Goal: Transaction & Acquisition: Purchase product/service

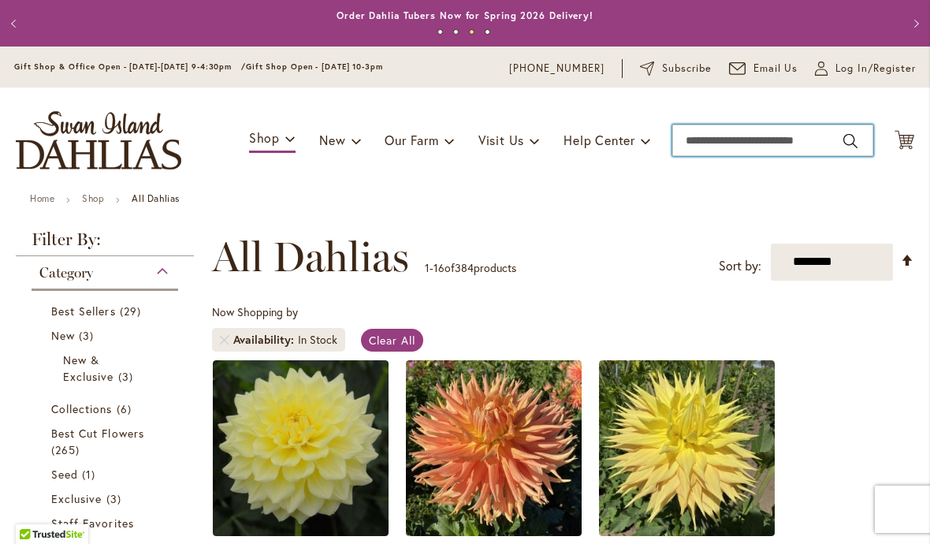
click at [780, 146] on input "Search" at bounding box center [772, 140] width 201 height 32
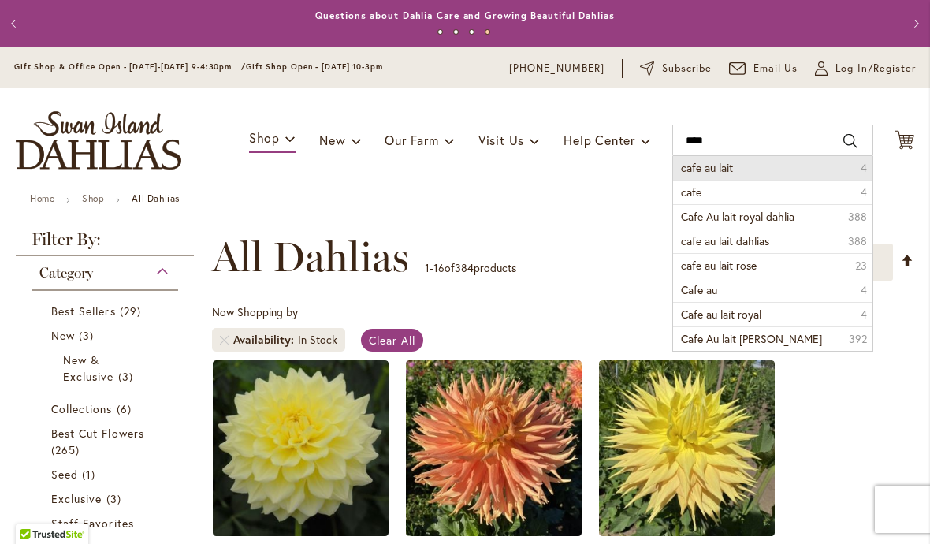
click at [736, 174] on li "cafe au lait 4" at bounding box center [772, 168] width 199 height 24
type input "**********"
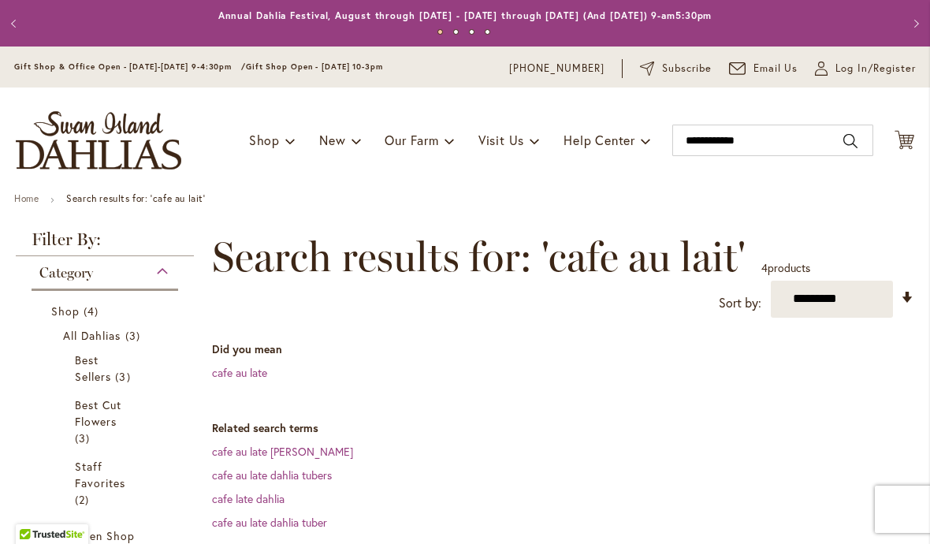
click at [266, 379] on link "cafe au late" at bounding box center [239, 372] width 55 height 15
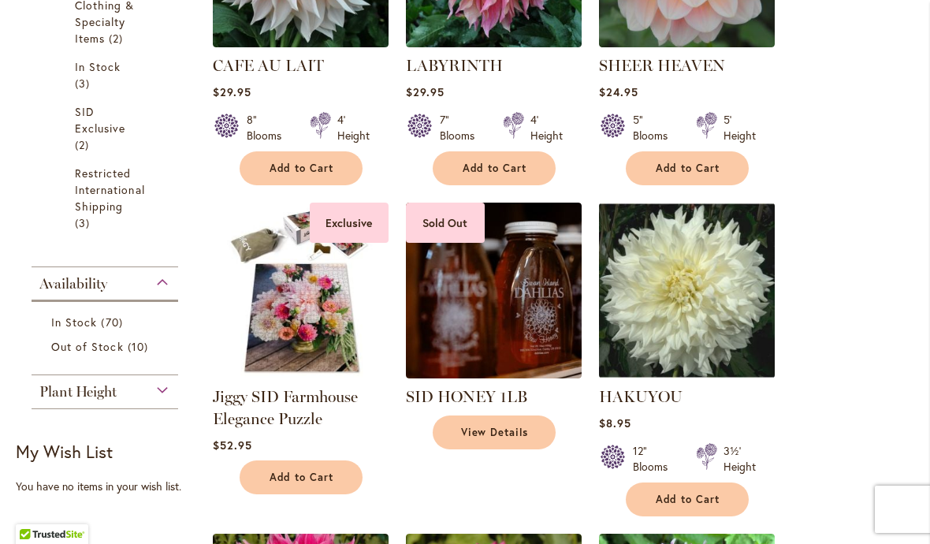
scroll to position [723, 0]
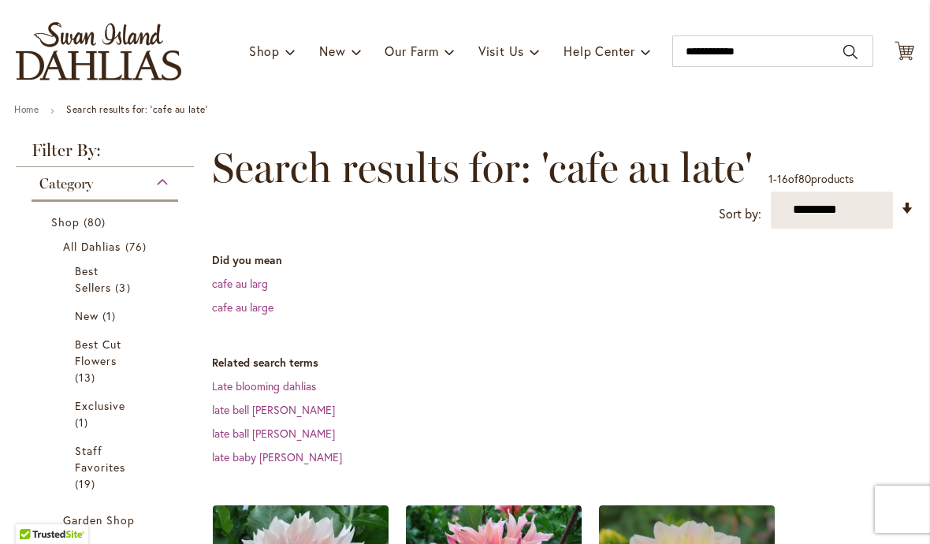
scroll to position [65, 0]
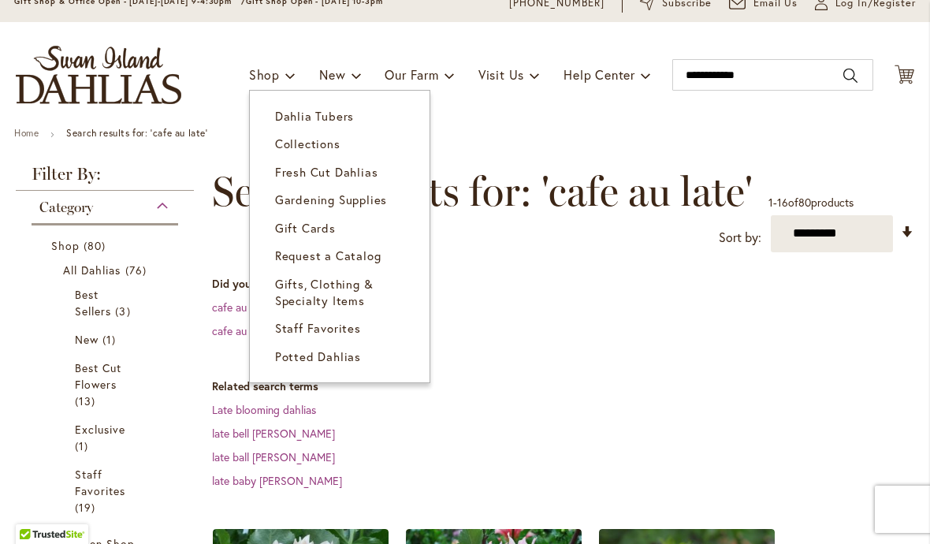
click at [332, 131] on link "Collections" at bounding box center [340, 144] width 180 height 28
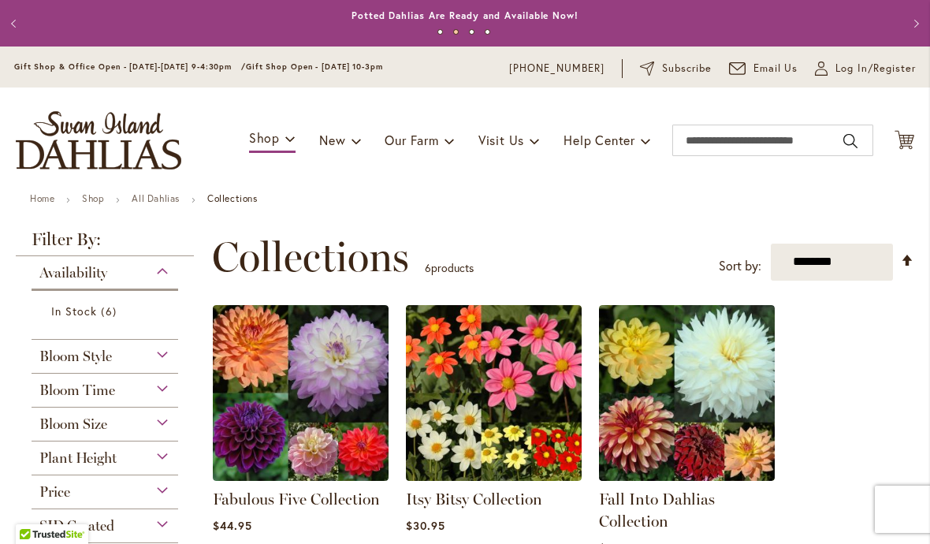
click at [343, 391] on img at bounding box center [301, 393] width 176 height 176
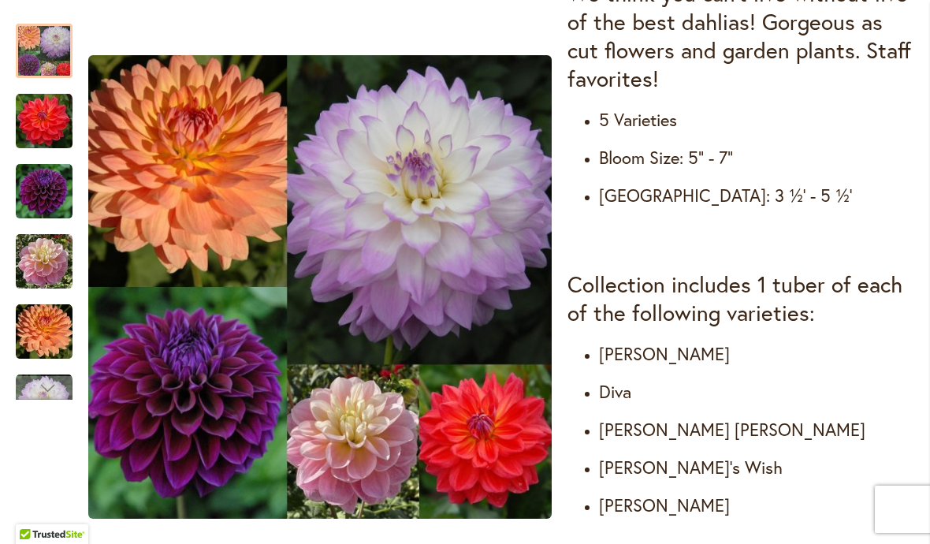
scroll to position [694, 0]
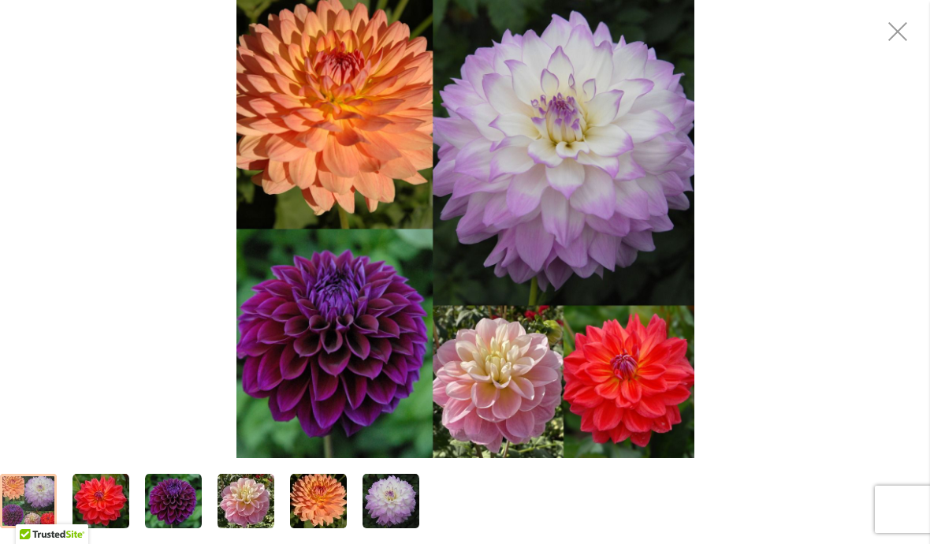
click at [806, 308] on div "Fabulous Five Collection" at bounding box center [465, 229] width 930 height 458
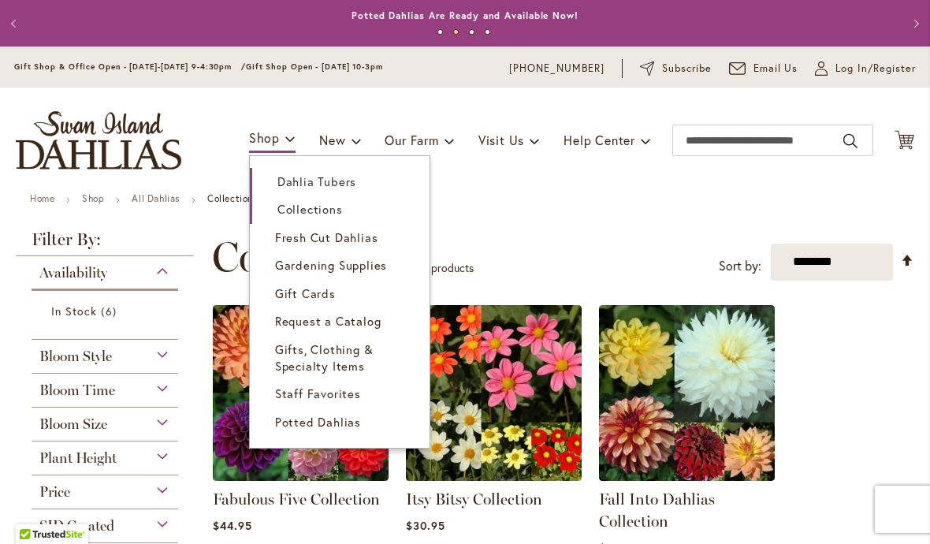
click at [348, 187] on span "Dahlia Tubers" at bounding box center [316, 181] width 79 height 16
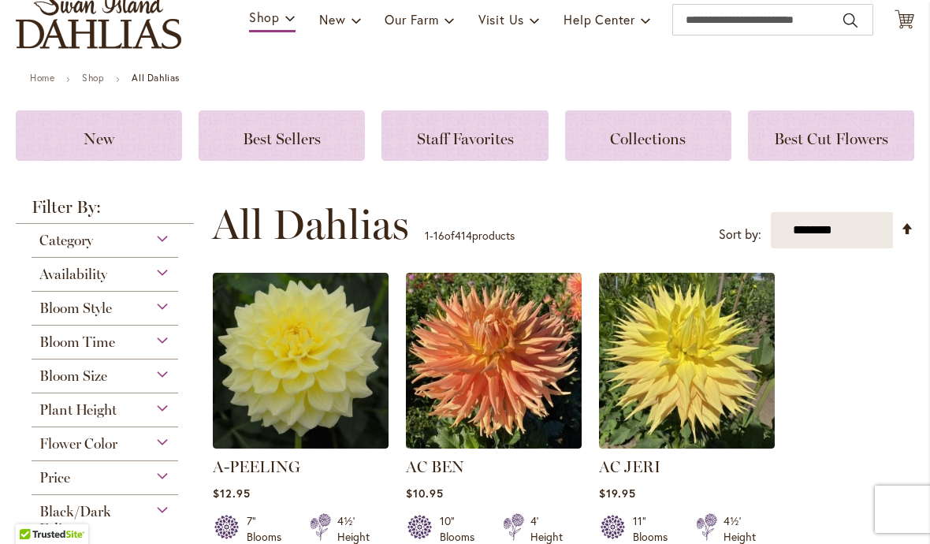
scroll to position [136, 0]
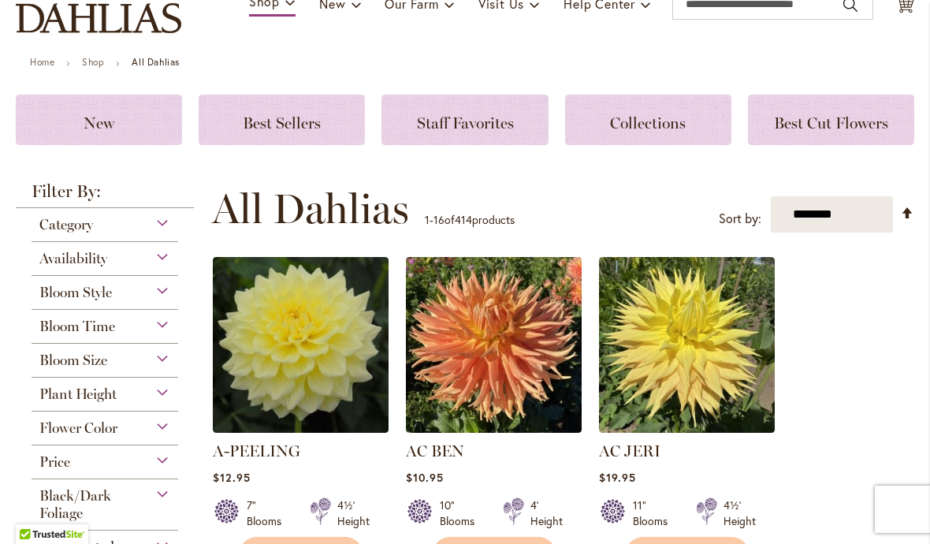
click at [112, 433] on span "Flower Color" at bounding box center [78, 427] width 78 height 17
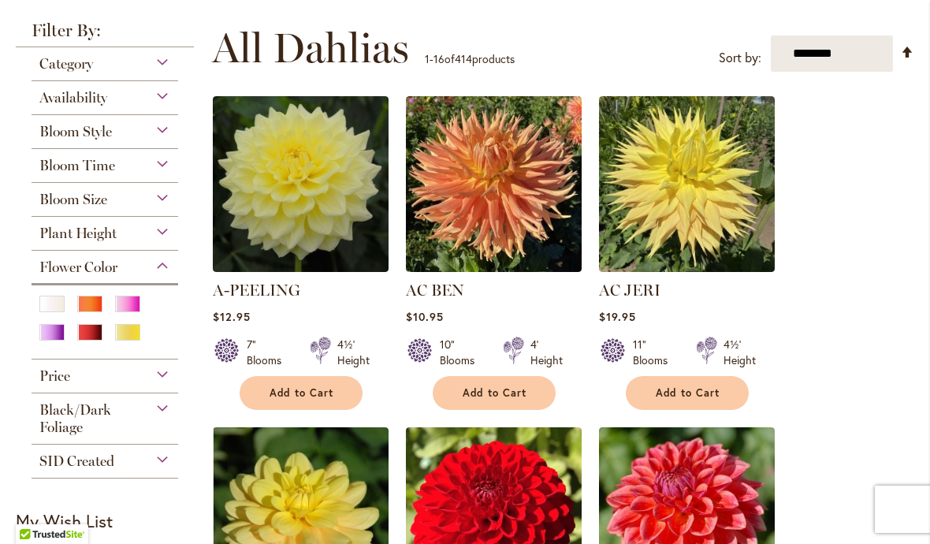
scroll to position [303, 0]
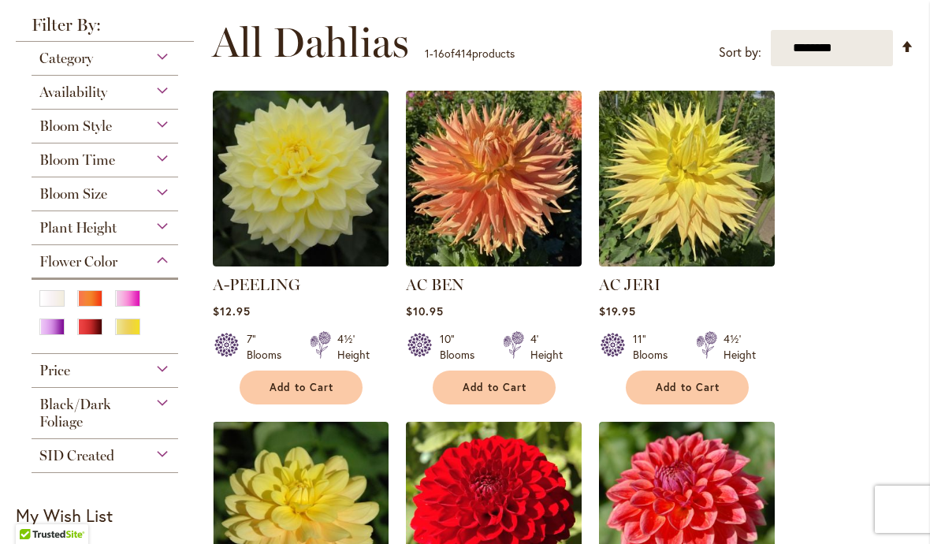
click at [47, 332] on div "Purple" at bounding box center [51, 326] width 25 height 17
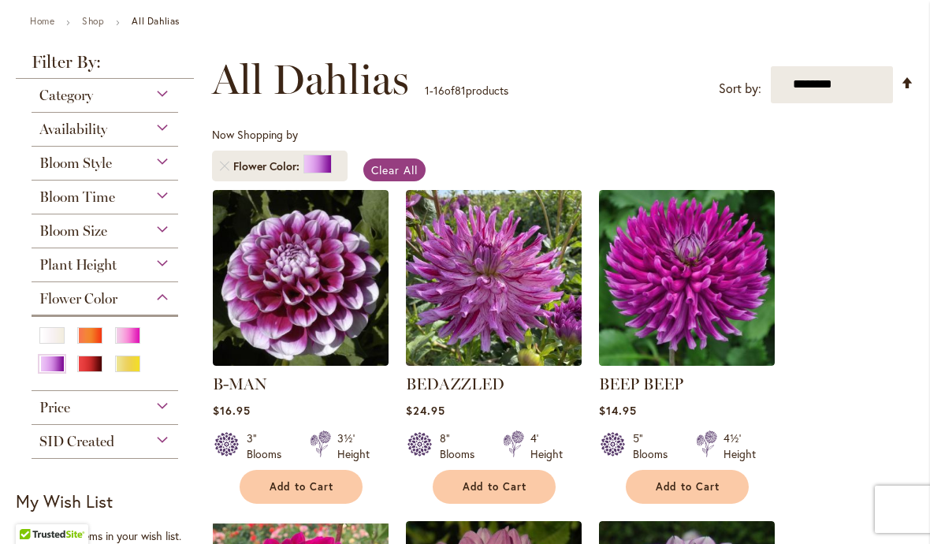
scroll to position [106, 0]
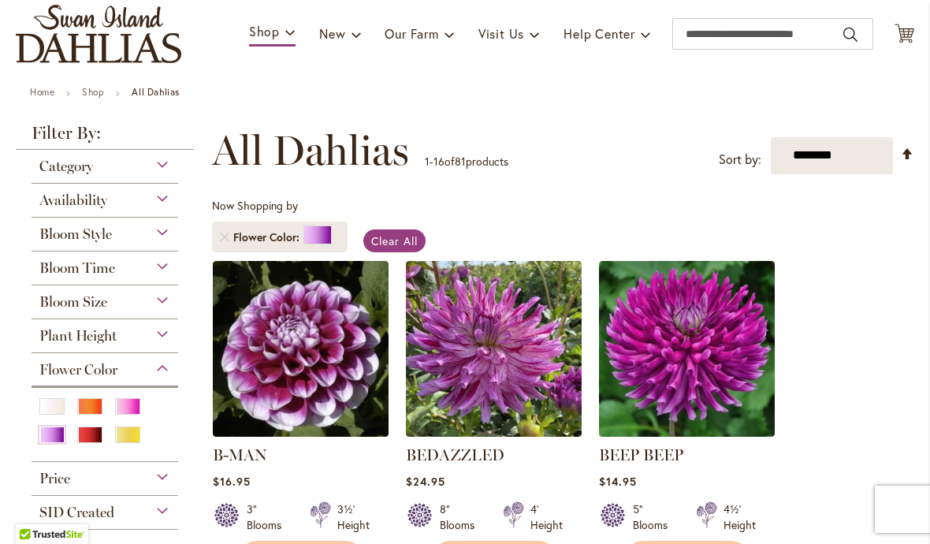
click at [139, 405] on div "Pink" at bounding box center [127, 406] width 25 height 17
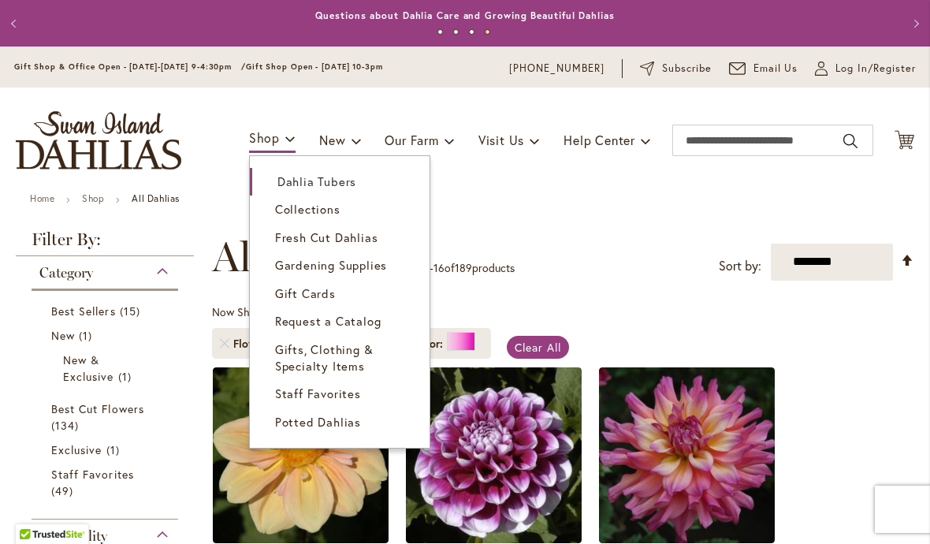
click at [332, 218] on link "Collections" at bounding box center [340, 209] width 180 height 28
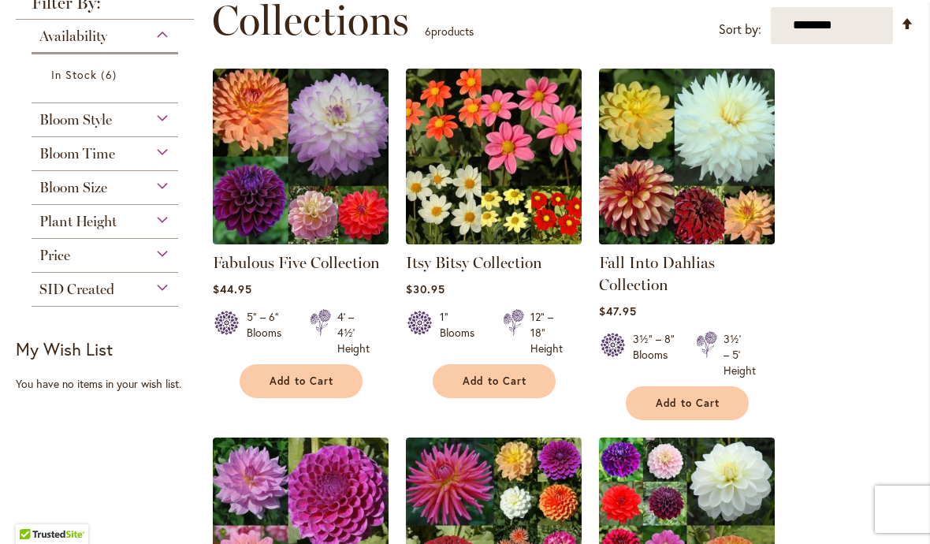
scroll to position [233, 0]
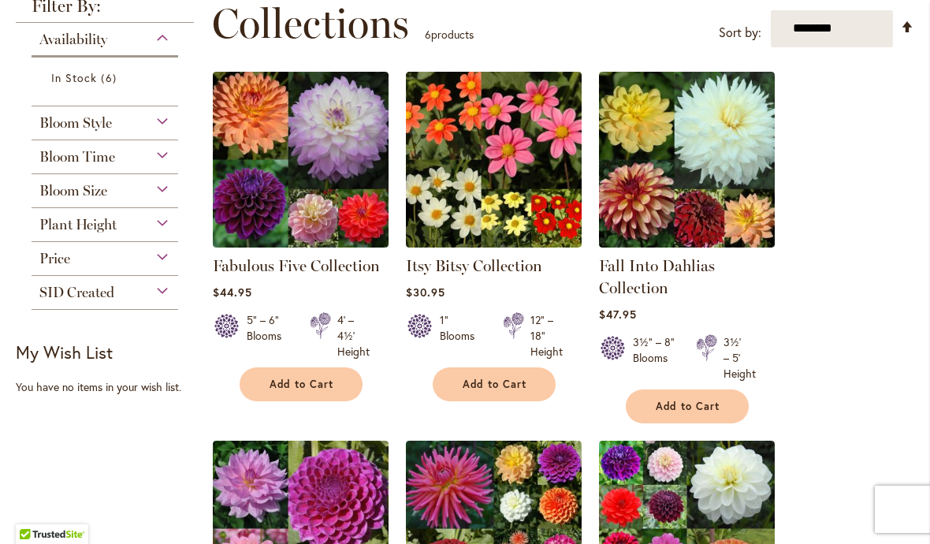
click at [343, 143] on img at bounding box center [301, 160] width 176 height 176
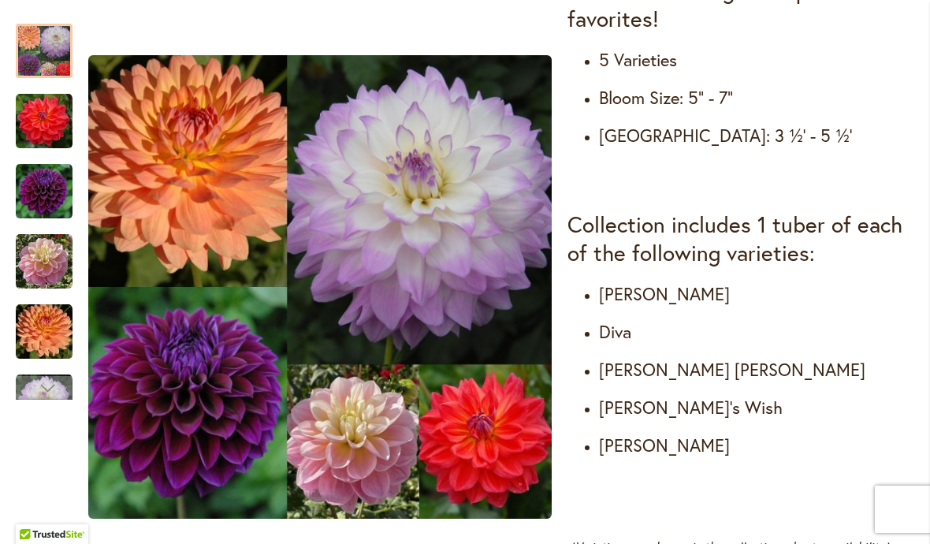
scroll to position [753, 0]
click at [856, 352] on ul "Cooper Blaine Diva Gabrielle Marie Gabbie's Wish Mikayla Miranda" at bounding box center [740, 368] width 347 height 173
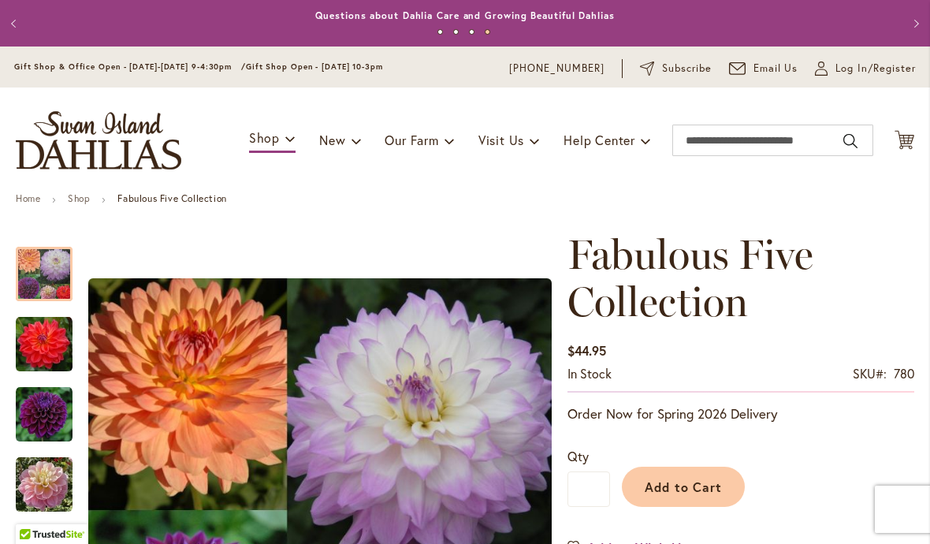
scroll to position [0, 0]
click at [744, 148] on input "Search" at bounding box center [772, 140] width 201 height 32
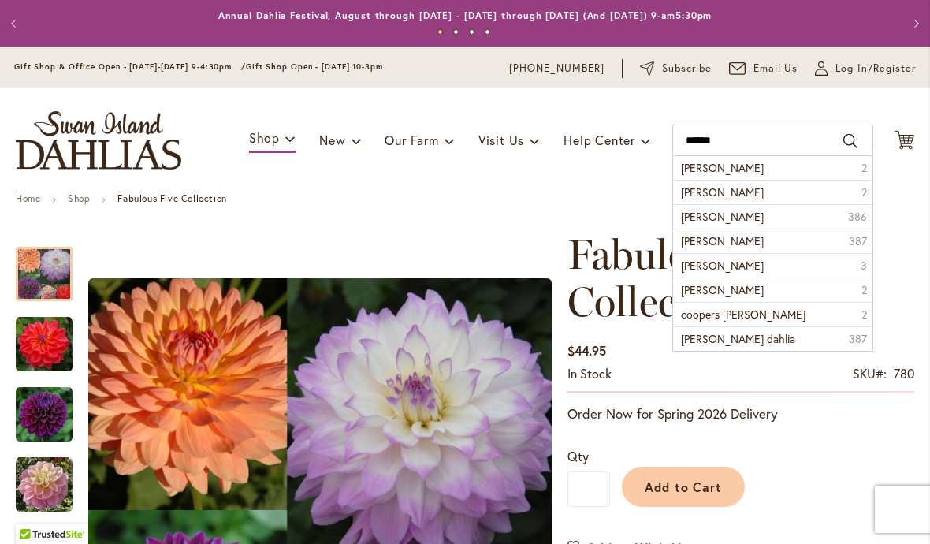
click at [742, 195] on span "Cooper Blaine" at bounding box center [722, 191] width 83 height 15
type input "**********"
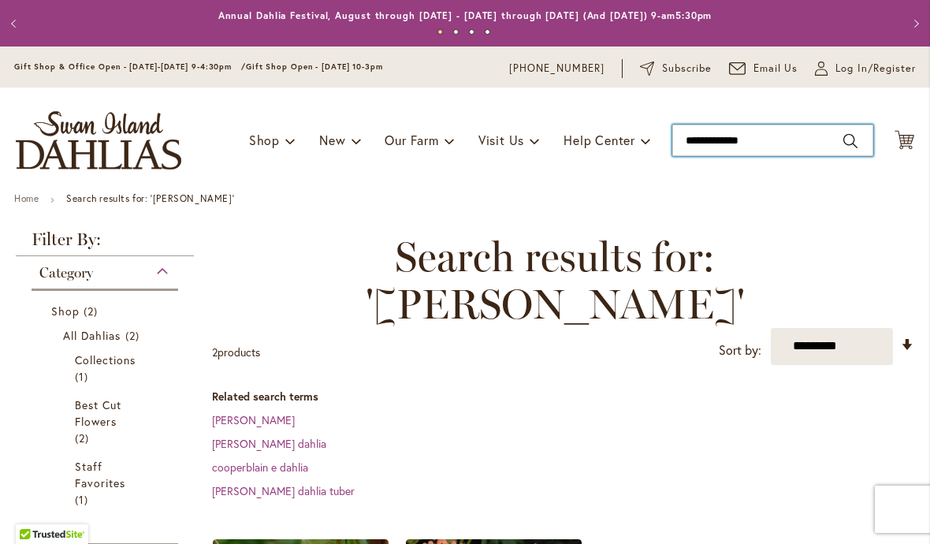
click at [740, 150] on input "**********" at bounding box center [772, 140] width 201 height 32
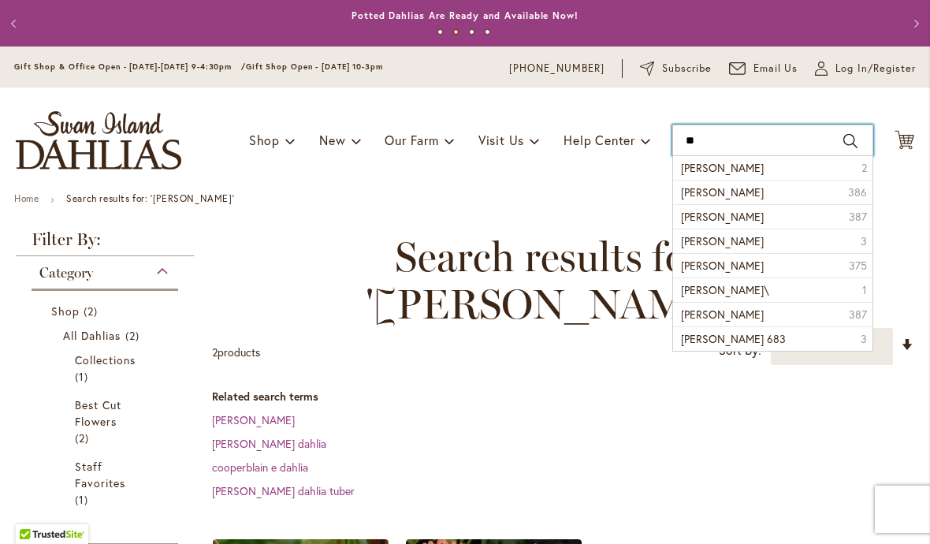
type input "*"
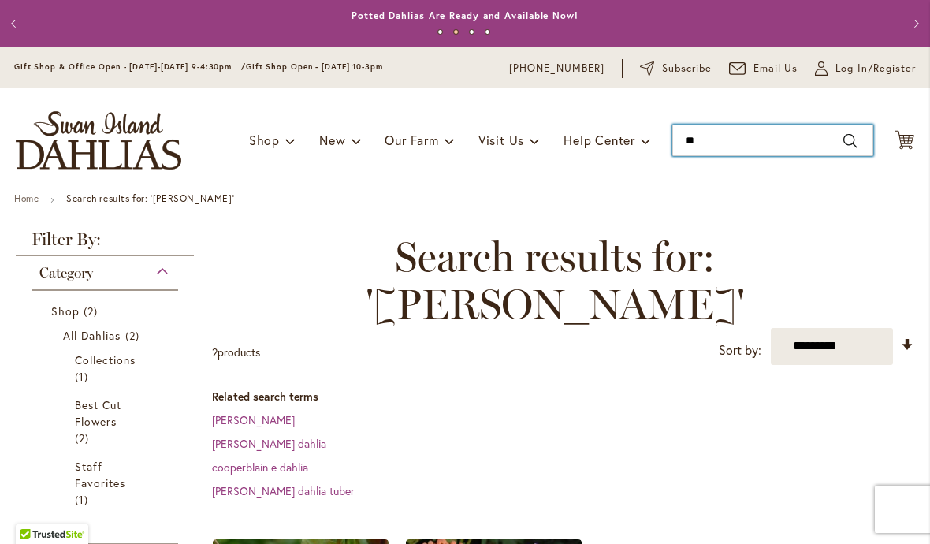
type input "***"
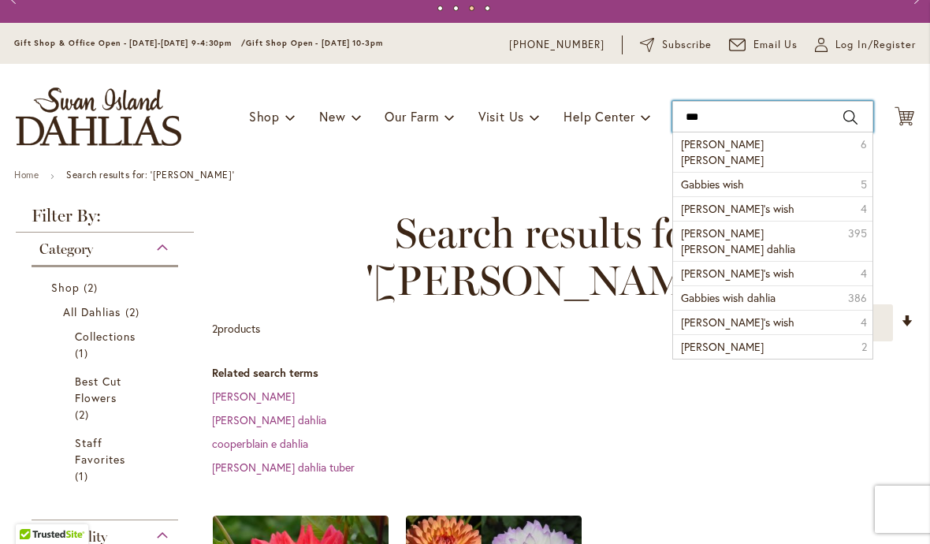
scroll to position [28, 0]
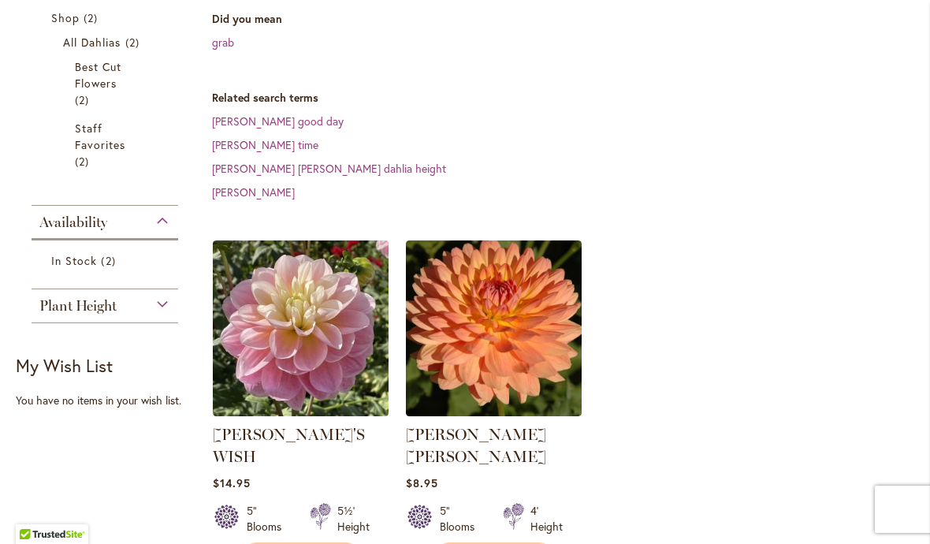
scroll to position [294, 0]
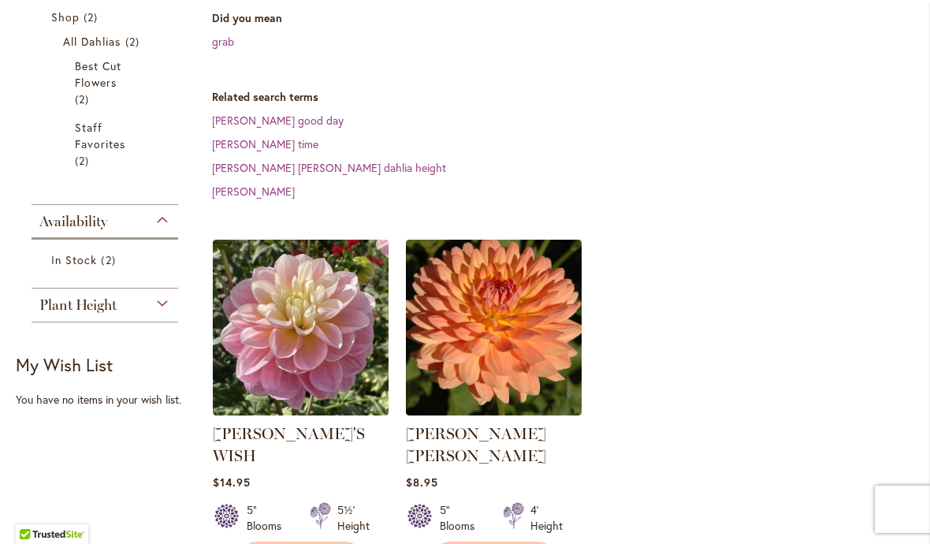
click at [749, 288] on ol "GABBIE'S WISH Rating: 93% 11 Reviews $14.95 5" Blooms 5½' Height" at bounding box center [563, 407] width 702 height 337
click at [340, 329] on img at bounding box center [301, 327] width 176 height 176
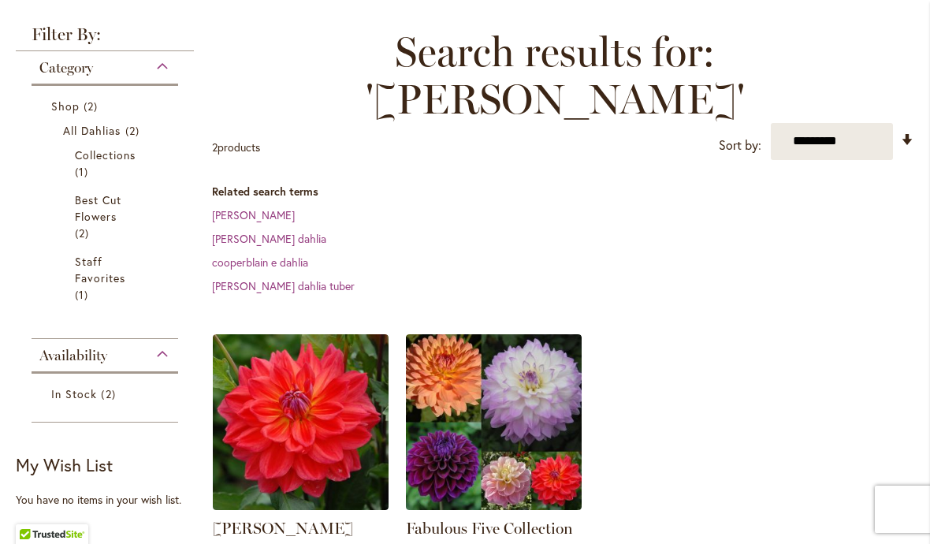
scroll to position [227, 0]
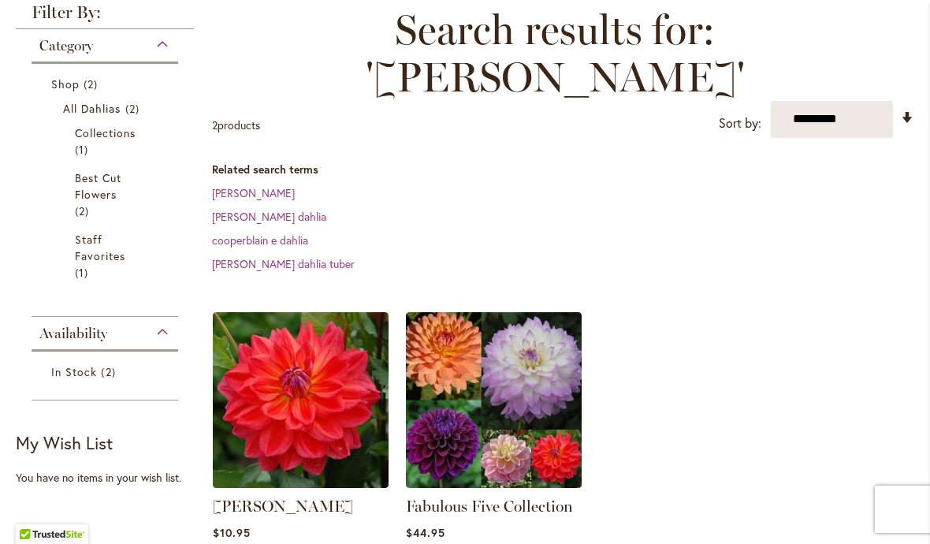
click at [548, 332] on img at bounding box center [494, 400] width 176 height 176
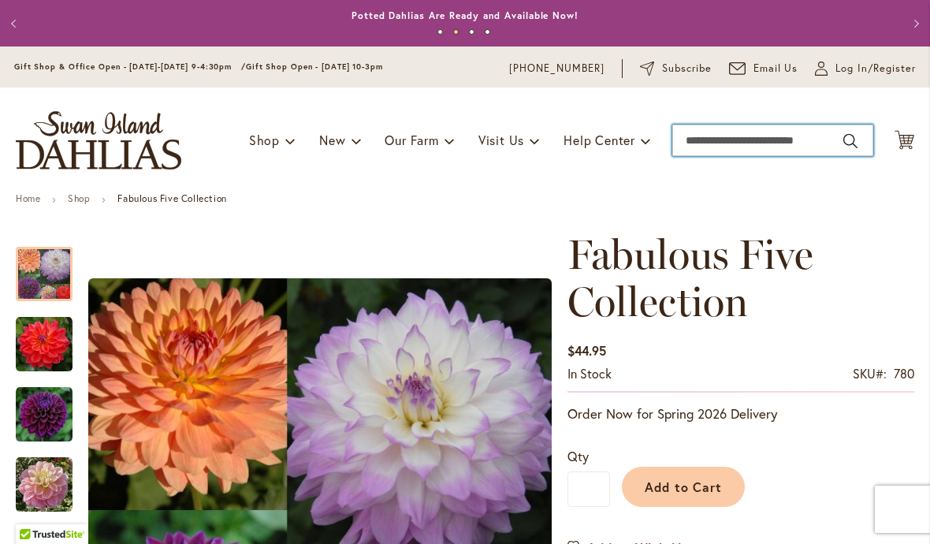
click at [725, 150] on input "Search" at bounding box center [772, 140] width 201 height 32
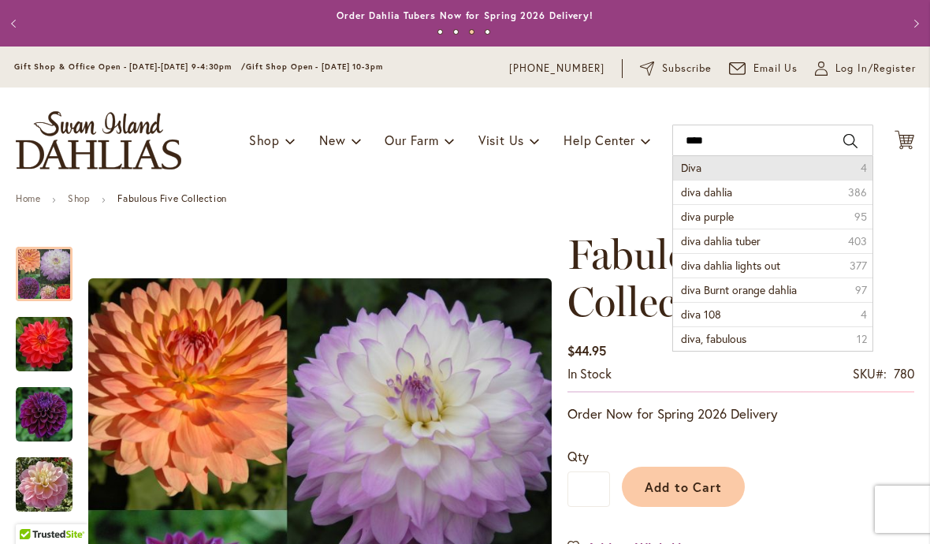
click at [703, 168] on li "Diva 4" at bounding box center [772, 168] width 199 height 24
type input "****"
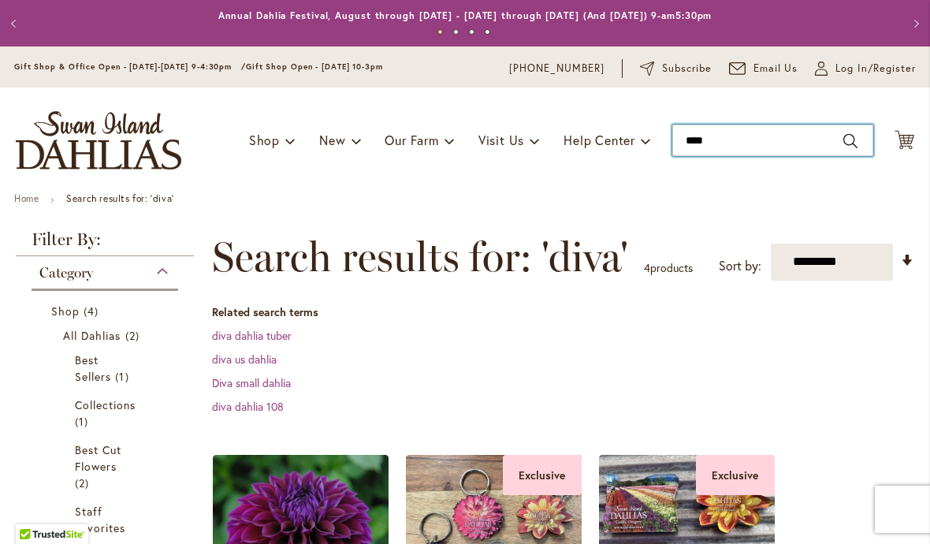
click at [728, 155] on input "****" at bounding box center [772, 140] width 201 height 32
type input "*"
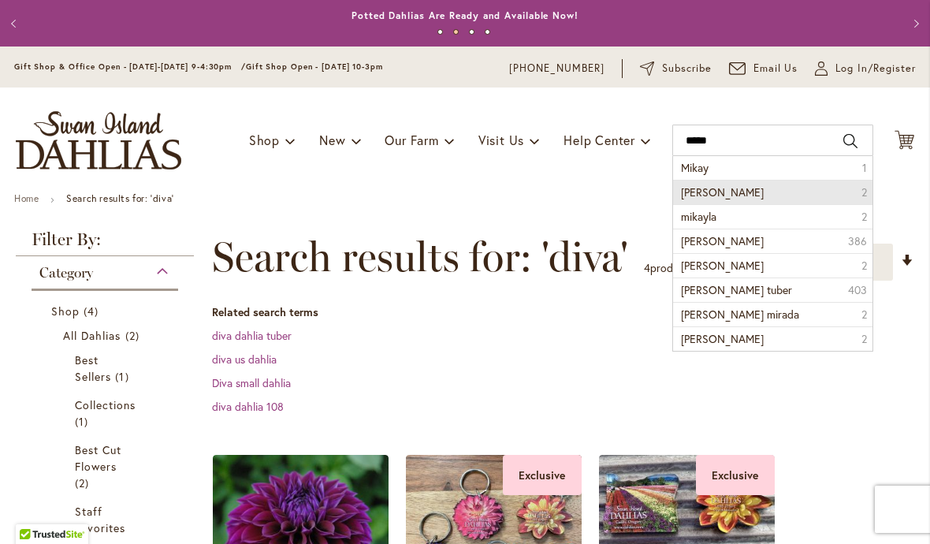
click at [764, 196] on li "[PERSON_NAME] 2" at bounding box center [772, 192] width 199 height 24
type input "**********"
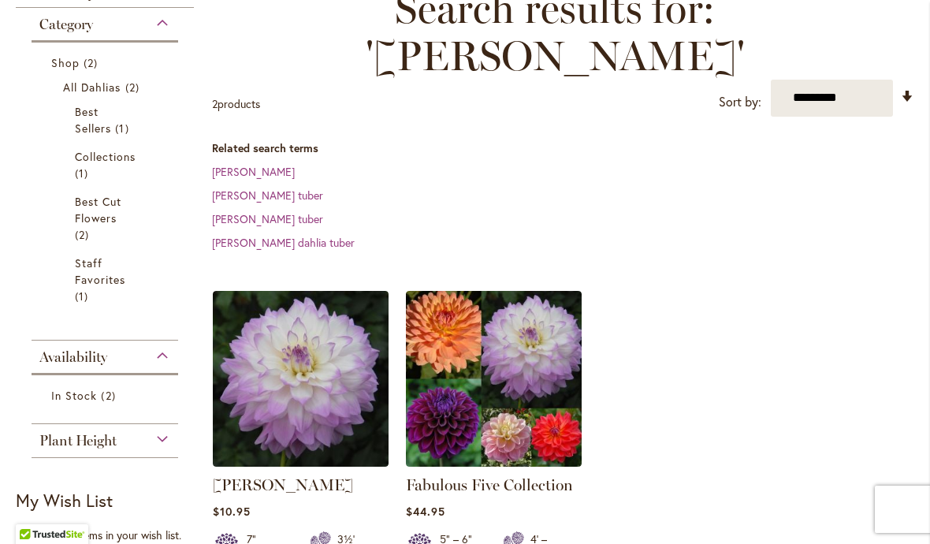
scroll to position [249, 0]
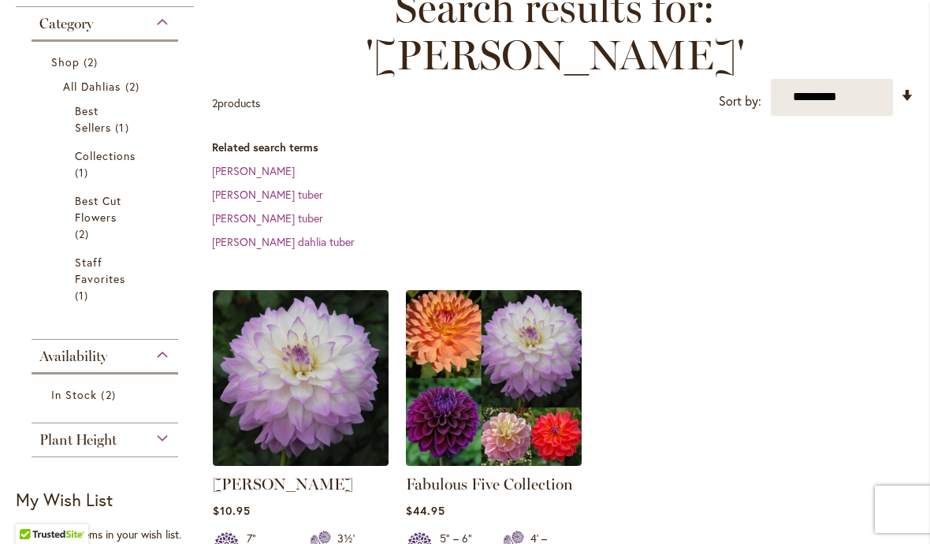
click at [355, 357] on img at bounding box center [301, 378] width 176 height 176
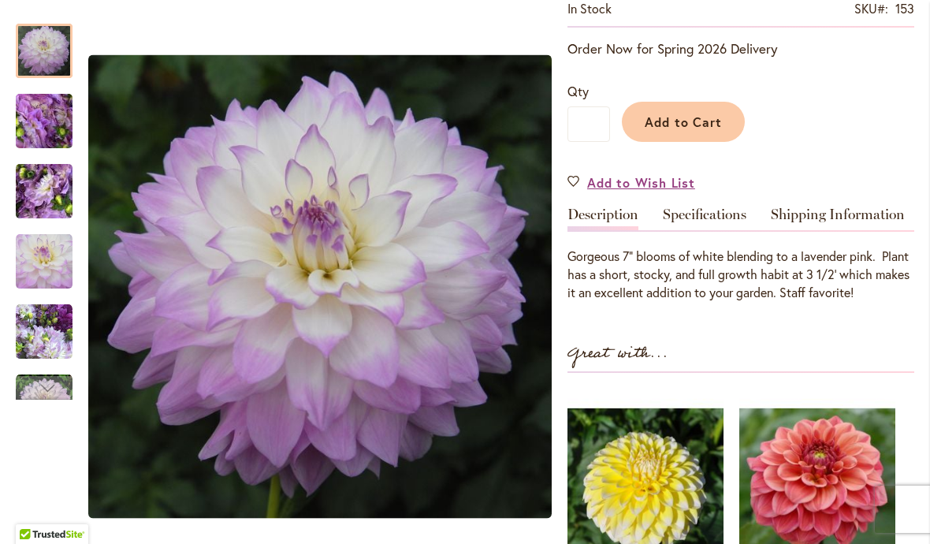
scroll to position [319, 0]
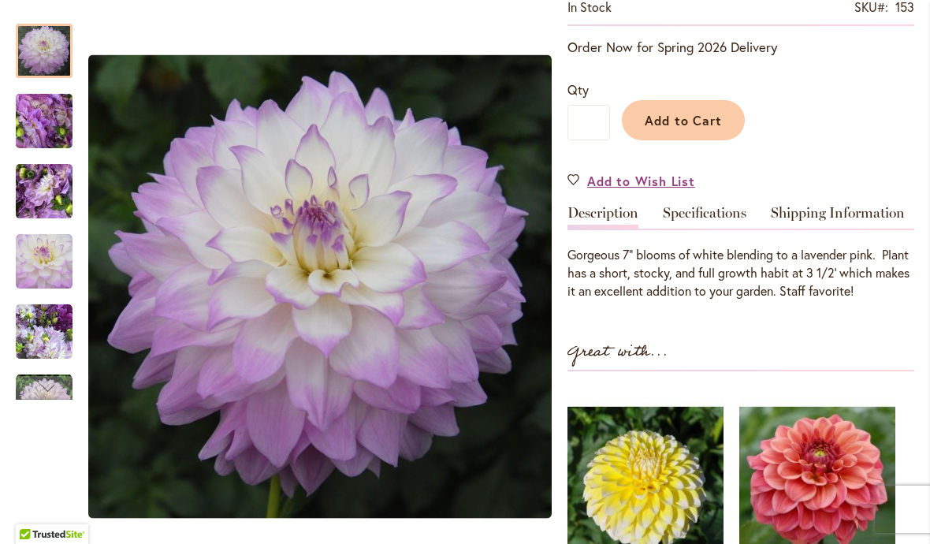
click at [685, 128] on span "Add to Cart" at bounding box center [683, 120] width 78 height 17
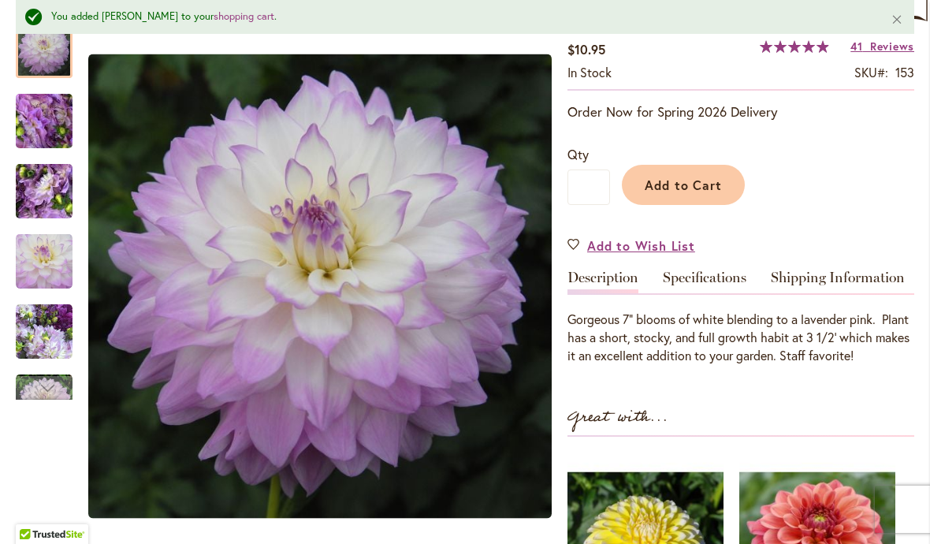
scroll to position [288, 0]
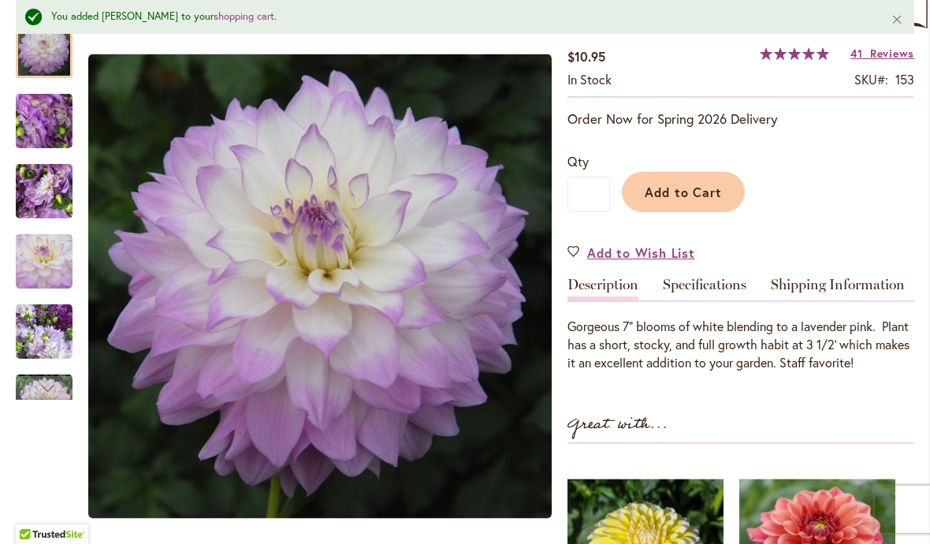
click at [689, 200] on span "Add to Cart" at bounding box center [683, 192] width 78 height 17
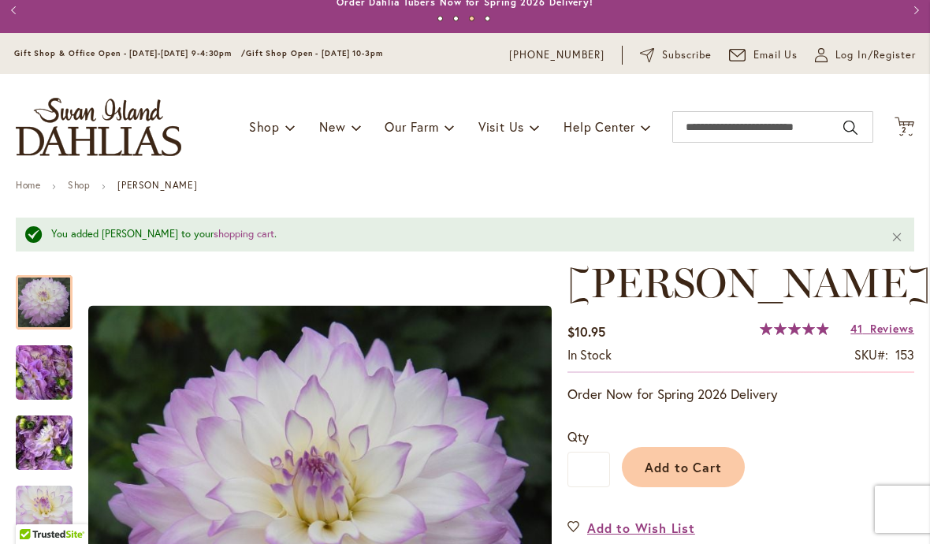
scroll to position [13, 0]
click at [911, 123] on icon "Cart .cls-1 { fill: #231f20; }" at bounding box center [904, 127] width 20 height 20
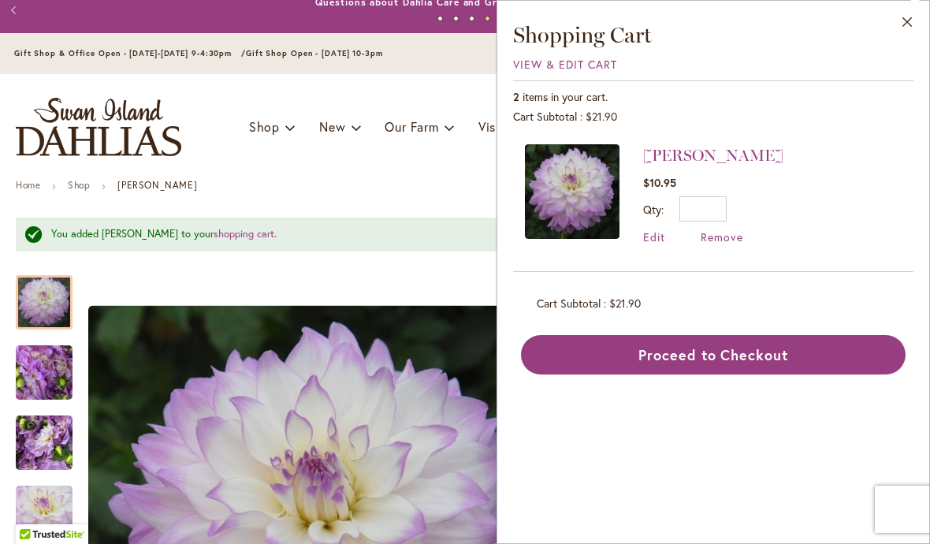
click at [663, 236] on span "Edit" at bounding box center [654, 236] width 22 height 15
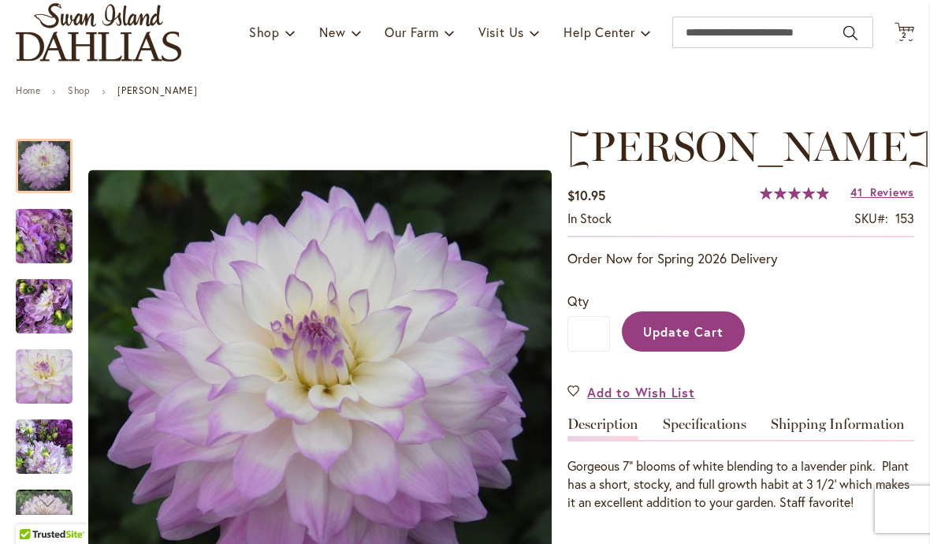
scroll to position [90, 0]
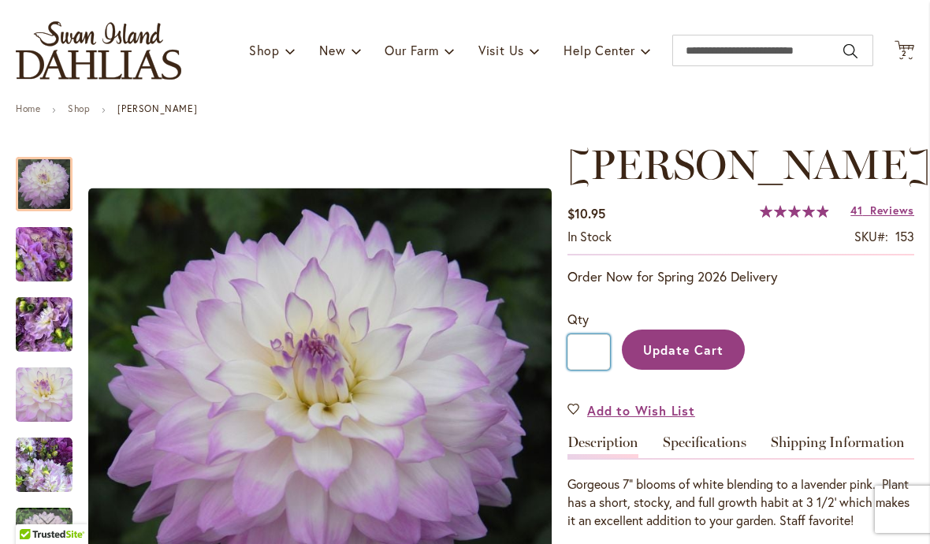
click at [581, 369] on input "*" at bounding box center [588, 351] width 43 height 35
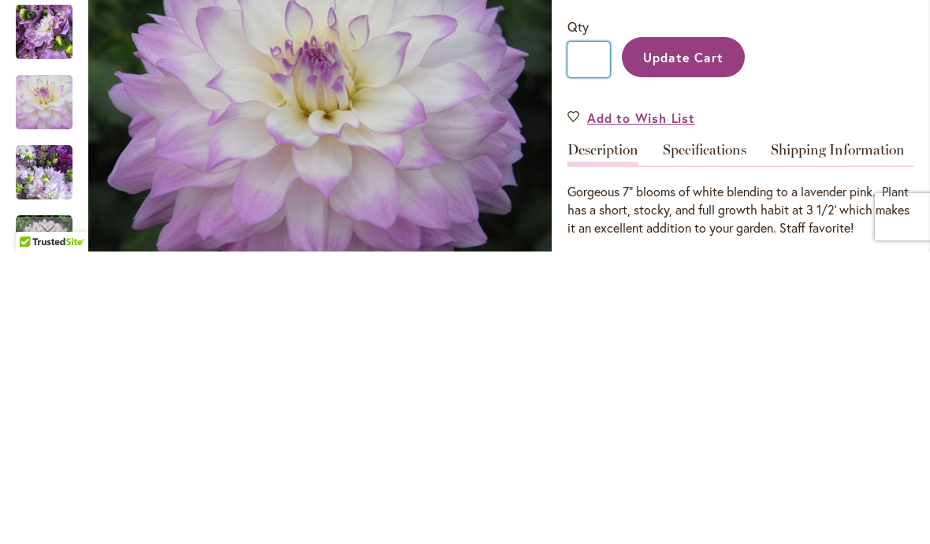
type input "*"
click at [677, 341] on span "Update Cart" at bounding box center [683, 349] width 81 height 17
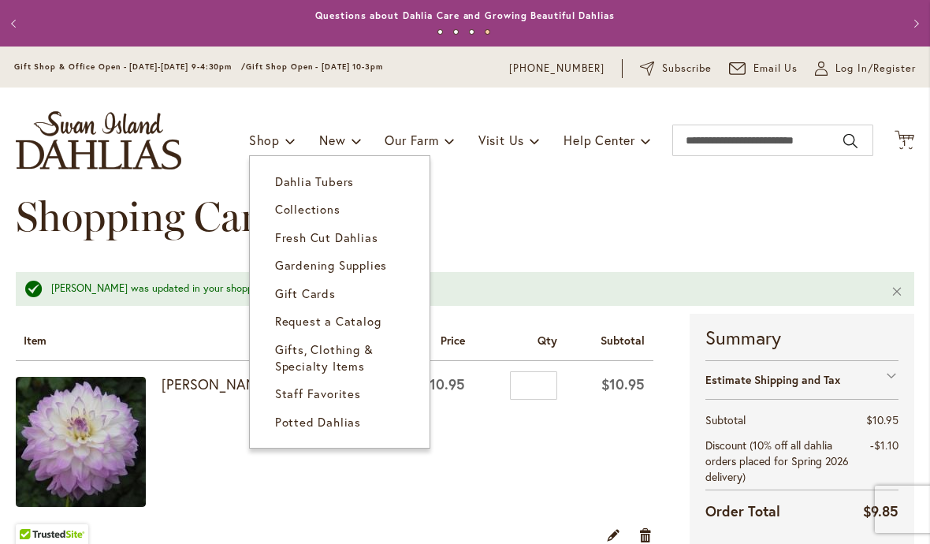
click at [355, 191] on link "Dahlia Tubers" at bounding box center [340, 182] width 180 height 28
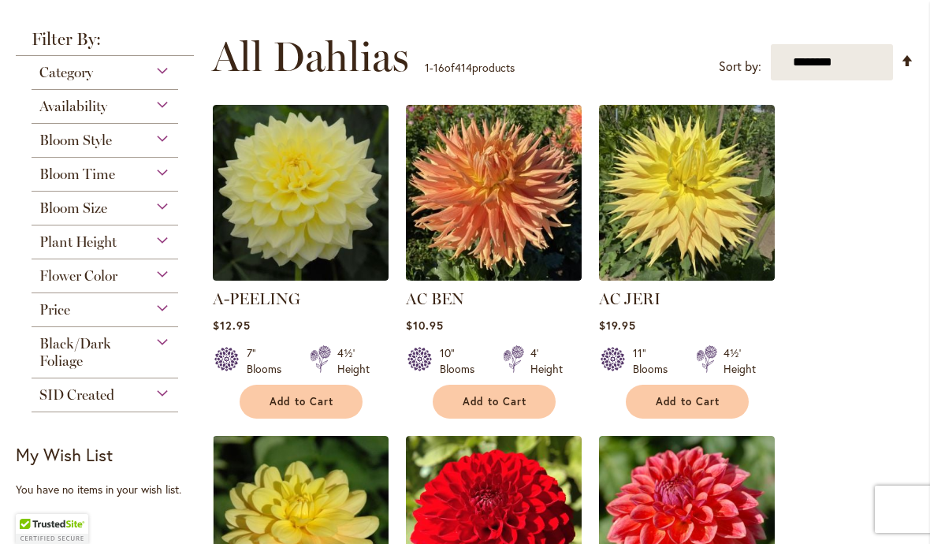
scroll to position [292, 0]
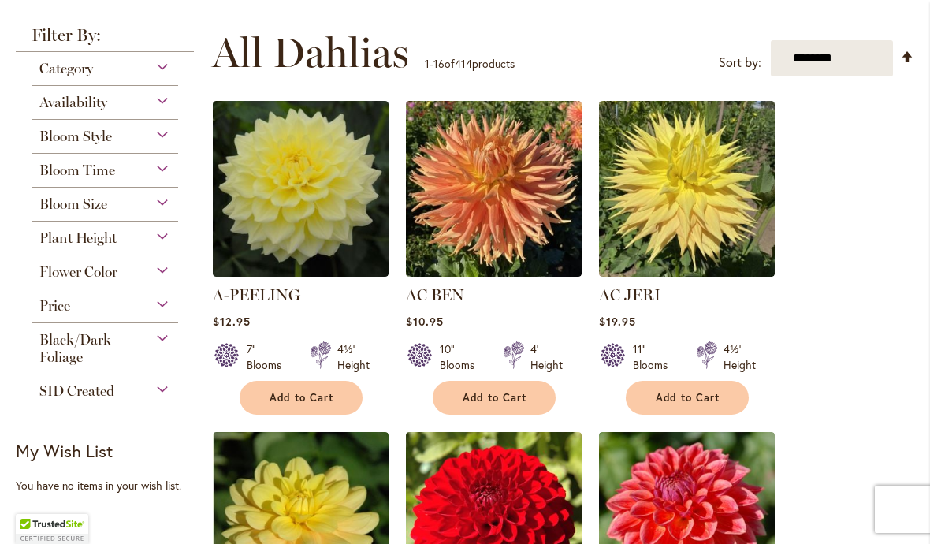
click at [167, 308] on div "Price" at bounding box center [105, 301] width 147 height 25
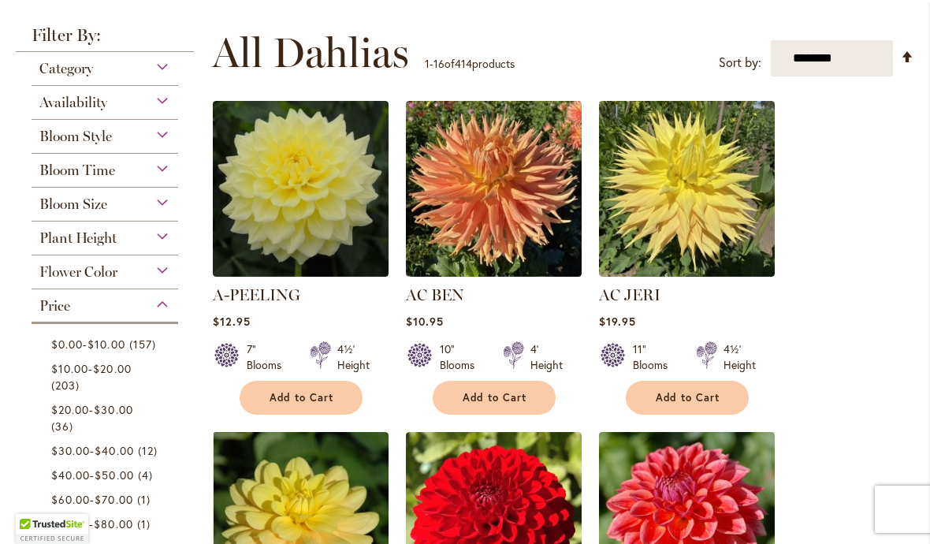
scroll to position [587, 0]
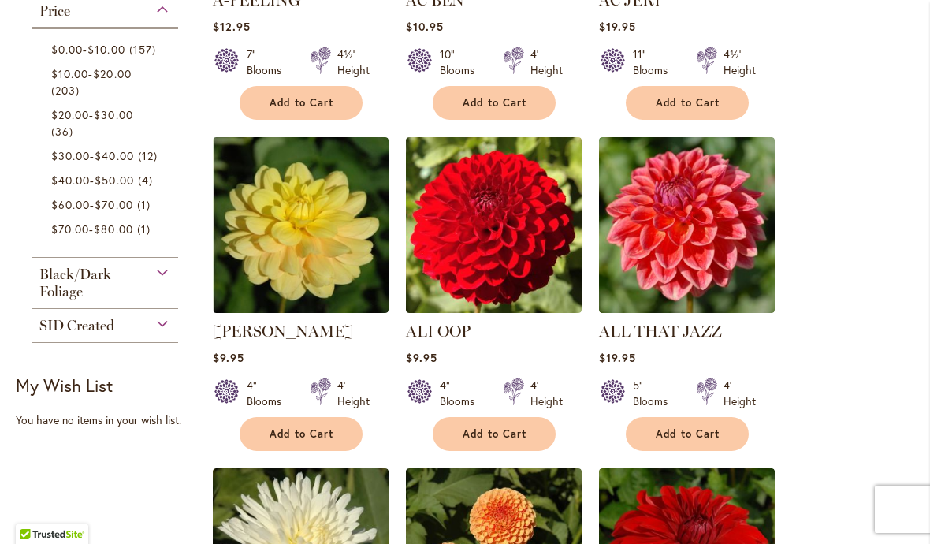
click at [121, 57] on span "$10.00" at bounding box center [105, 49] width 37 height 15
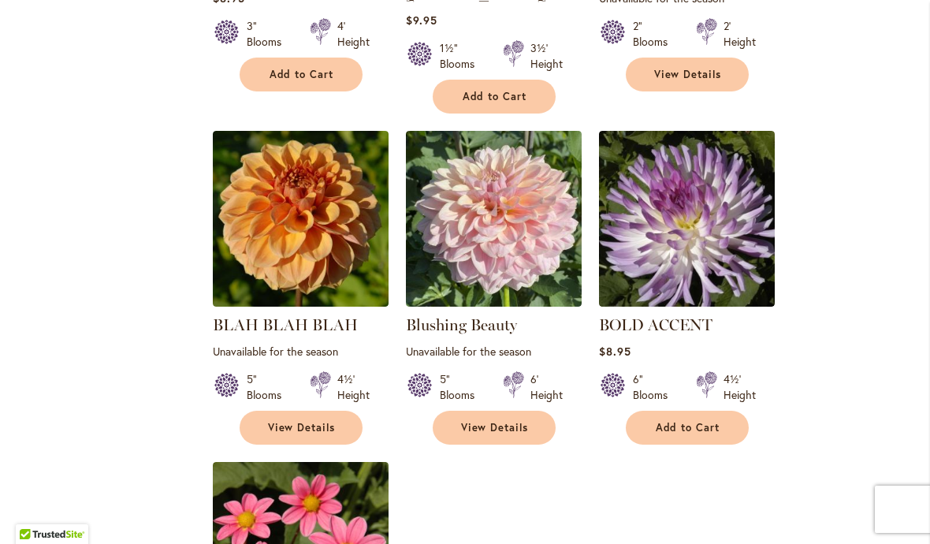
scroll to position [1516, 0]
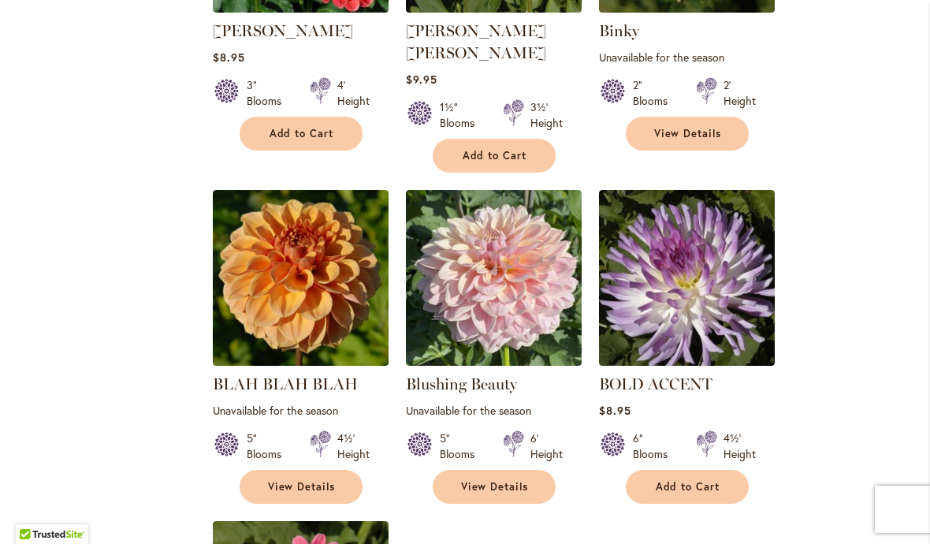
click at [710, 277] on img at bounding box center [687, 278] width 176 height 176
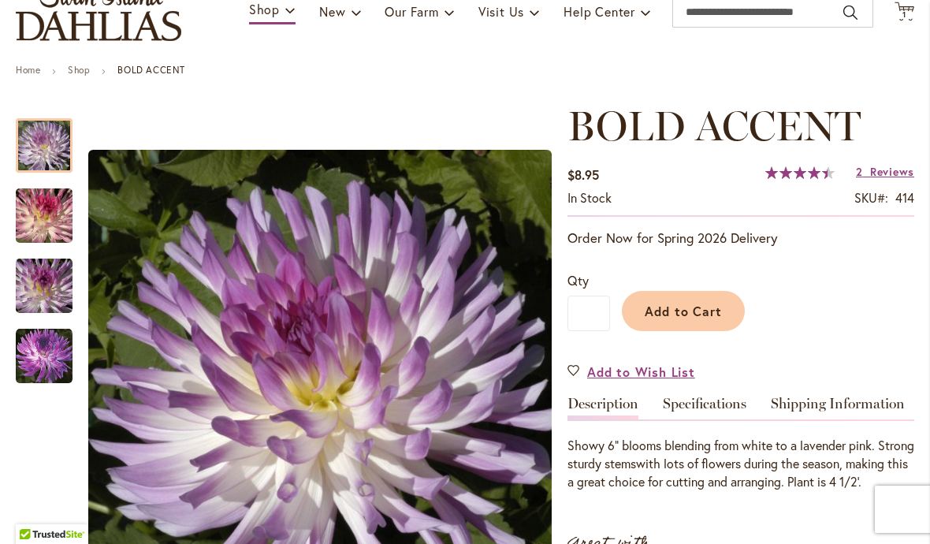
scroll to position [132, 0]
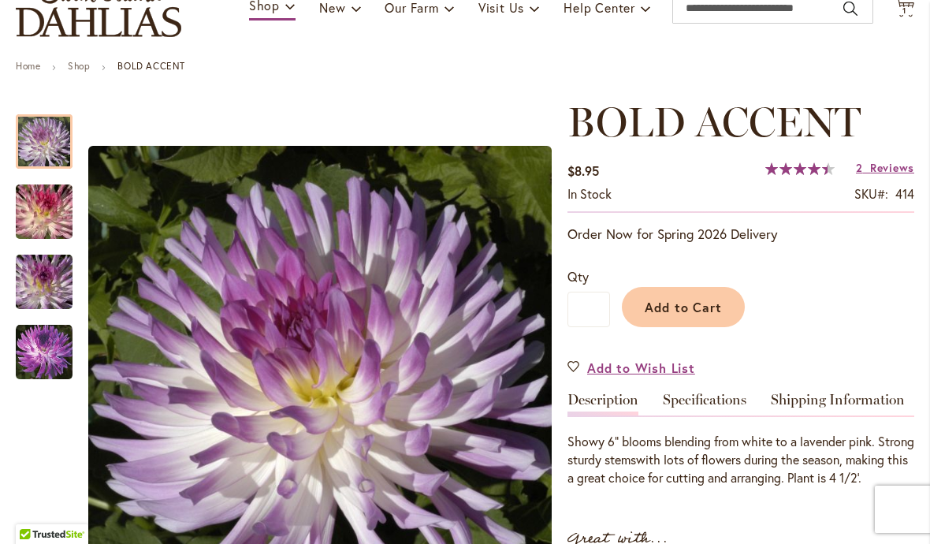
click at [687, 310] on span "Add to Cart" at bounding box center [683, 307] width 78 height 17
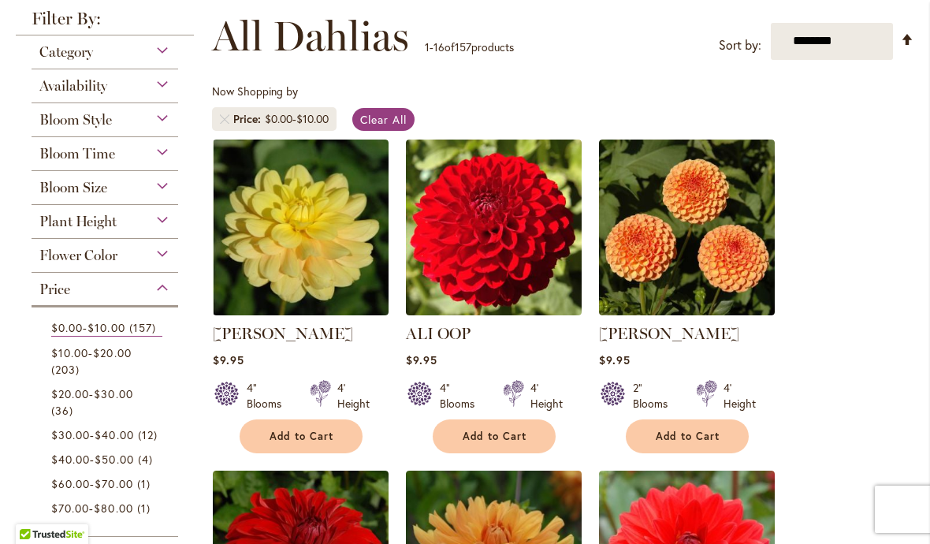
scroll to position [221, 0]
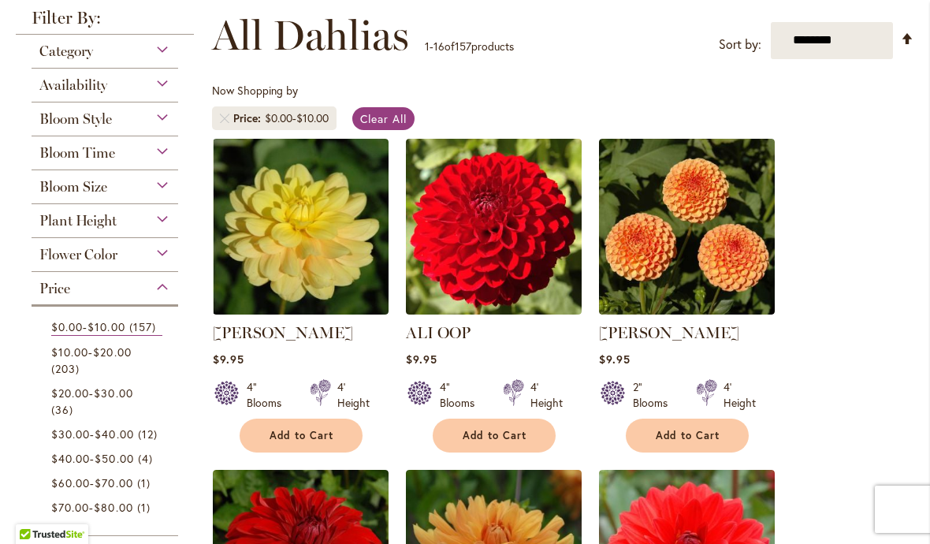
click at [346, 251] on img at bounding box center [301, 227] width 176 height 176
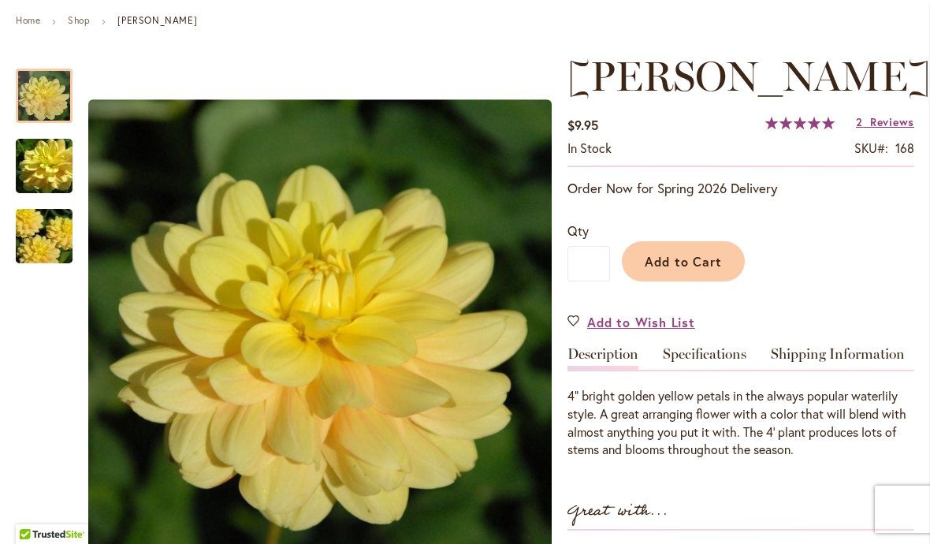
scroll to position [182, 0]
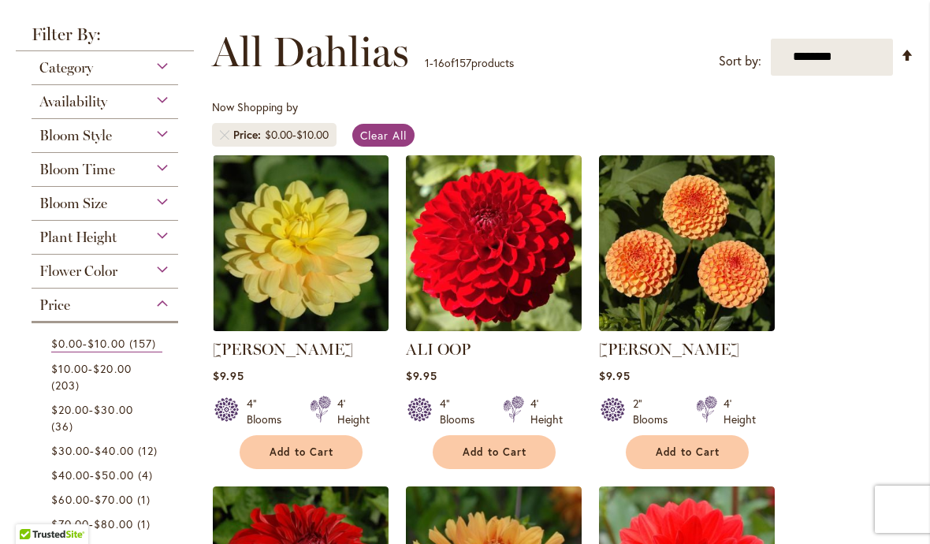
scroll to position [225, 0]
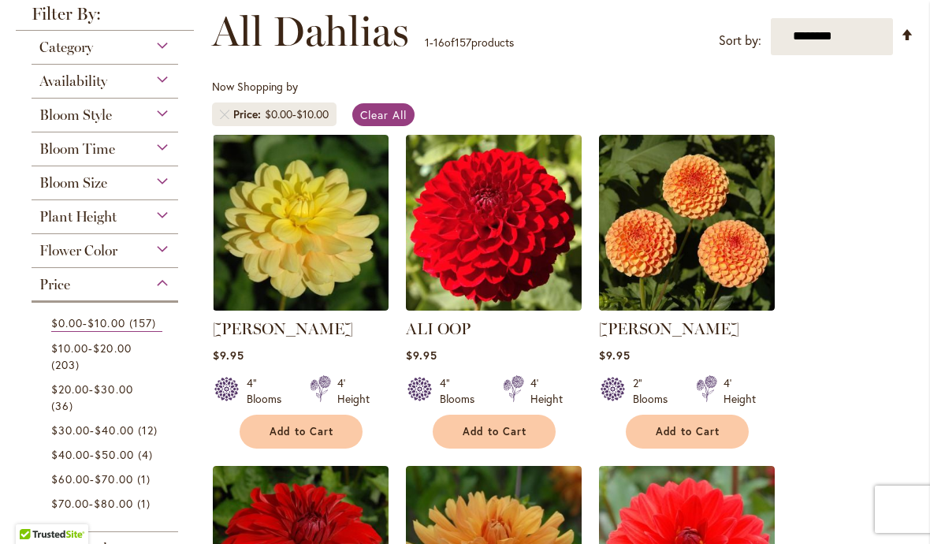
click at [132, 373] on link "$10.00 - $20.00 203 items" at bounding box center [106, 356] width 111 height 33
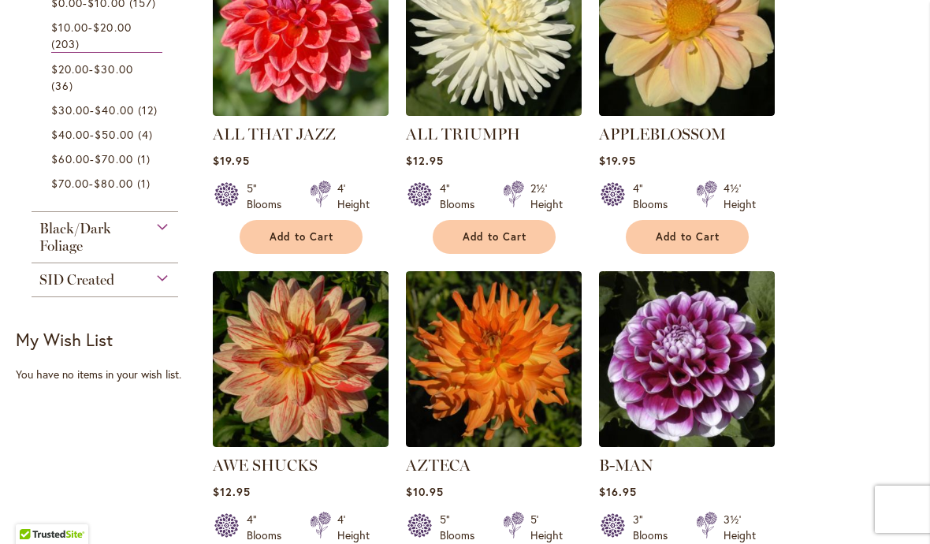
scroll to position [755, 0]
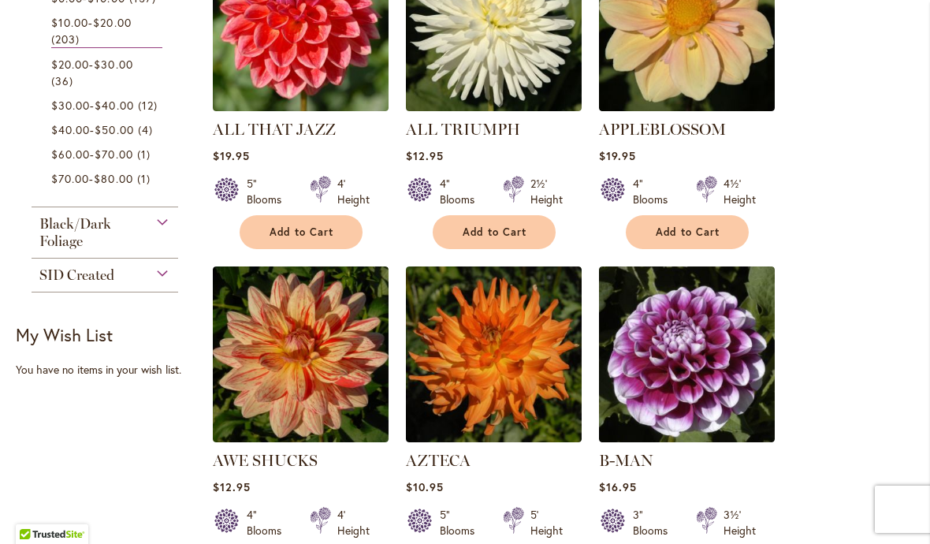
click at [318, 370] on img at bounding box center [301, 354] width 176 height 176
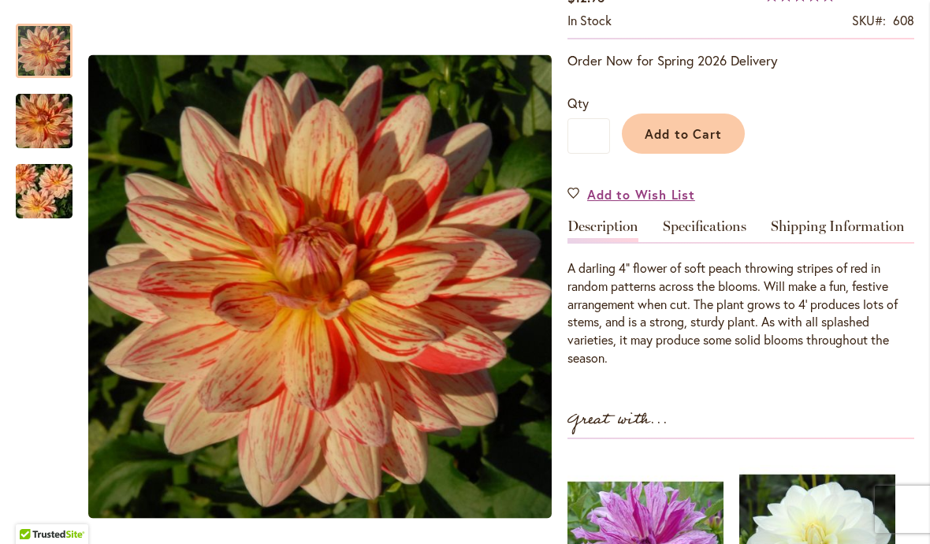
scroll to position [309, 0]
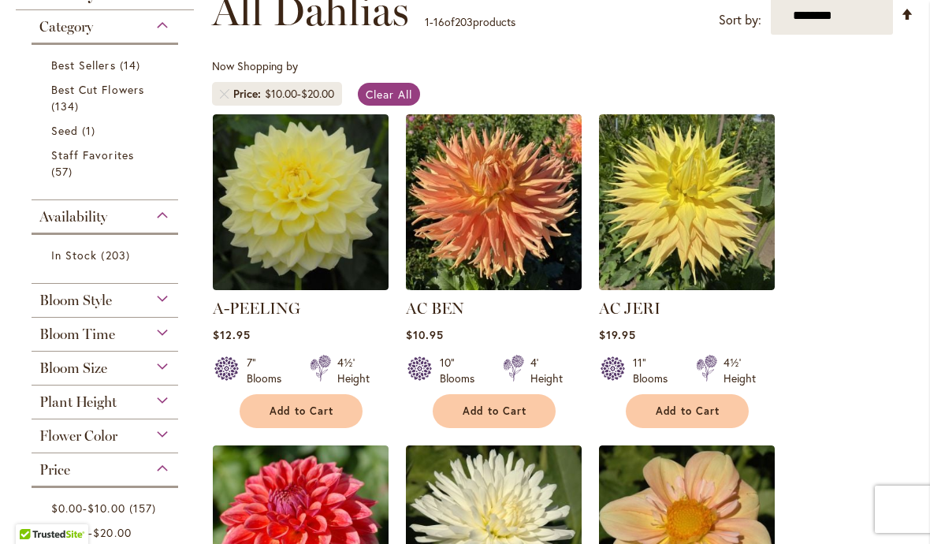
scroll to position [246, 0]
click at [135, 306] on div "Bloom Style" at bounding box center [105, 296] width 147 height 25
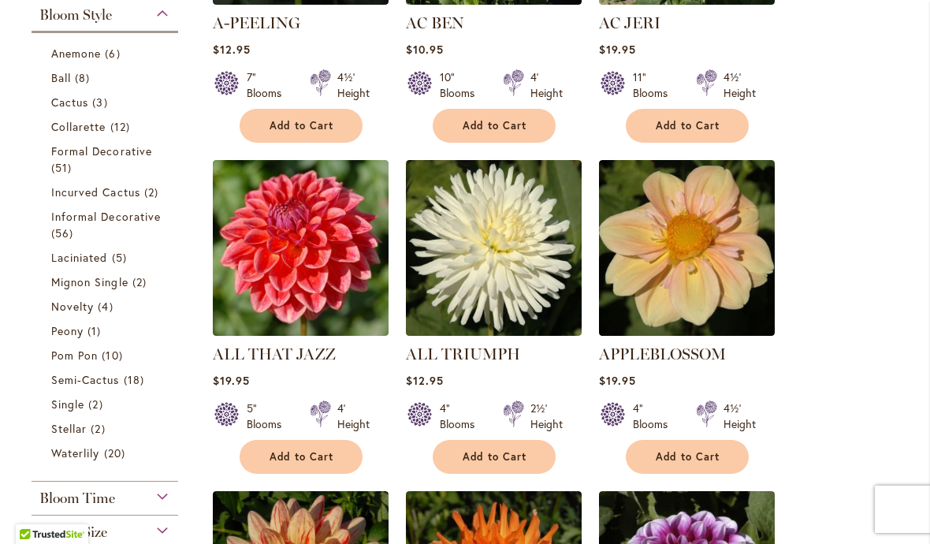
click at [155, 224] on span "Informal Decorative" at bounding box center [106, 216] width 110 height 15
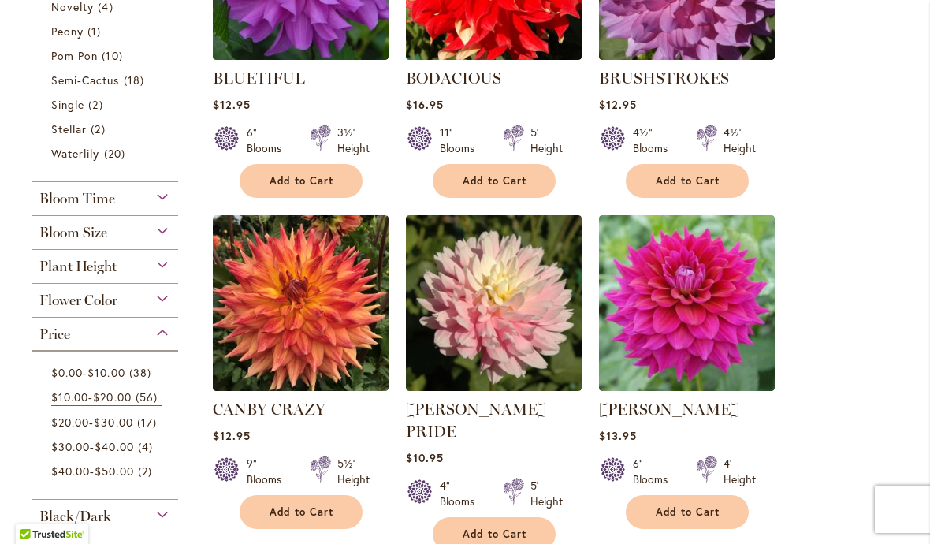
scroll to position [808, 0]
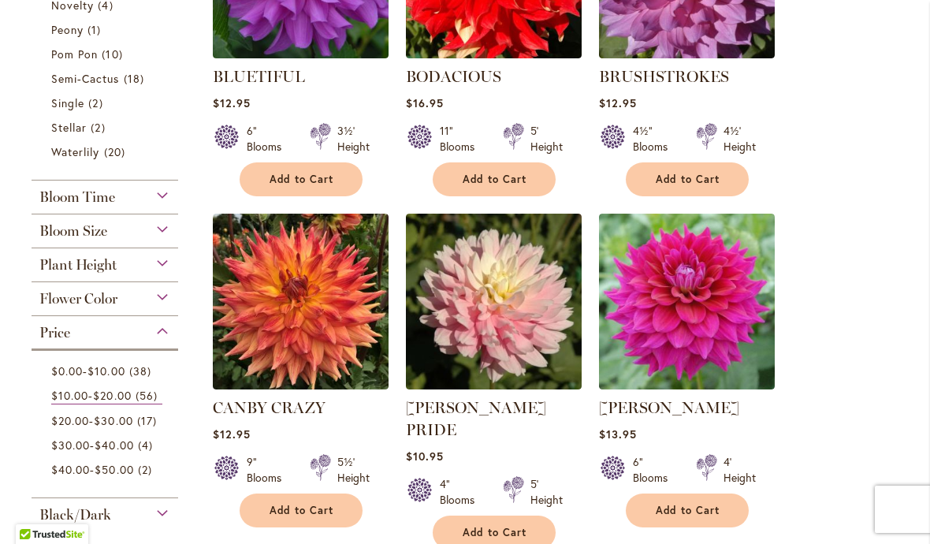
click at [512, 327] on img at bounding box center [494, 301] width 176 height 176
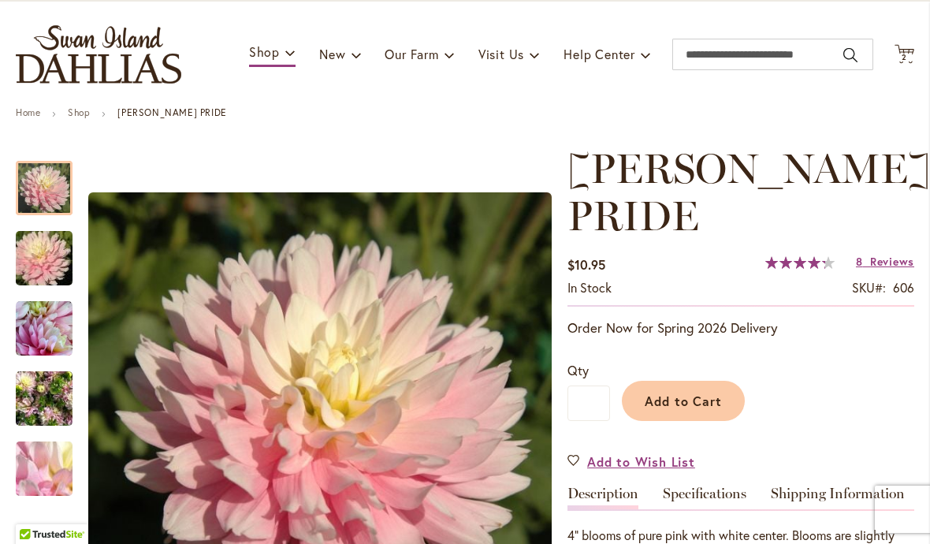
scroll to position [87, 0]
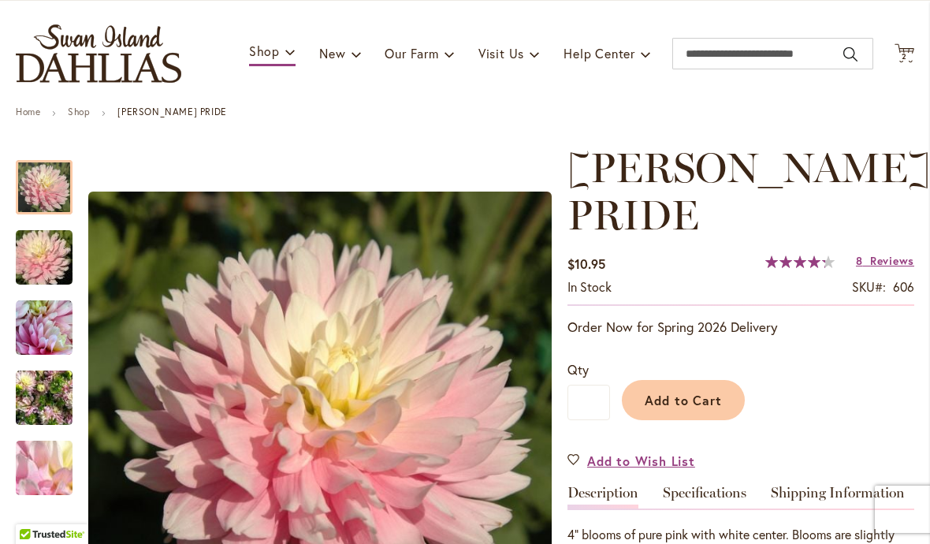
click at [713, 404] on span "Add to Cart" at bounding box center [683, 400] width 78 height 17
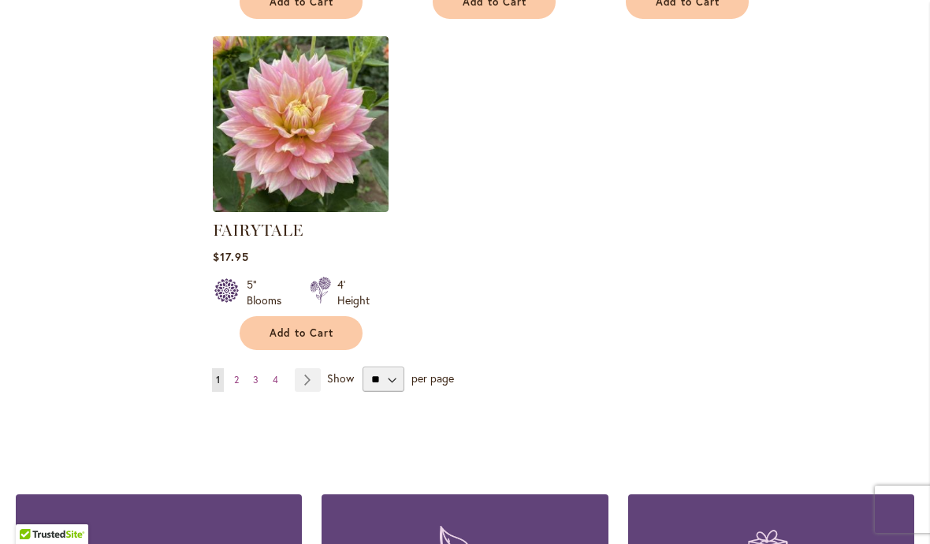
scroll to position [2036, 0]
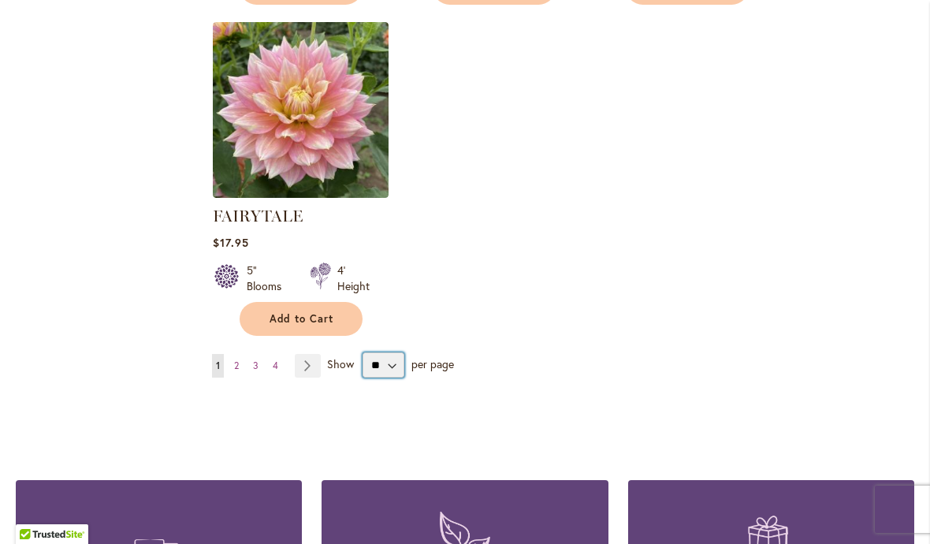
click at [392, 352] on select "** ** ** **" at bounding box center [383, 364] width 42 height 25
select select "**"
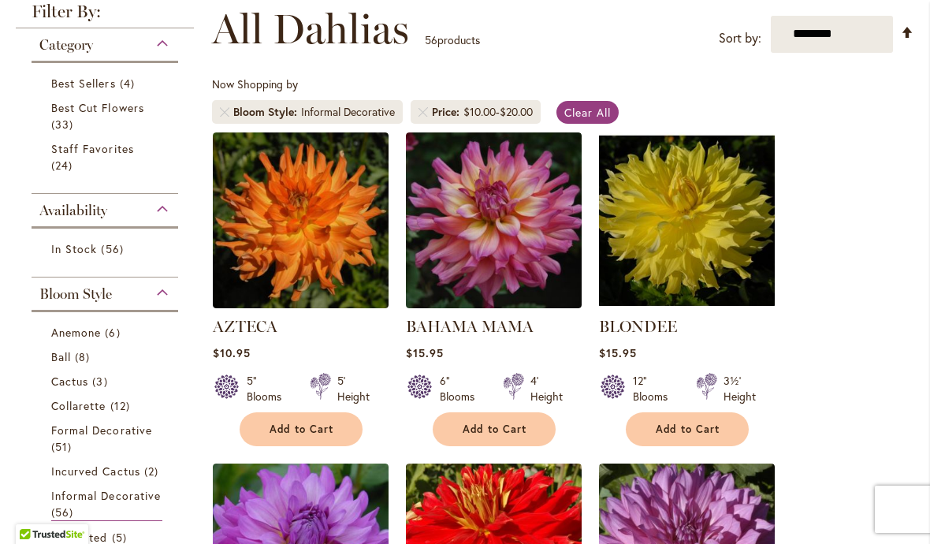
scroll to position [225, 0]
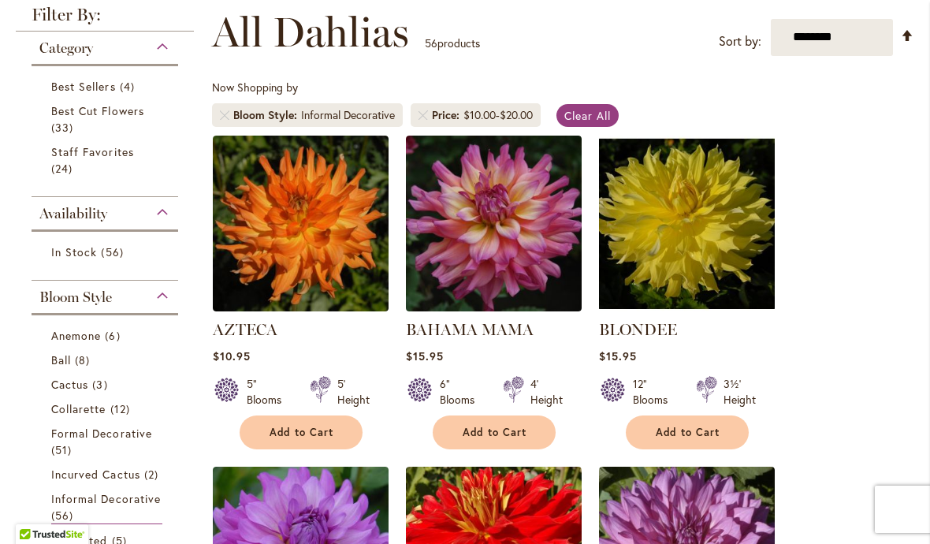
click at [720, 244] on img at bounding box center [687, 223] width 176 height 176
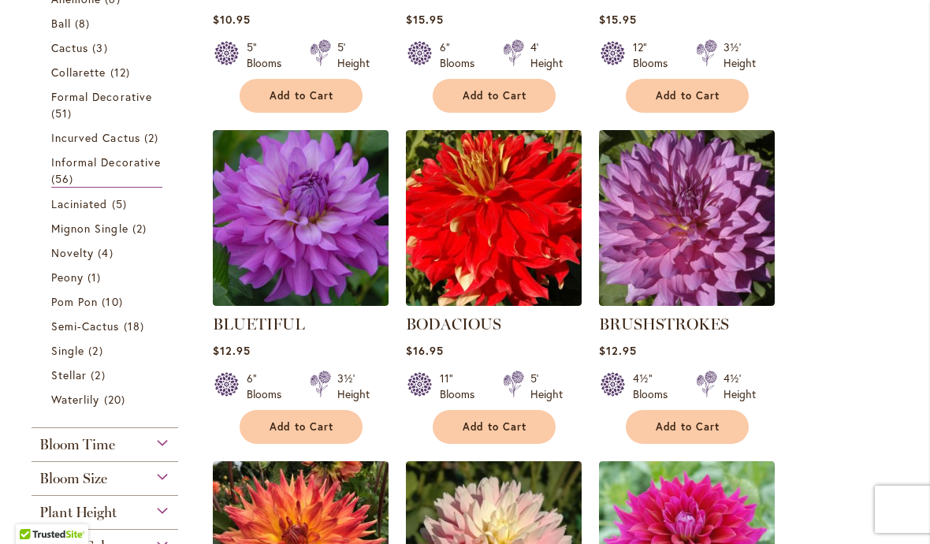
scroll to position [561, 0]
click at [140, 334] on span "18 items" at bounding box center [136, 325] width 24 height 17
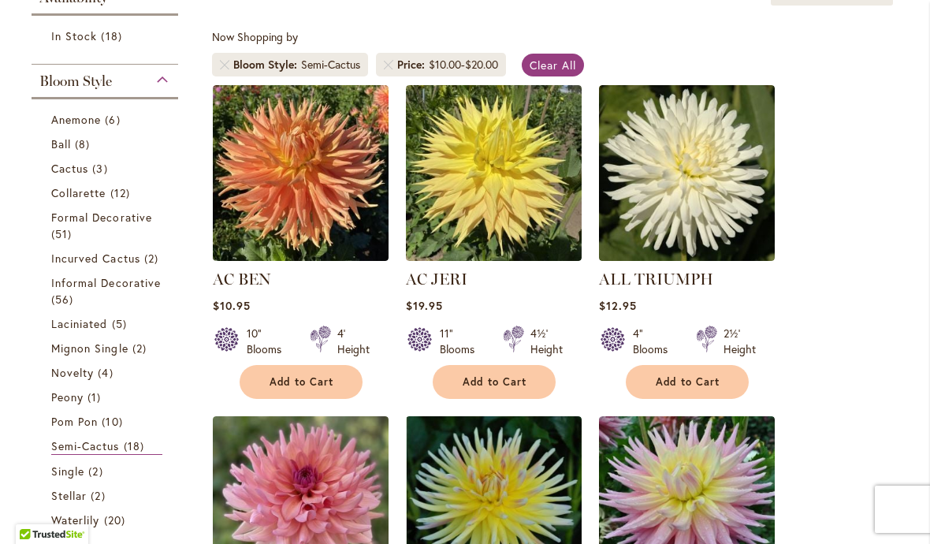
scroll to position [276, 0]
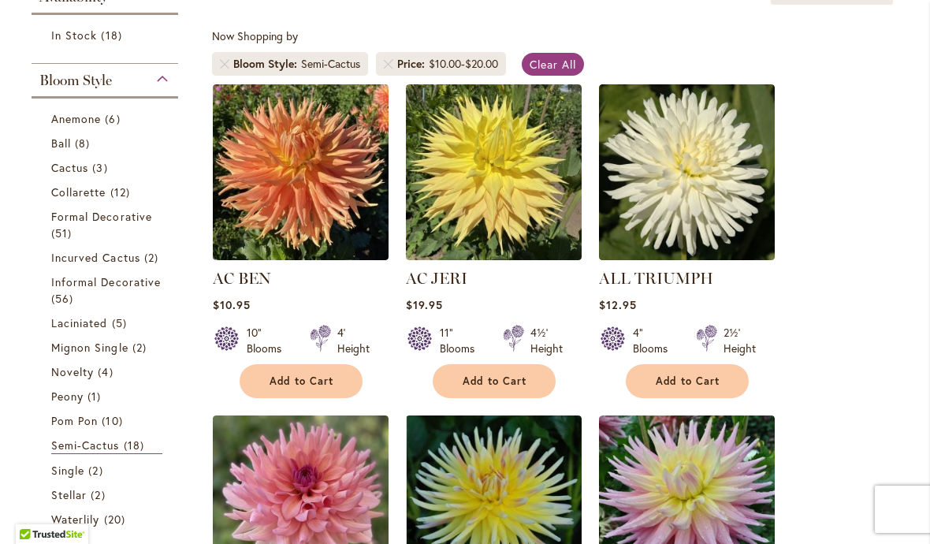
click at [104, 89] on span "Bloom Style" at bounding box center [75, 80] width 72 height 17
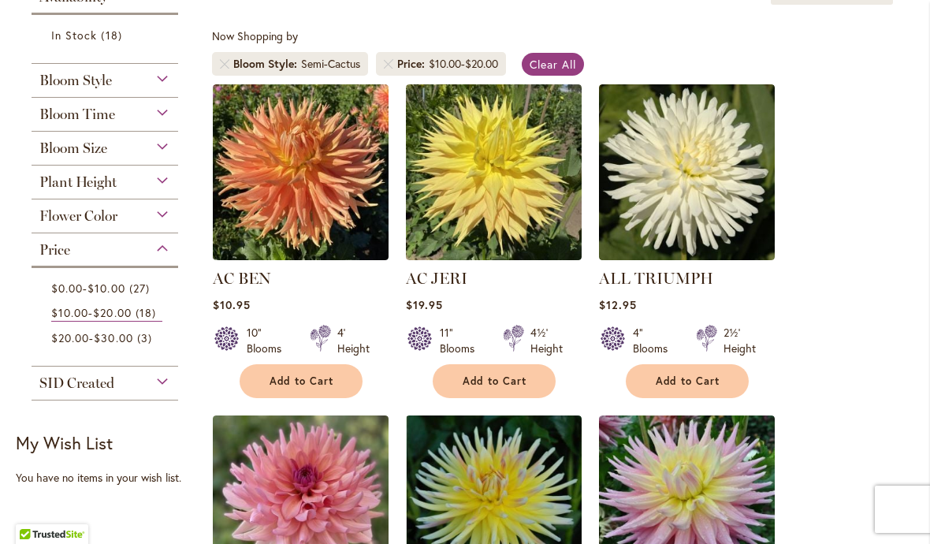
click at [567, 72] on link "Clear All" at bounding box center [553, 64] width 62 height 23
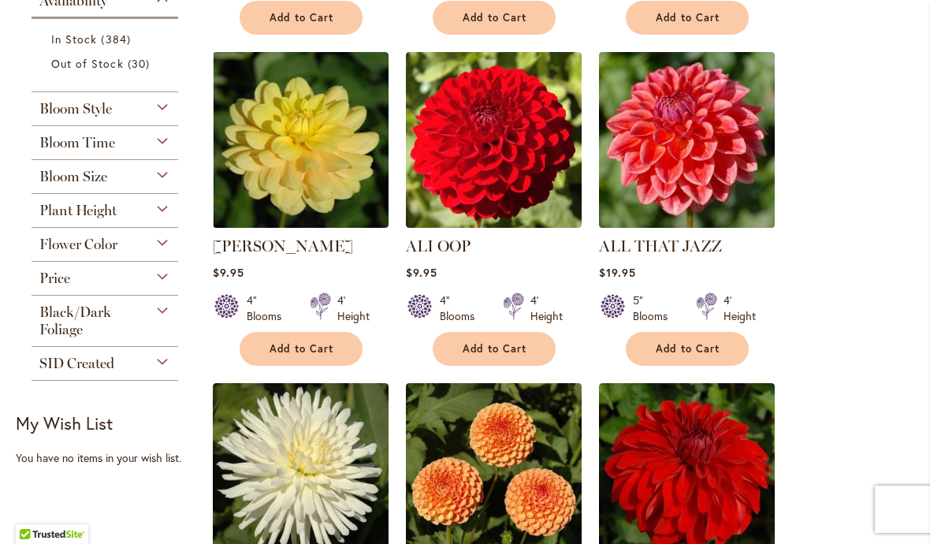
scroll to position [672, 0]
click at [100, 279] on div "Price" at bounding box center [105, 274] width 147 height 25
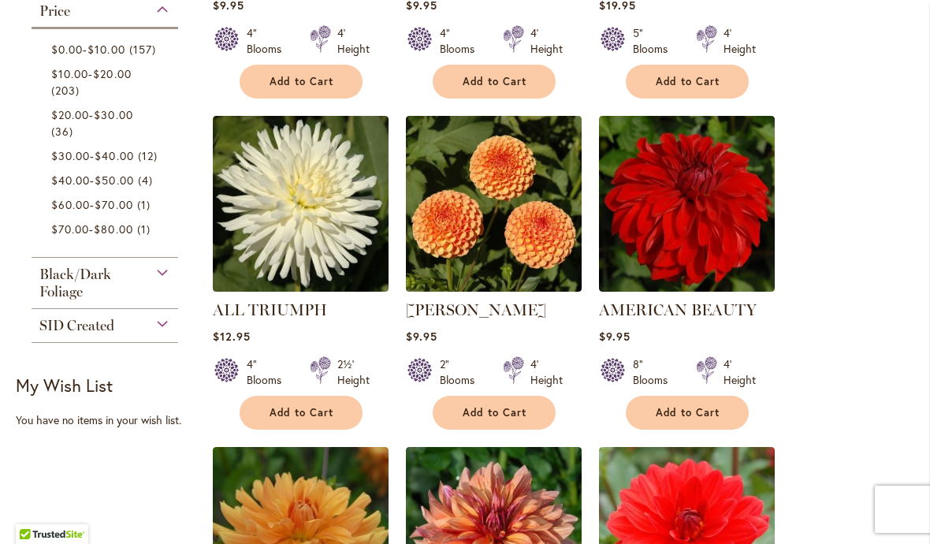
click at [139, 98] on link "$10.00 - $20.00 203 items" at bounding box center [106, 81] width 111 height 33
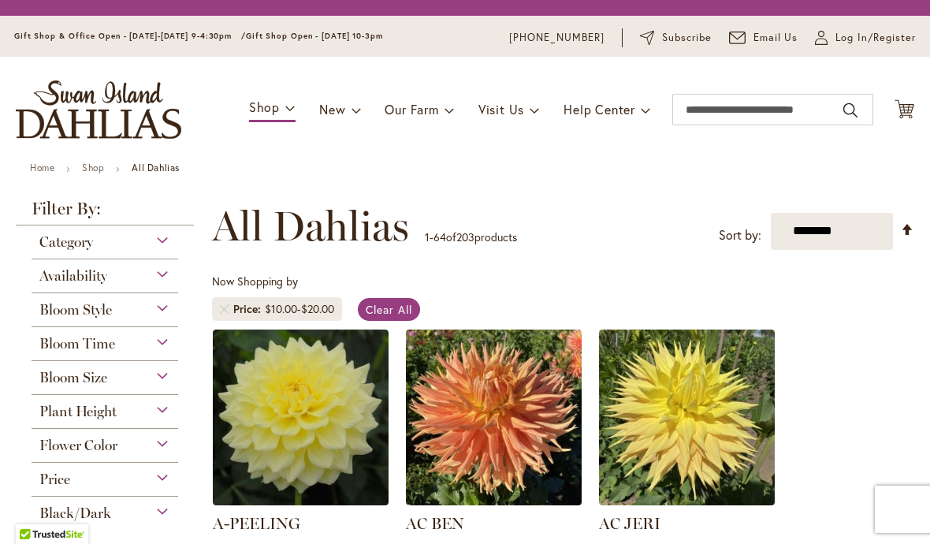
scroll to position [292, 0]
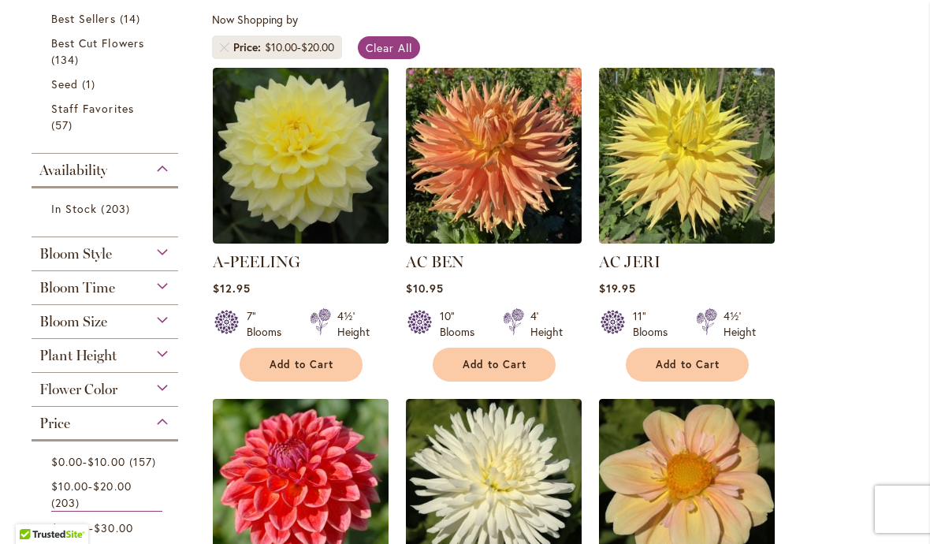
click at [294, 176] on img at bounding box center [301, 156] width 176 height 176
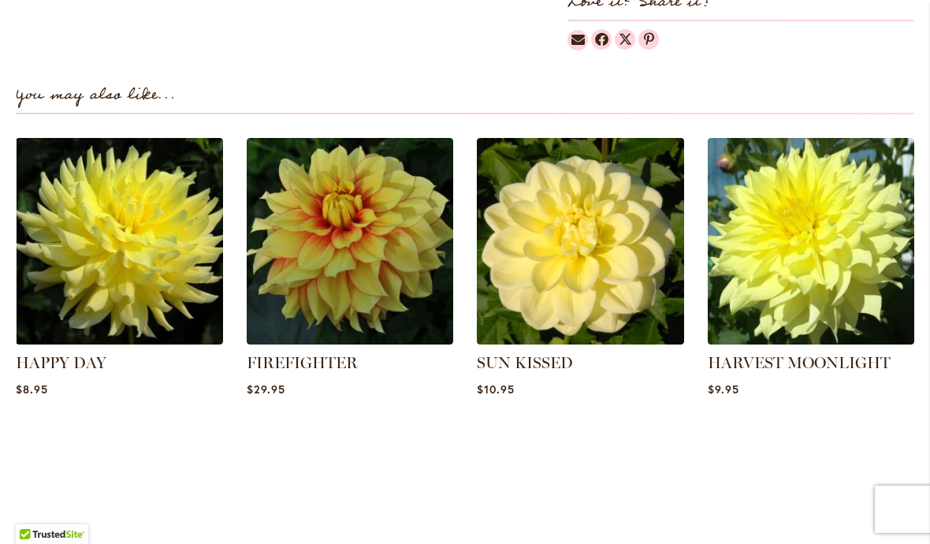
scroll to position [1050, 0]
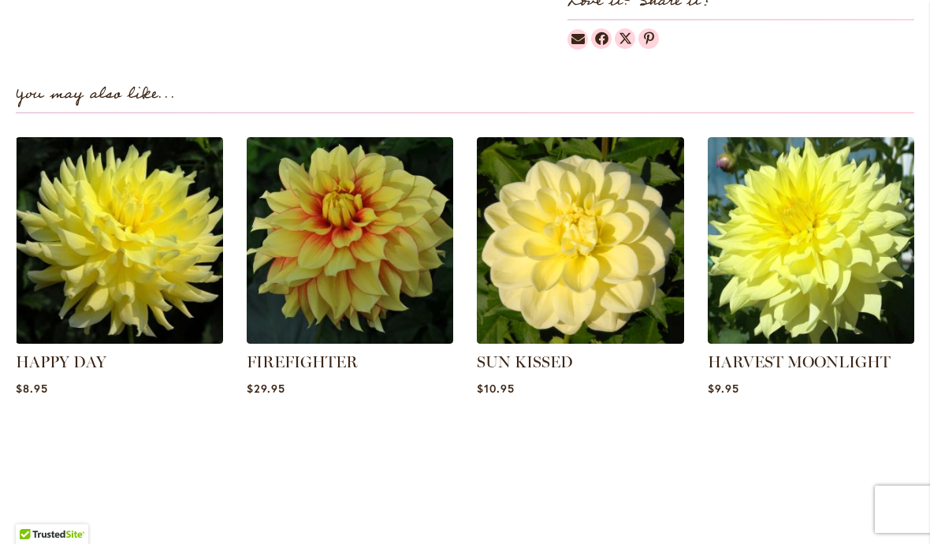
click at [172, 243] on img at bounding box center [119, 240] width 207 height 207
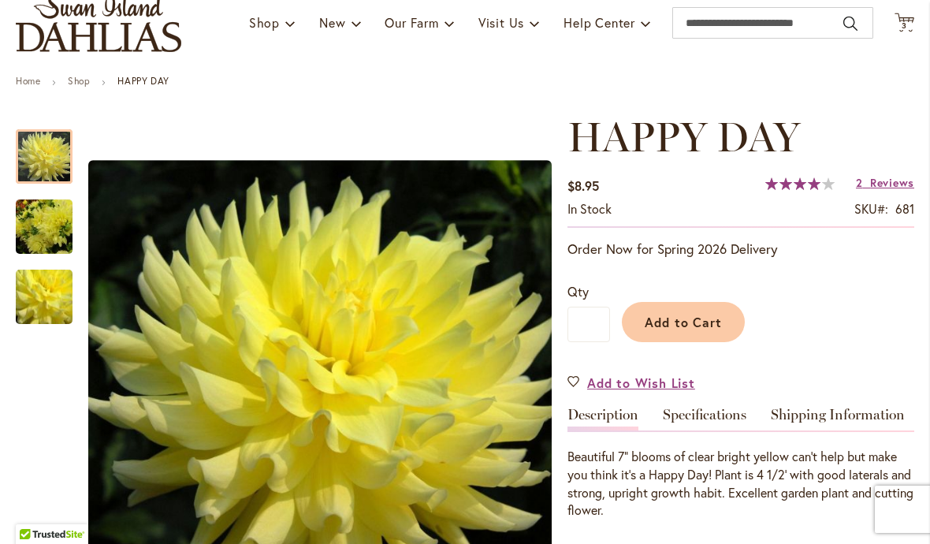
scroll to position [121, 0]
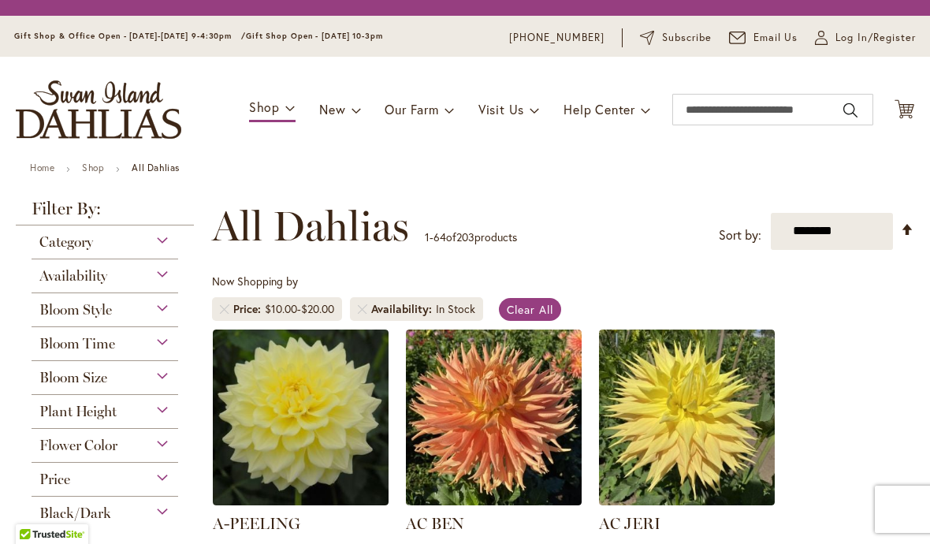
scroll to position [213, 0]
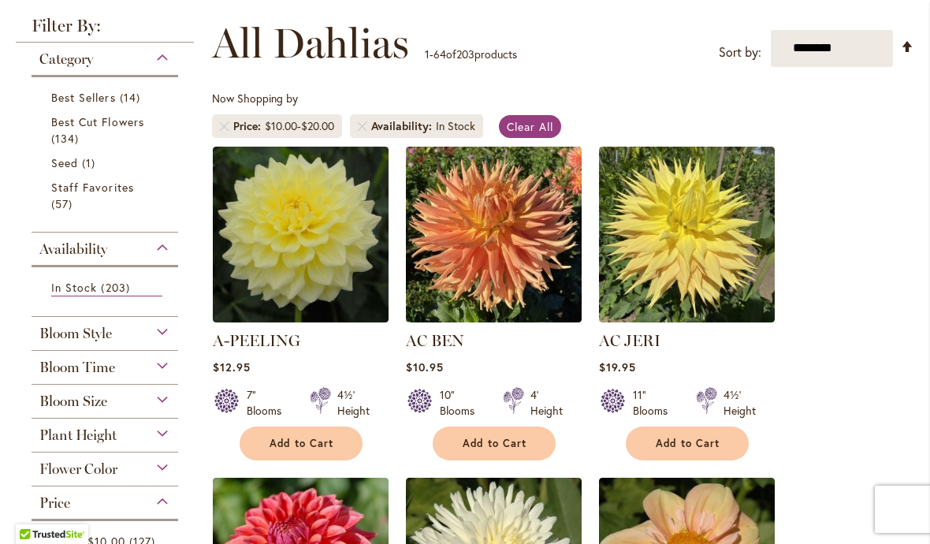
click at [540, 117] on link "Clear All" at bounding box center [530, 126] width 62 height 23
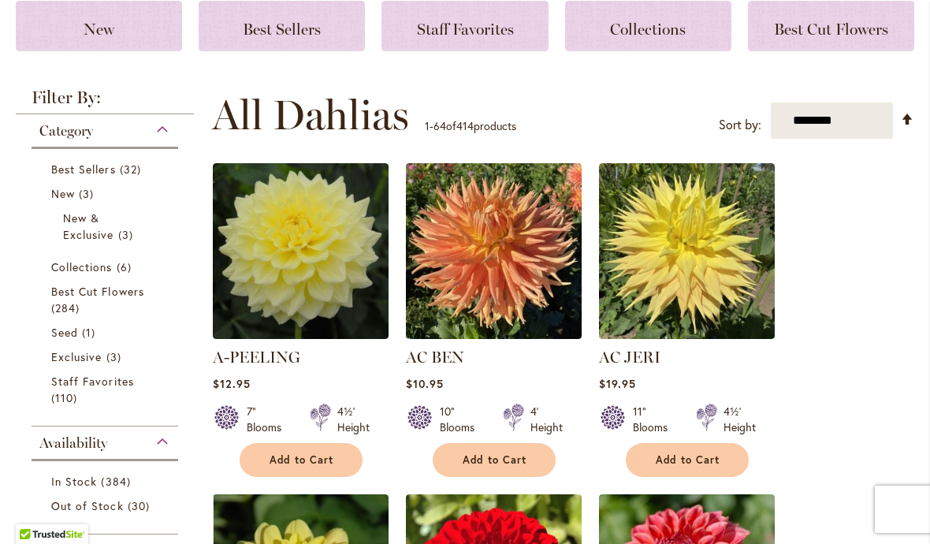
scroll to position [228, 0]
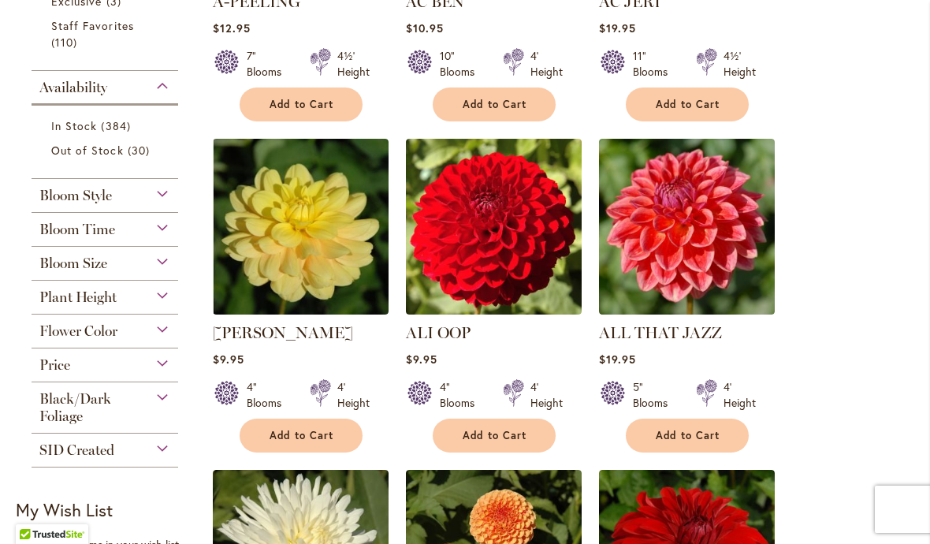
click at [160, 362] on div "Price" at bounding box center [105, 360] width 147 height 25
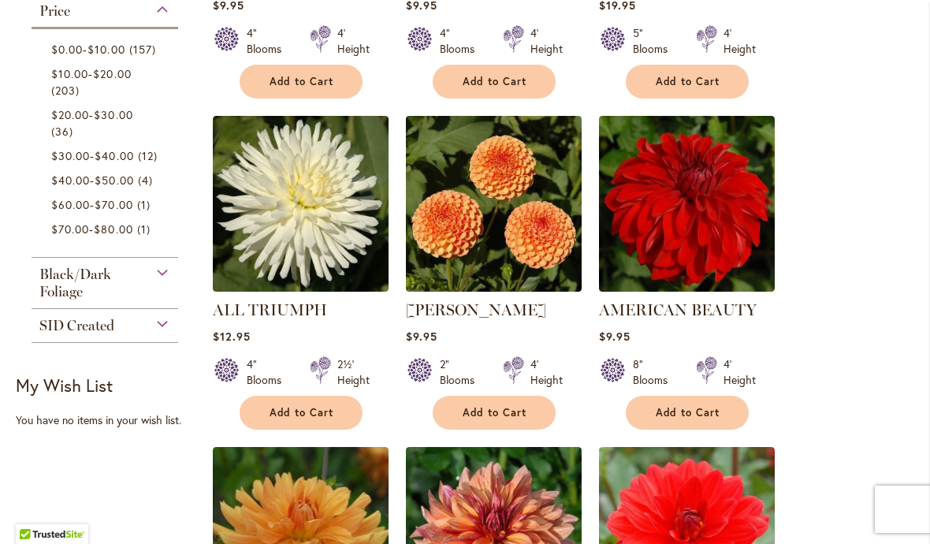
click at [136, 53] on link "$0.00 - $10.00 157 items" at bounding box center [106, 49] width 111 height 17
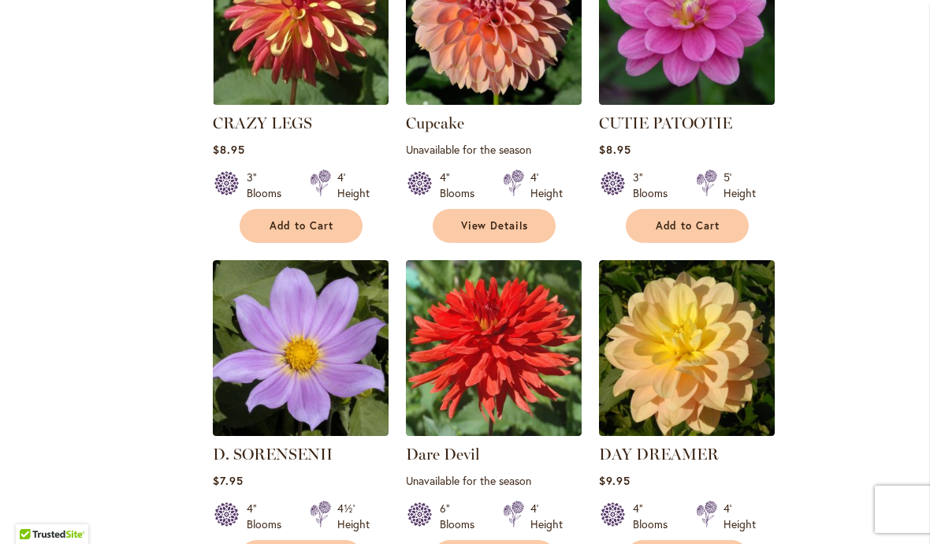
scroll to position [3708, 0]
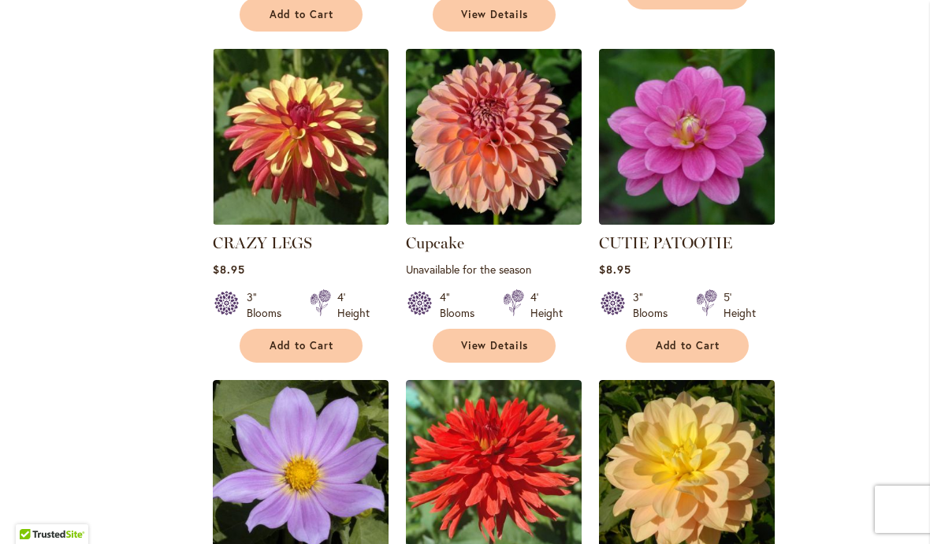
click at [708, 407] on img at bounding box center [687, 468] width 176 height 176
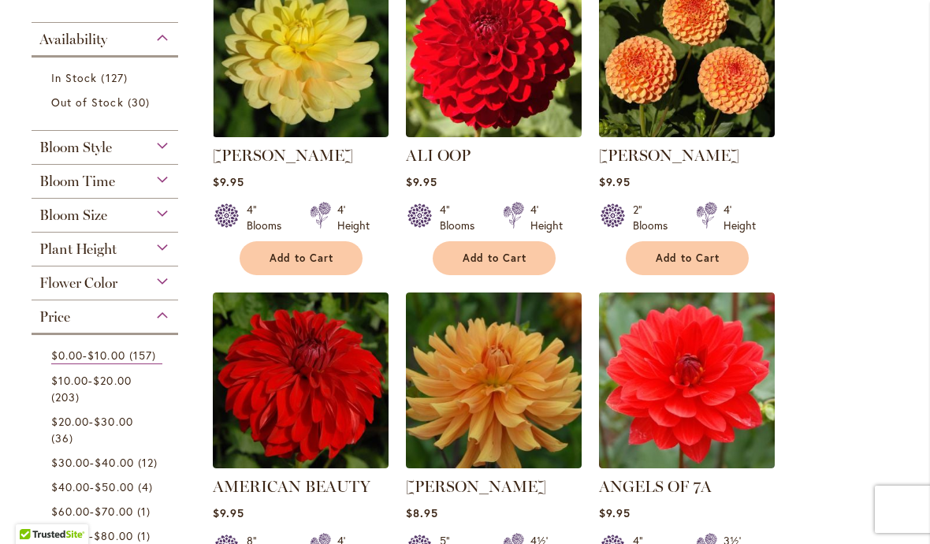
scroll to position [401, 0]
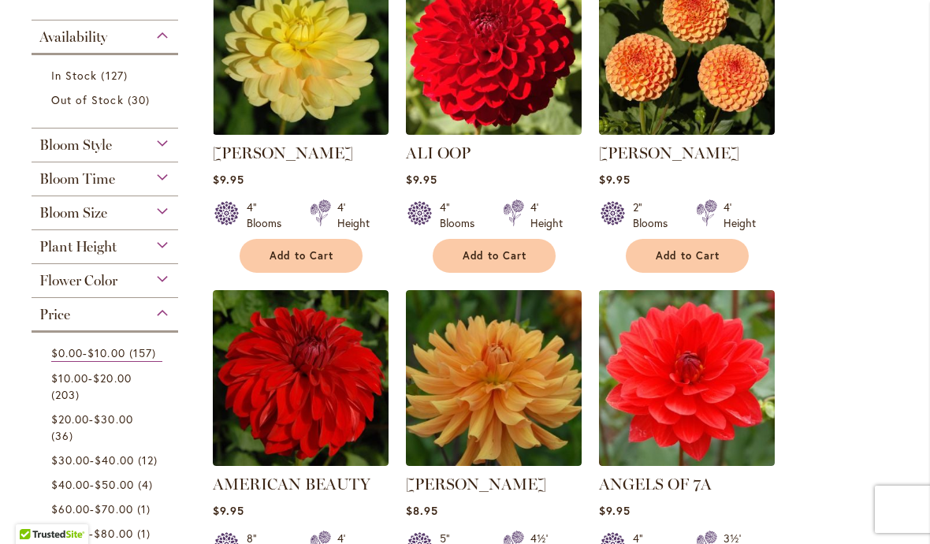
click at [147, 288] on div "Flower Color" at bounding box center [105, 276] width 147 height 25
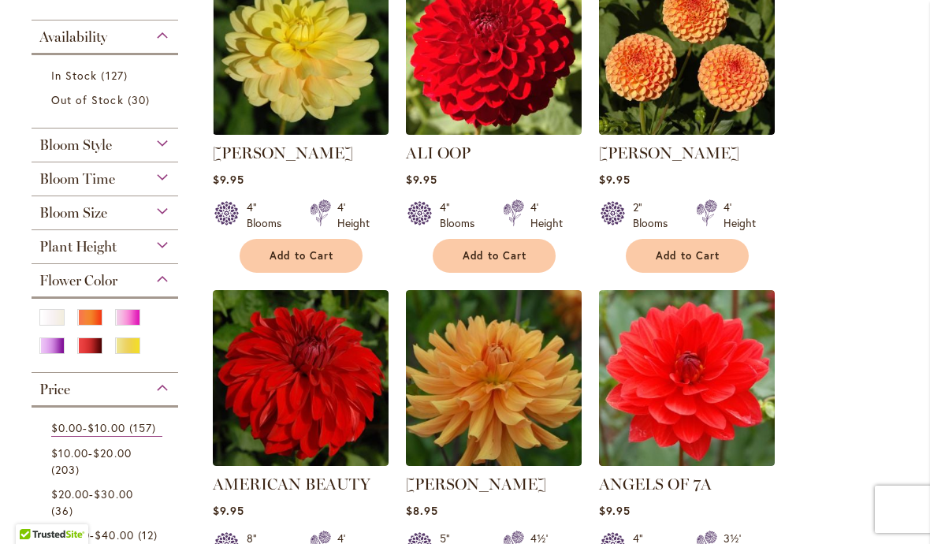
click at [139, 354] on div "Yellow" at bounding box center [127, 345] width 25 height 17
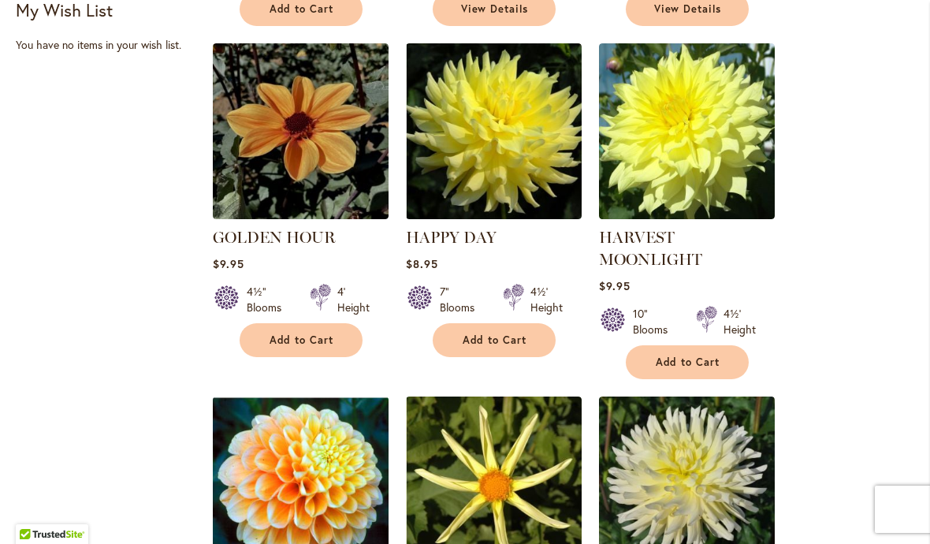
scroll to position [1009, 0]
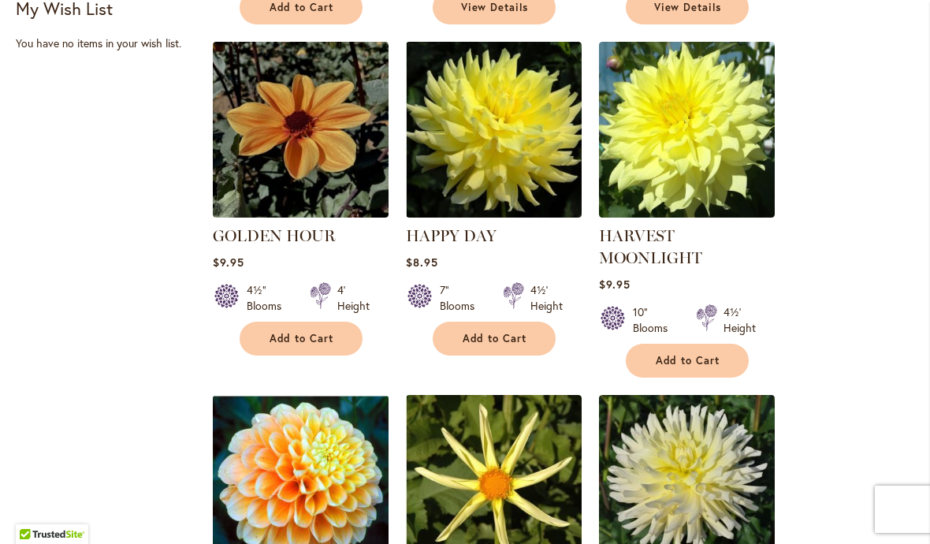
click at [721, 136] on img at bounding box center [687, 130] width 176 height 176
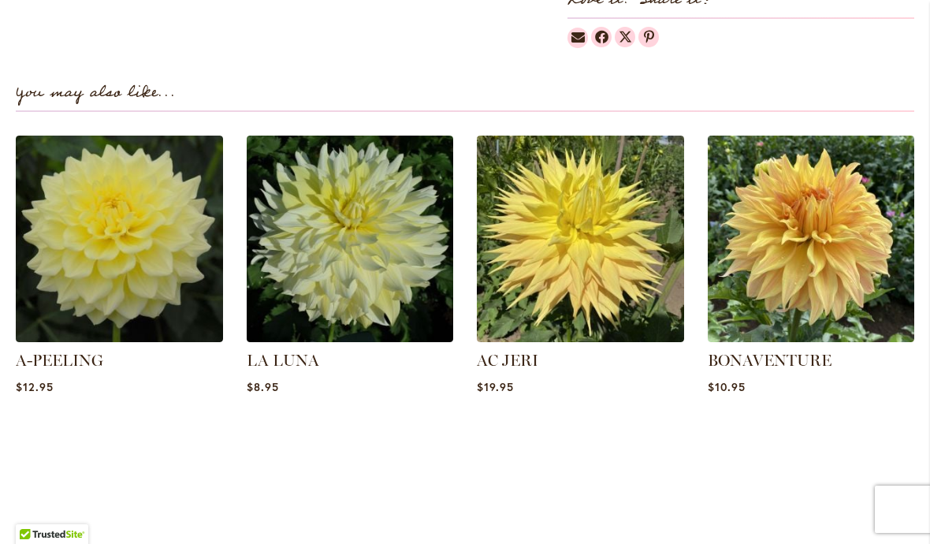
click at [882, 355] on strong "BONAVENTURE" at bounding box center [810, 360] width 207 height 22
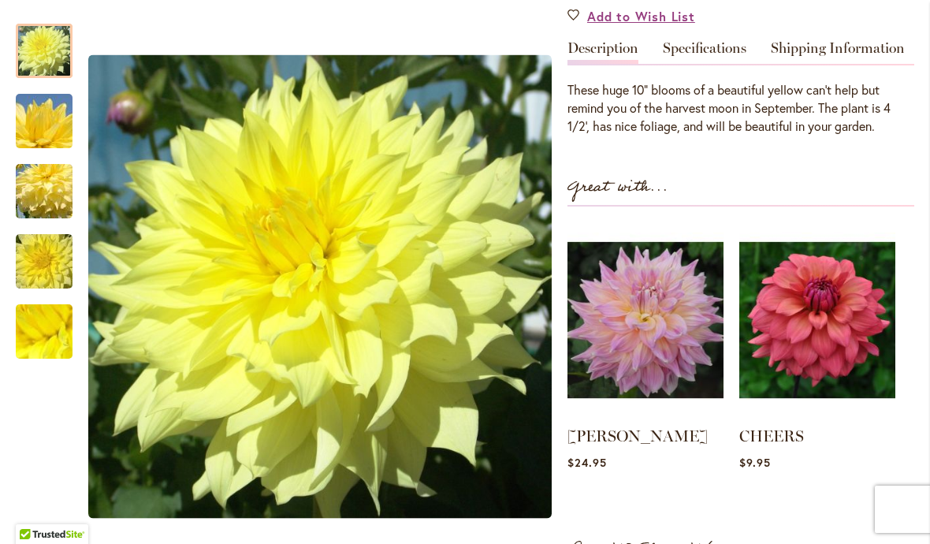
scroll to position [530, 0]
click at [313, 54] on div "Harvest Moonlight" at bounding box center [319, 286] width 463 height 557
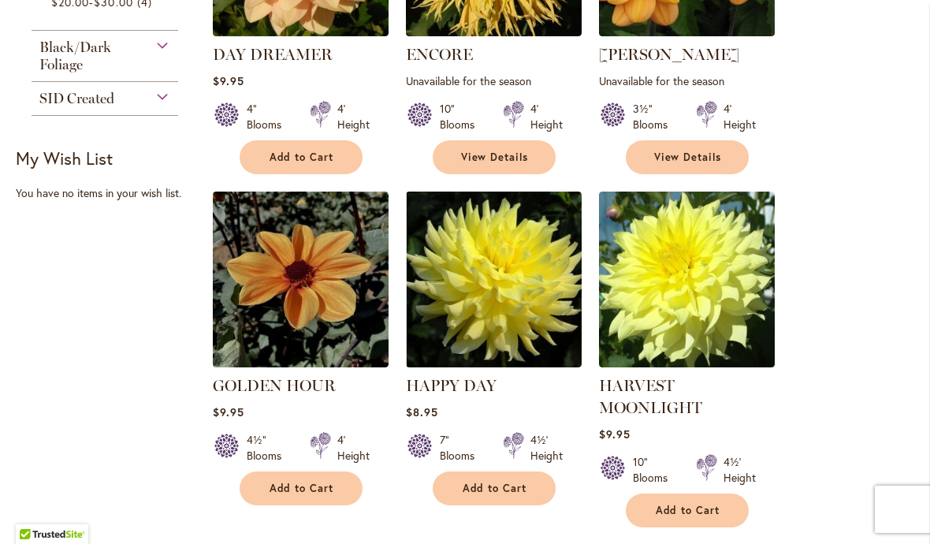
scroll to position [866, 0]
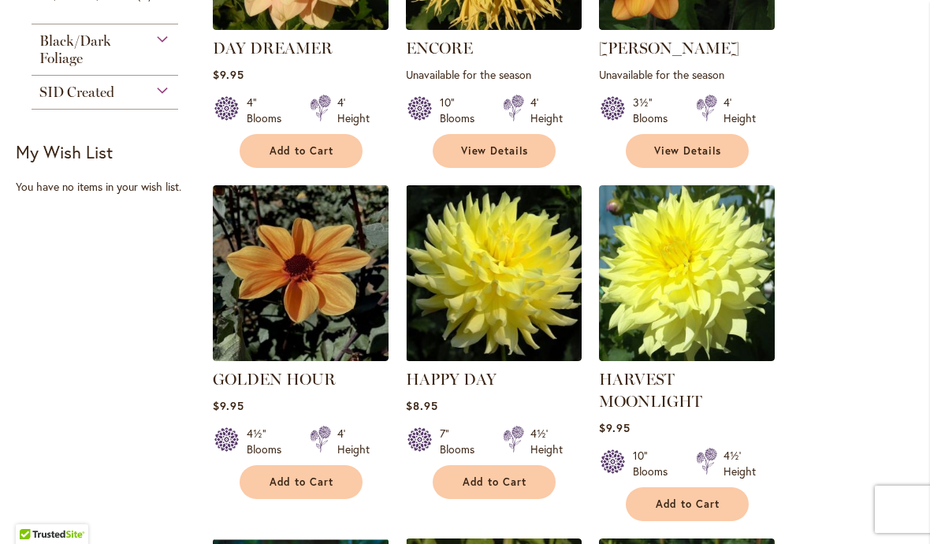
click at [709, 277] on img at bounding box center [687, 273] width 176 height 176
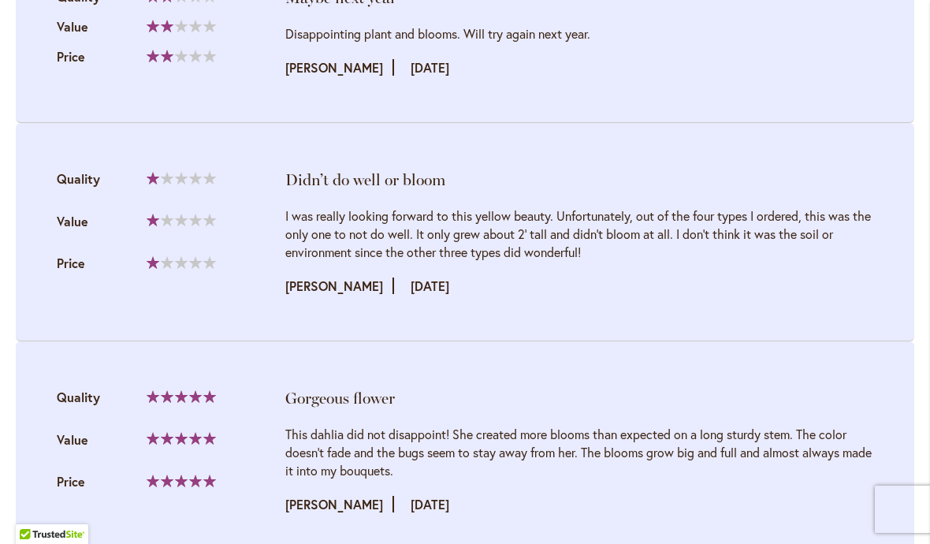
scroll to position [1776, 0]
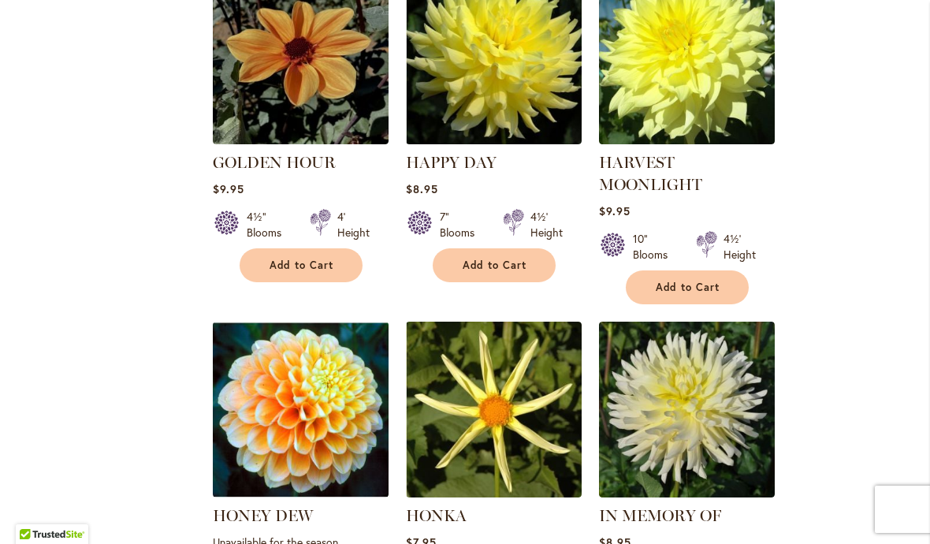
scroll to position [1083, 0]
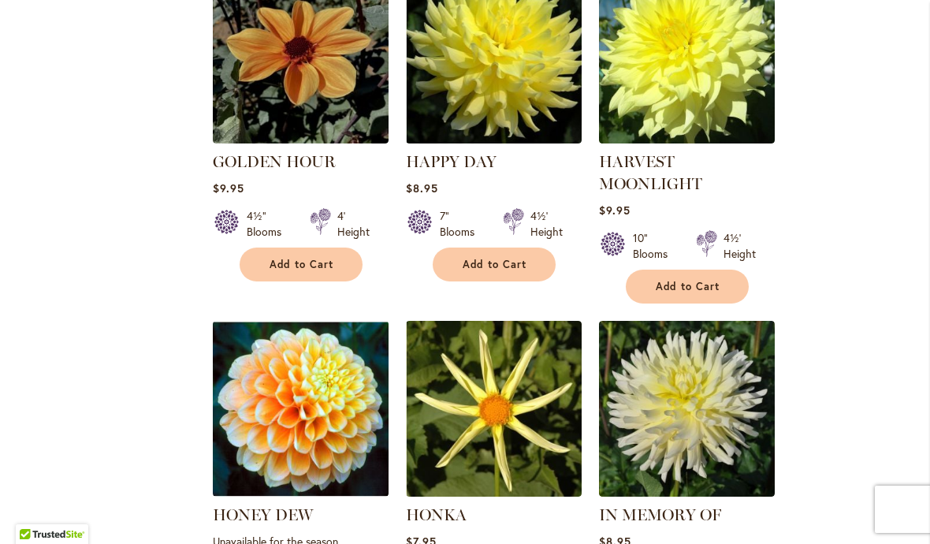
click at [723, 96] on img at bounding box center [687, 56] width 176 height 176
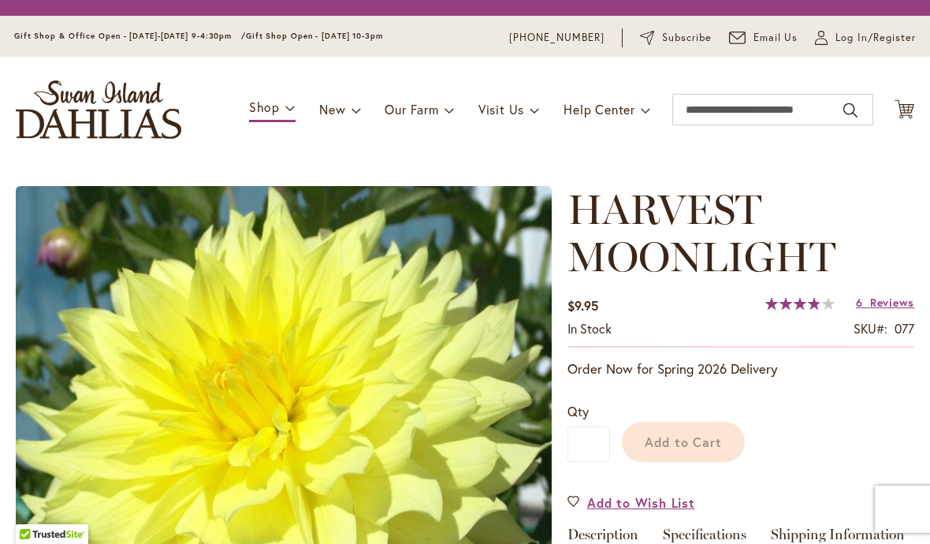
click at [707, 446] on div "Add to Cart" at bounding box center [762, 438] width 304 height 72
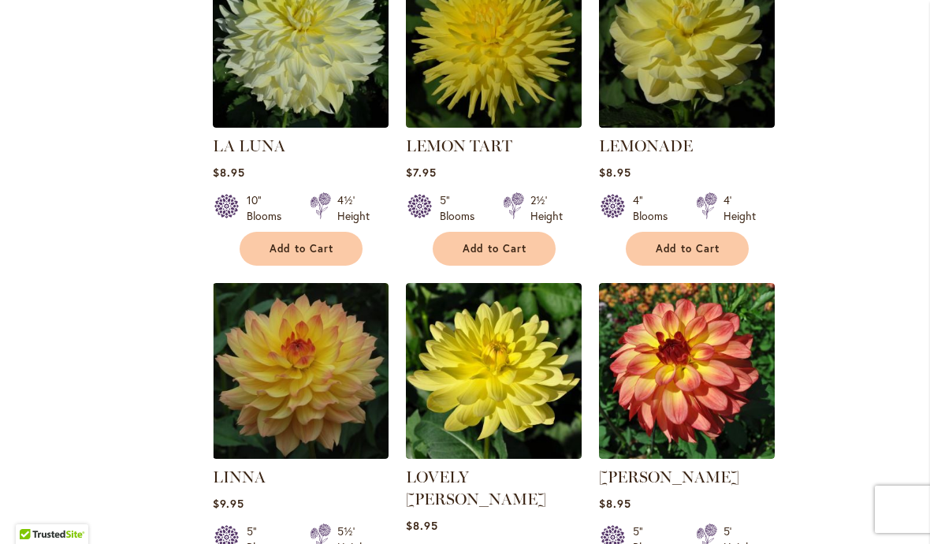
scroll to position [1793, 0]
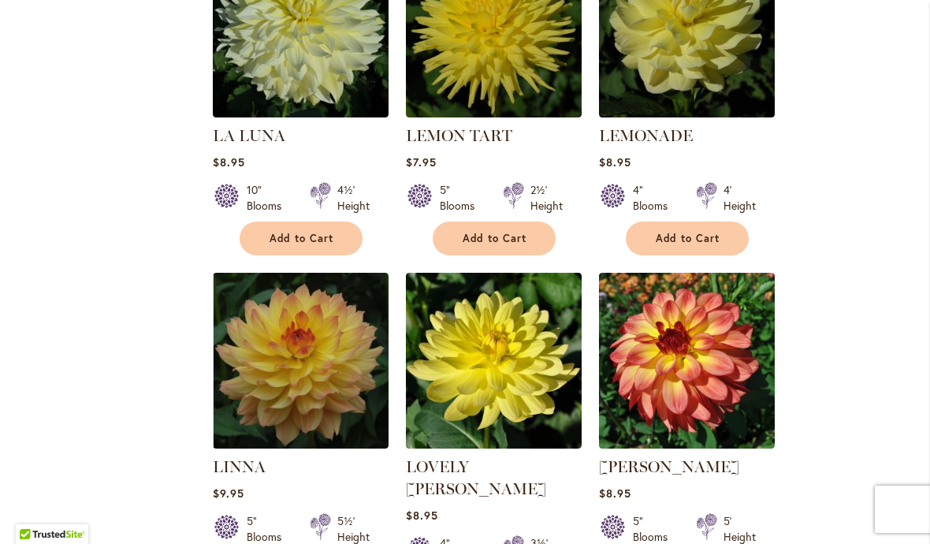
click at [323, 77] on img at bounding box center [301, 30] width 176 height 176
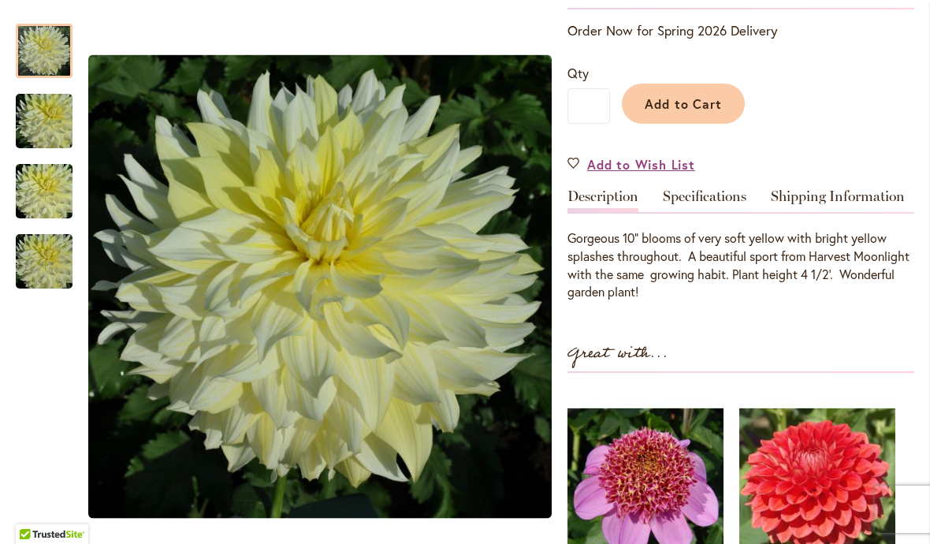
scroll to position [338, 0]
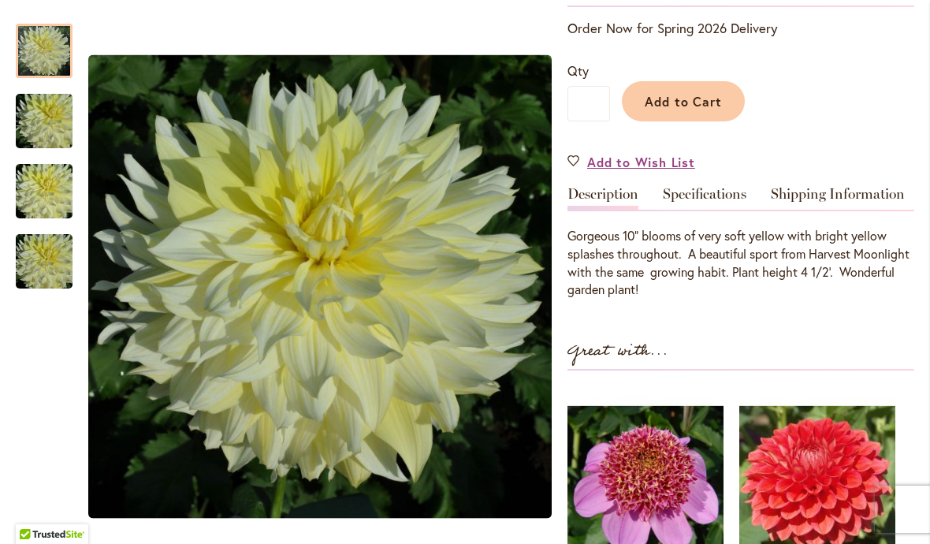
click at [674, 99] on span "Add to Cart" at bounding box center [683, 101] width 78 height 17
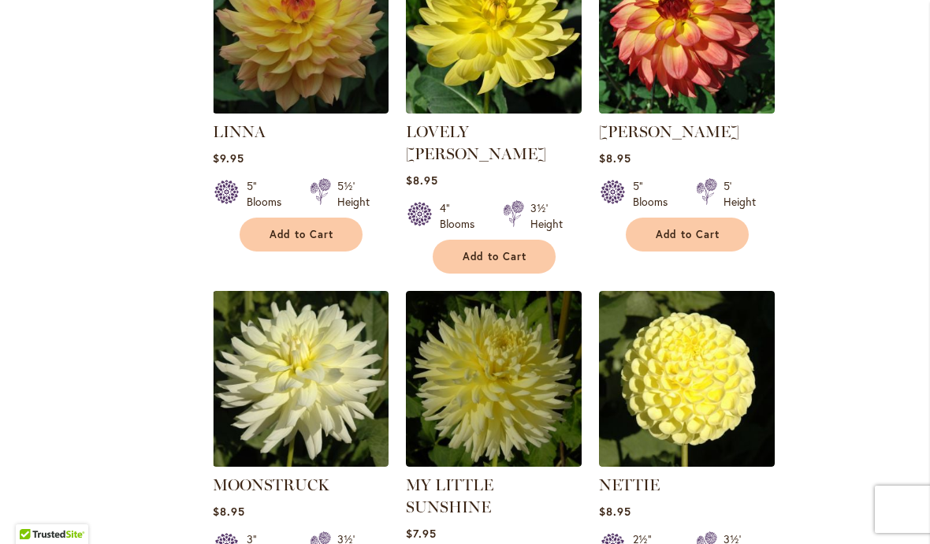
scroll to position [2130, 0]
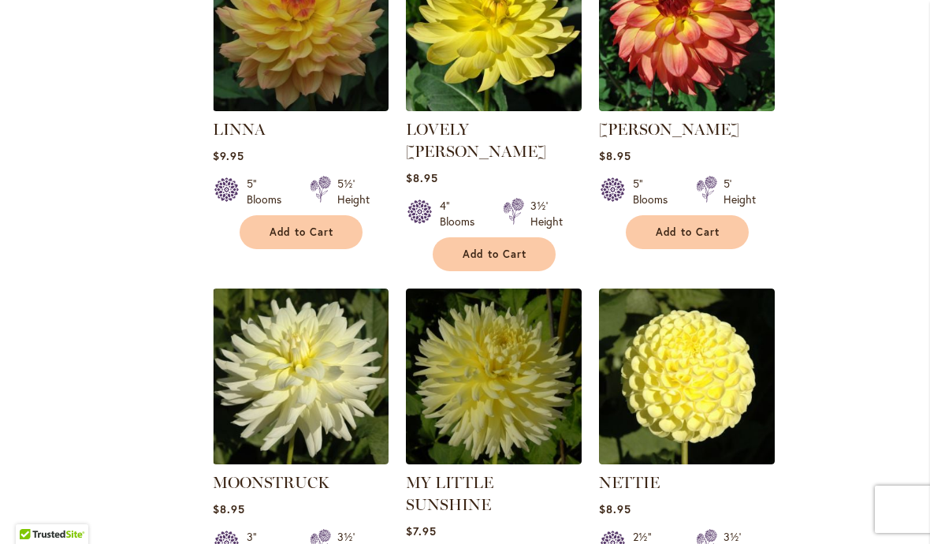
click at [518, 358] on img at bounding box center [494, 376] width 176 height 176
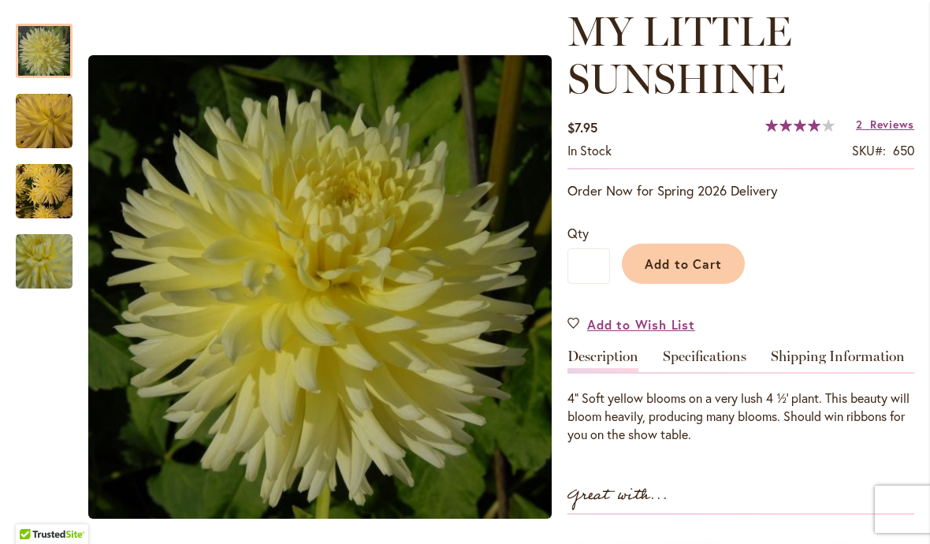
scroll to position [225, 0]
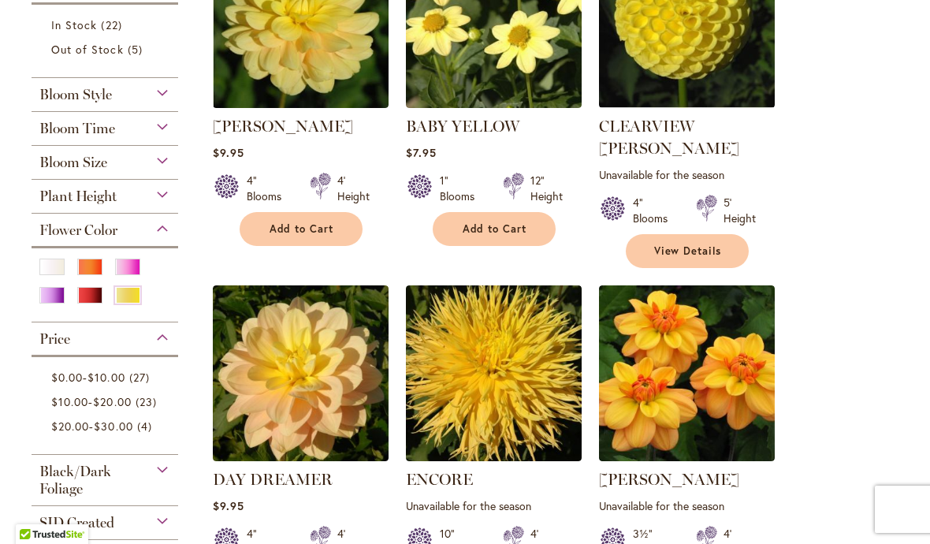
scroll to position [394, 0]
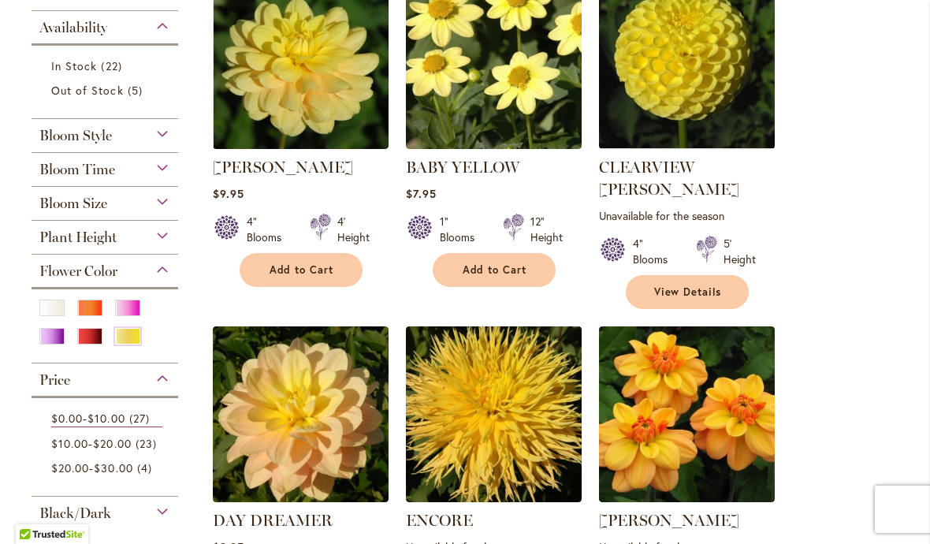
click at [64, 310] on div "White/Cream" at bounding box center [51, 307] width 25 height 17
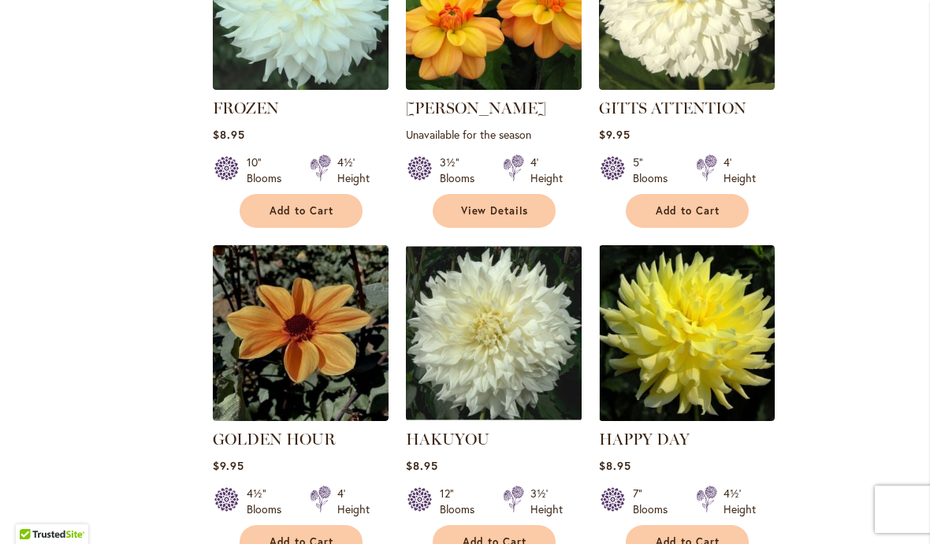
scroll to position [1468, 0]
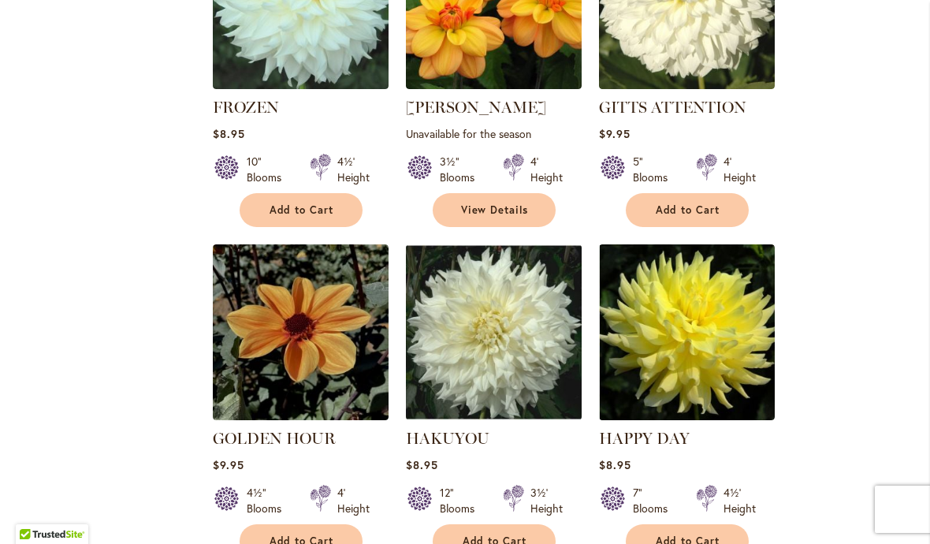
click at [520, 336] on img at bounding box center [494, 332] width 176 height 176
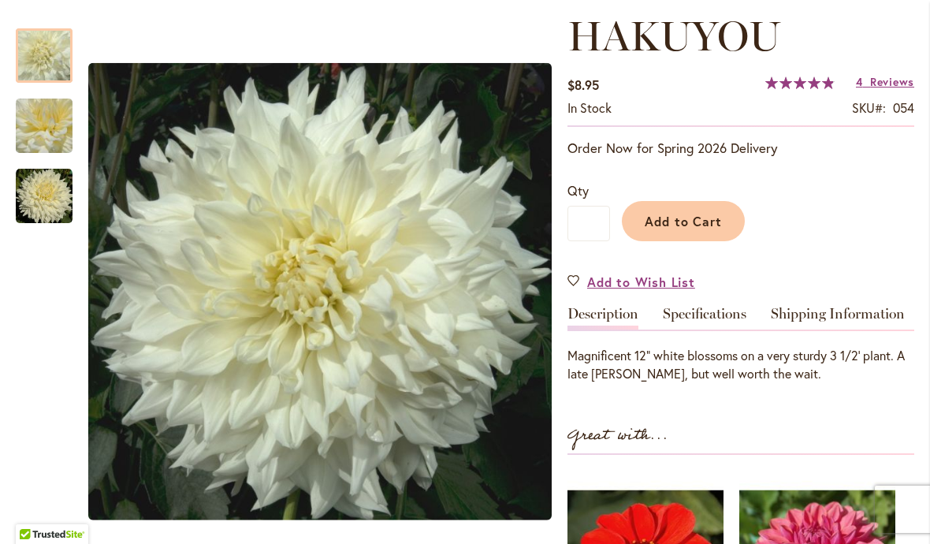
scroll to position [218, 0]
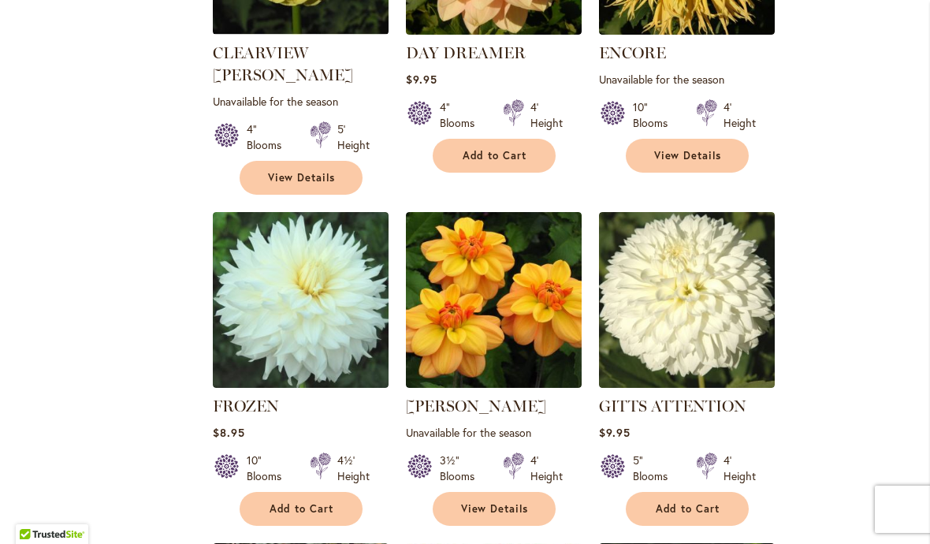
scroll to position [1171, 0]
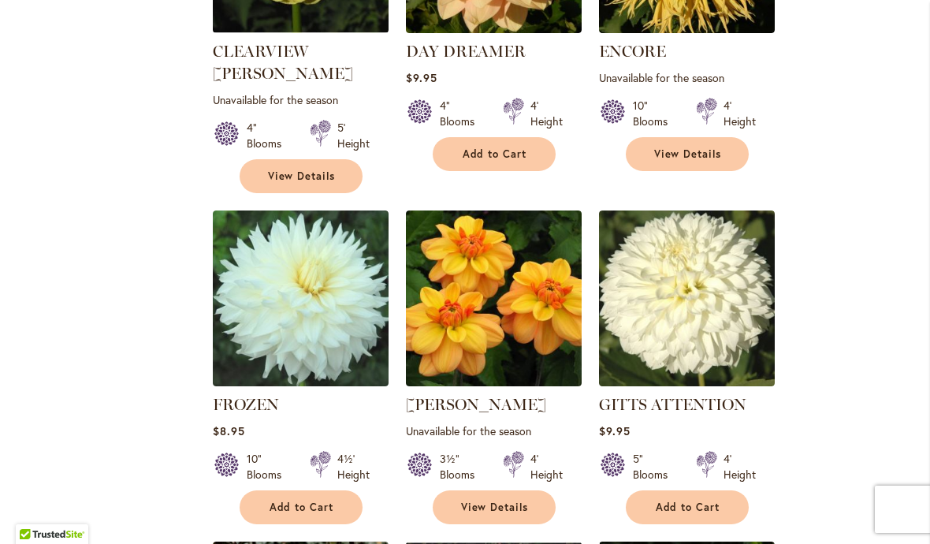
click at [344, 301] on img at bounding box center [301, 298] width 176 height 176
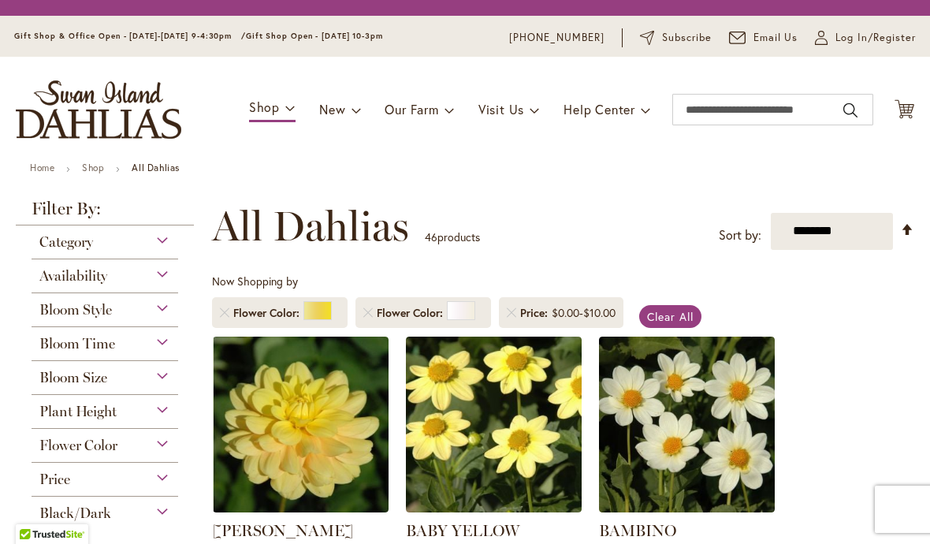
scroll to position [213, 0]
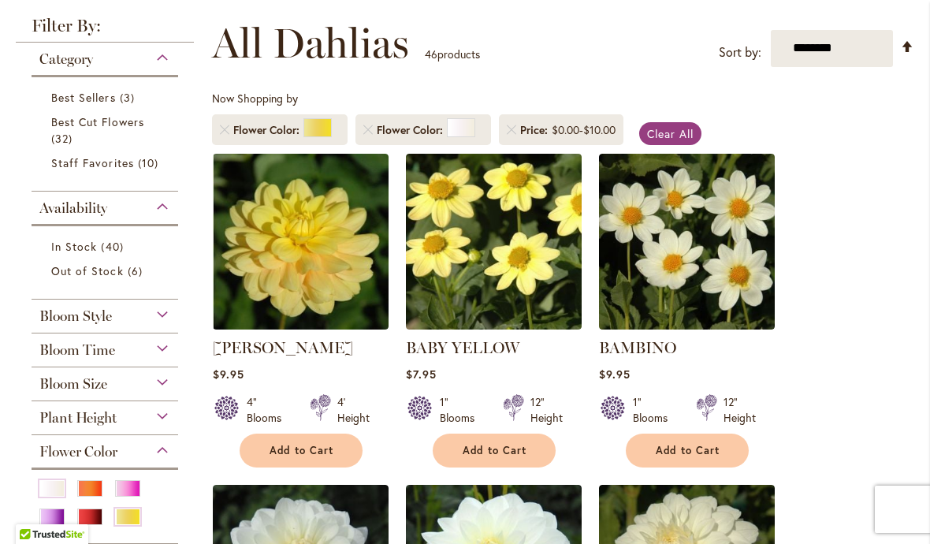
click at [169, 358] on div "Bloom Time" at bounding box center [105, 345] width 147 height 25
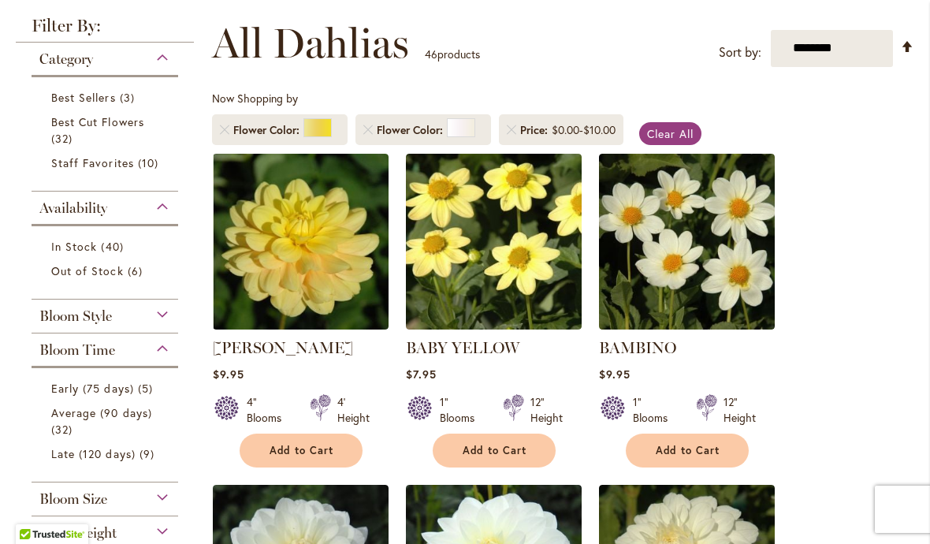
click at [131, 420] on span "Average (90 days)" at bounding box center [101, 412] width 101 height 15
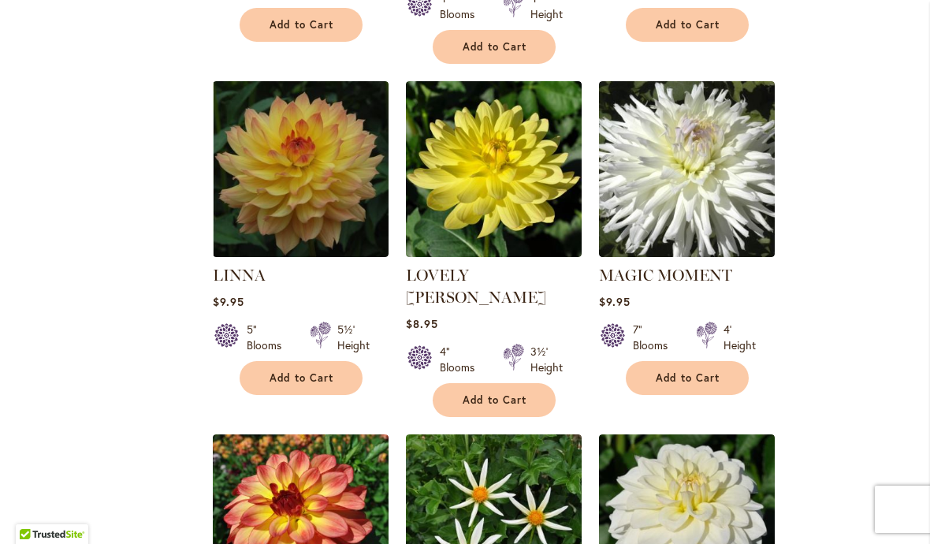
scroll to position [1981, 0]
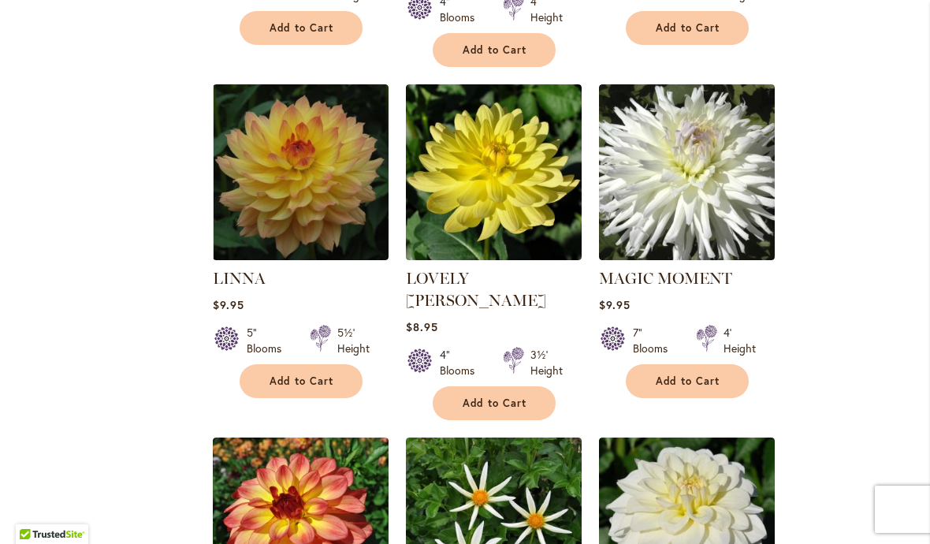
click at [685, 165] on img at bounding box center [687, 172] width 176 height 176
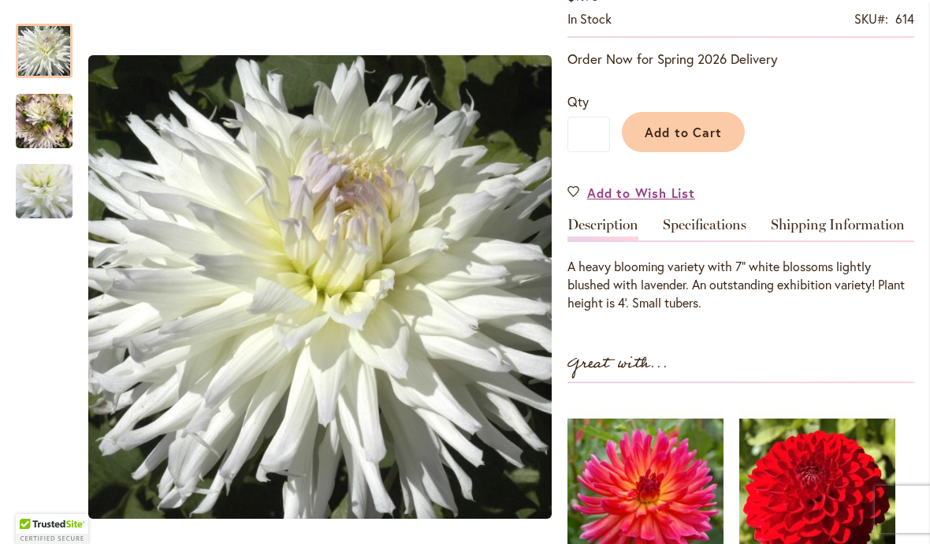
scroll to position [308, 0]
click at [690, 143] on button "Add to Cart" at bounding box center [683, 131] width 123 height 40
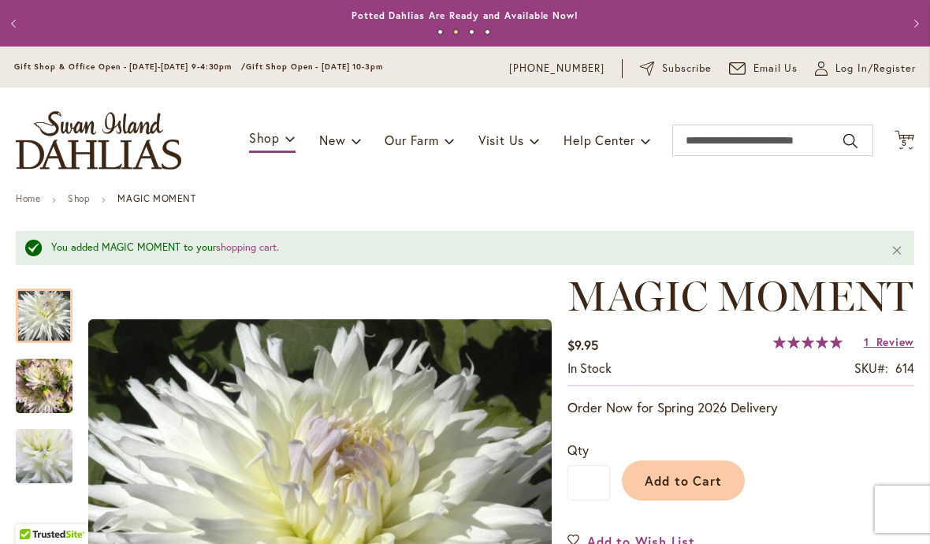
scroll to position [0, 0]
click at [856, 72] on span "Log In/Register" at bounding box center [875, 69] width 80 height 16
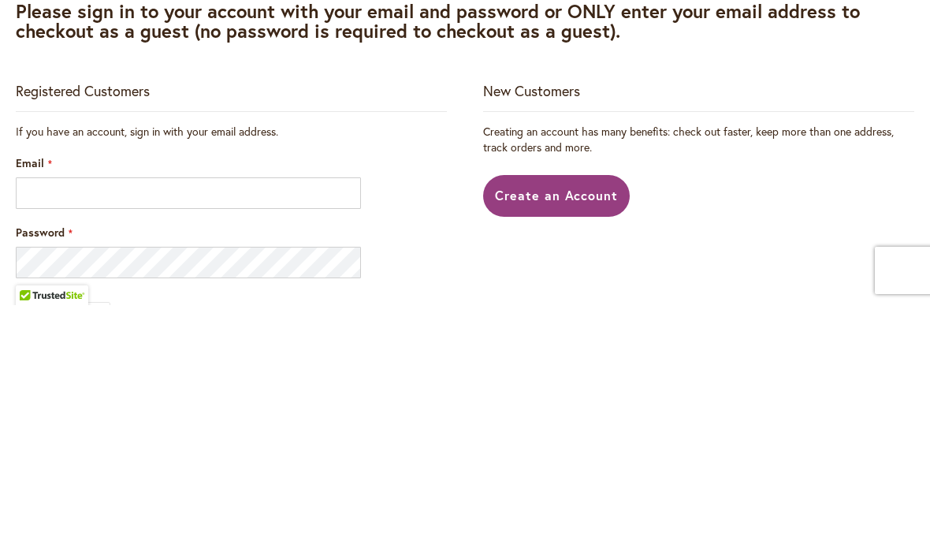
scroll to position [239, 0]
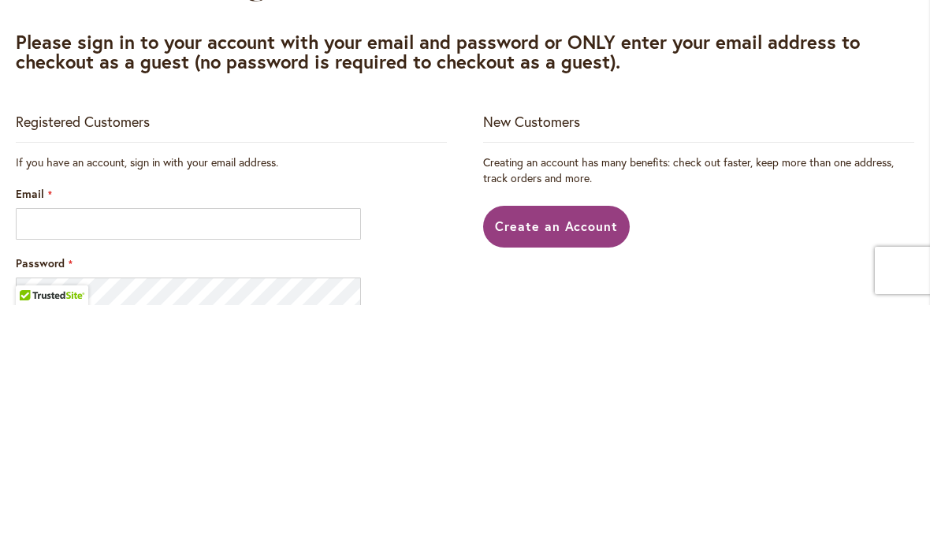
click at [290, 447] on input "Email" at bounding box center [188, 463] width 345 height 32
type input "**********"
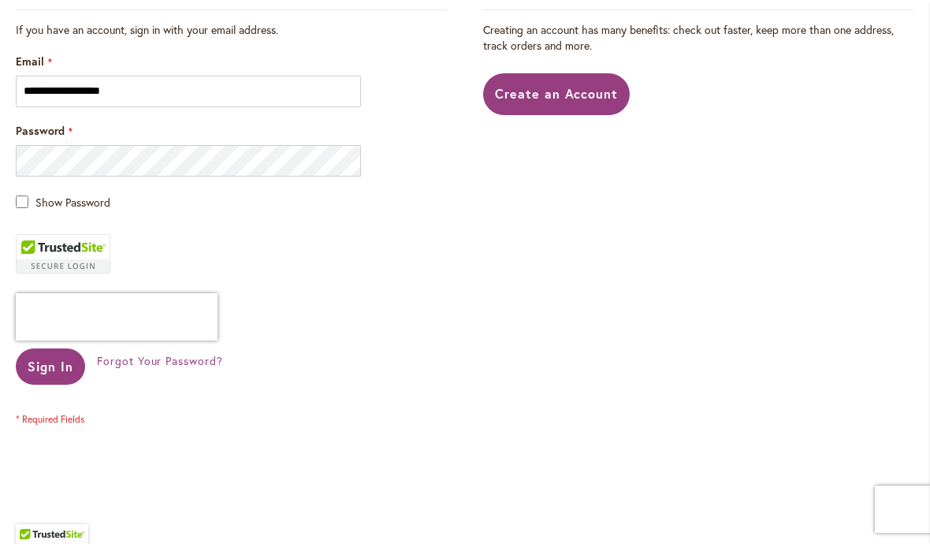
scroll to position [373, 0]
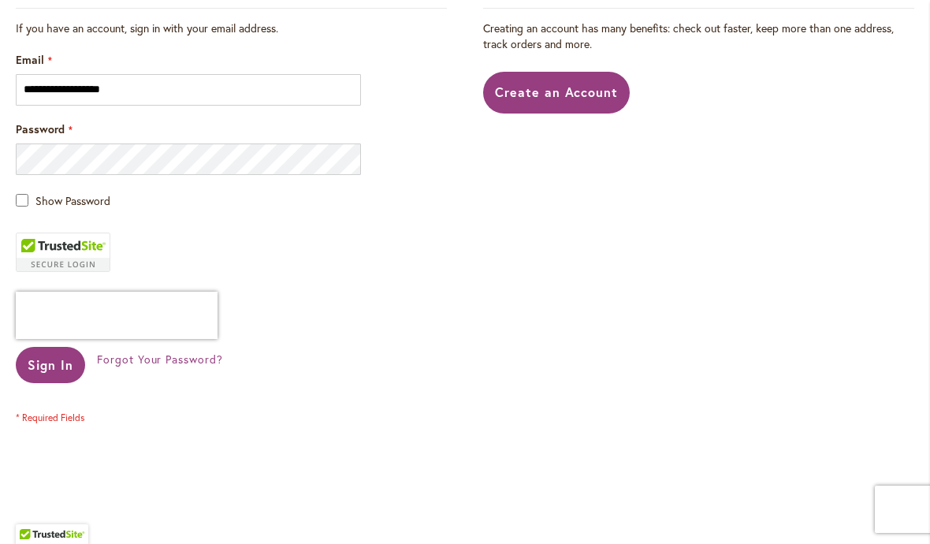
click at [64, 372] on span "Sign In" at bounding box center [51, 364] width 46 height 17
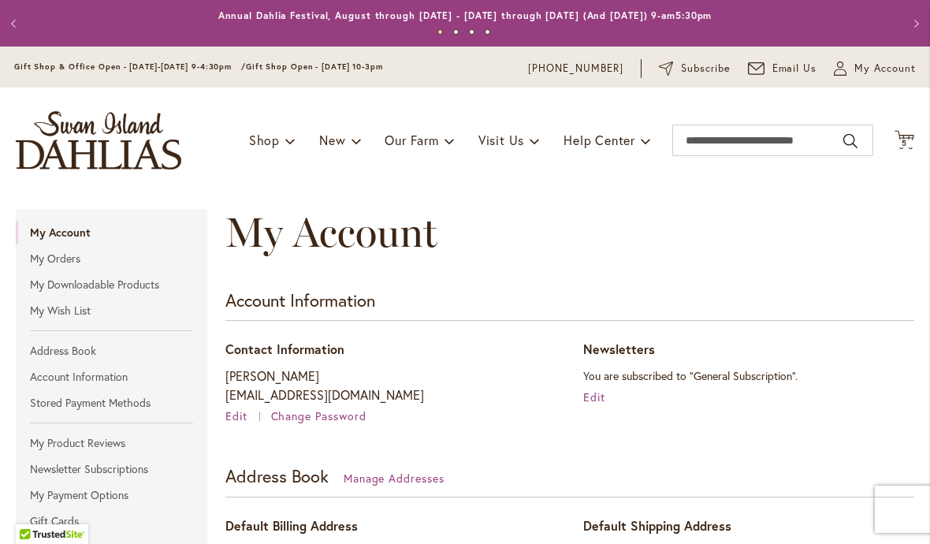
click at [905, 143] on span "5" at bounding box center [904, 143] width 6 height 10
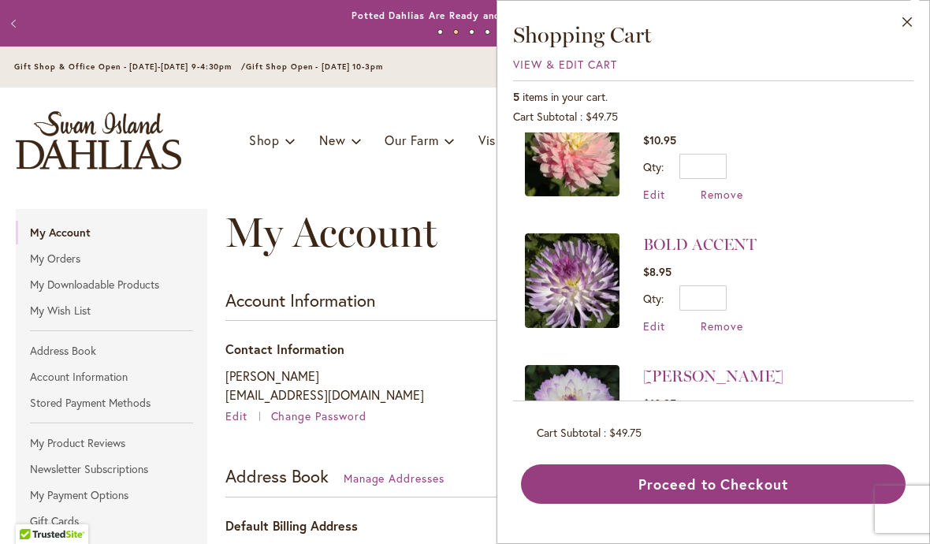
scroll to position [302, 0]
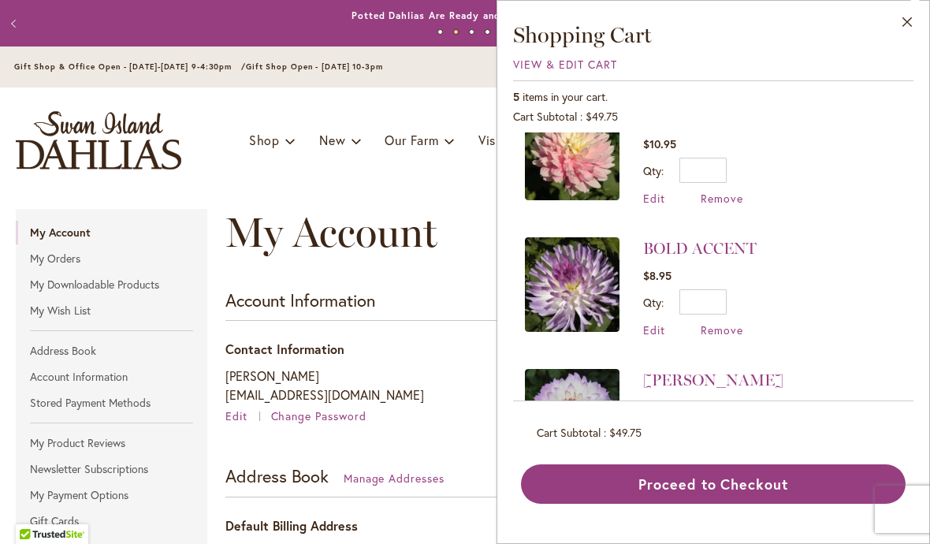
click at [879, 422] on li "[PERSON_NAME] $10.95 Qty * Update Edit Remove" at bounding box center [713, 419] width 377 height 132
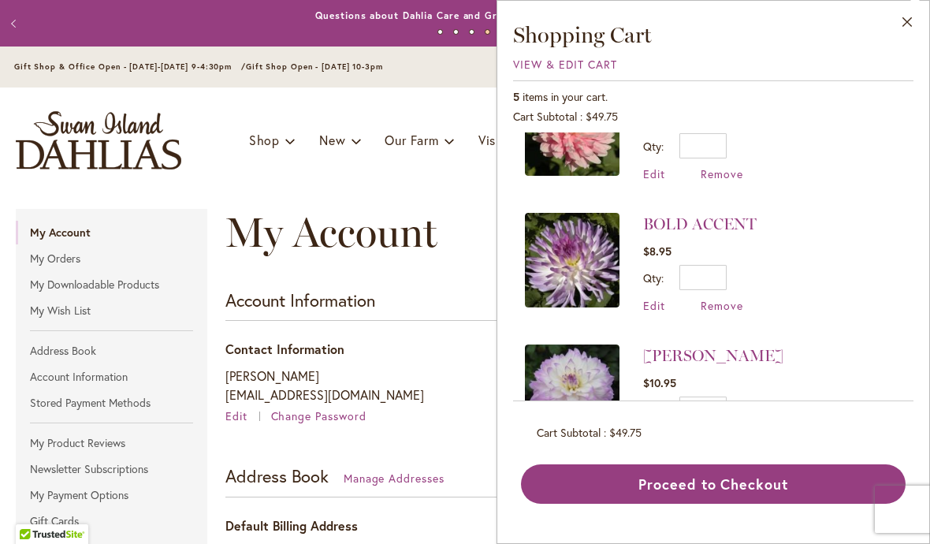
scroll to position [325, 0]
click at [716, 308] on span "Remove" at bounding box center [721, 306] width 43 height 15
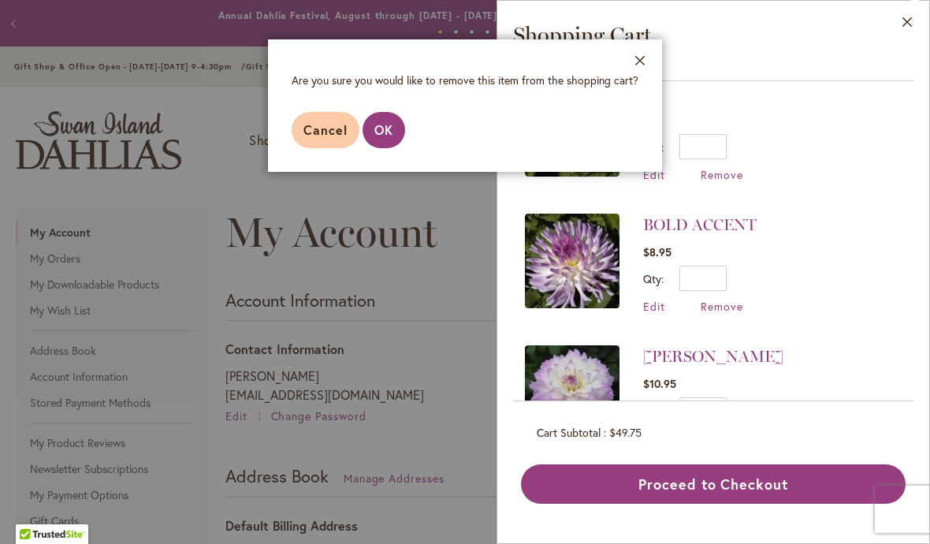
click at [395, 136] on button "OK" at bounding box center [383, 130] width 43 height 36
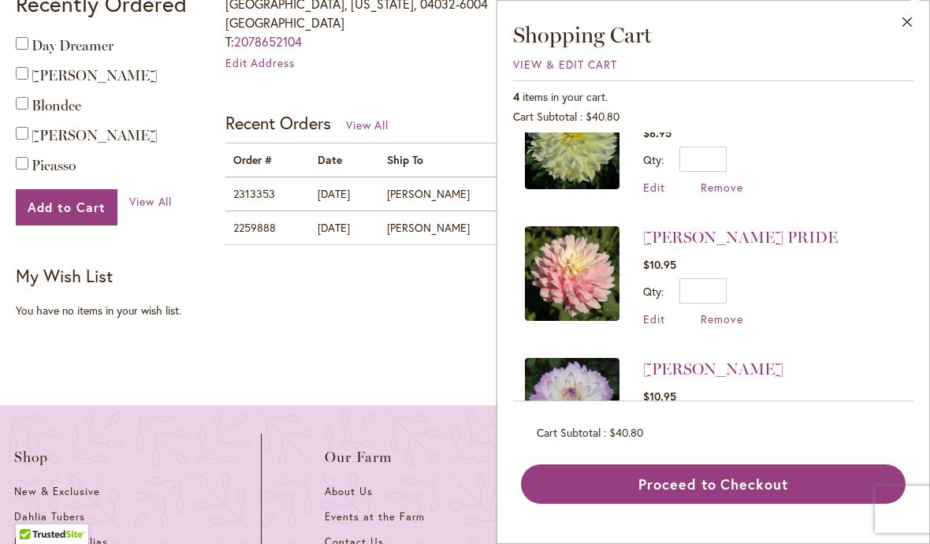
scroll to position [586, 0]
click at [93, 53] on span "Day Dreamer" at bounding box center [73, 45] width 82 height 17
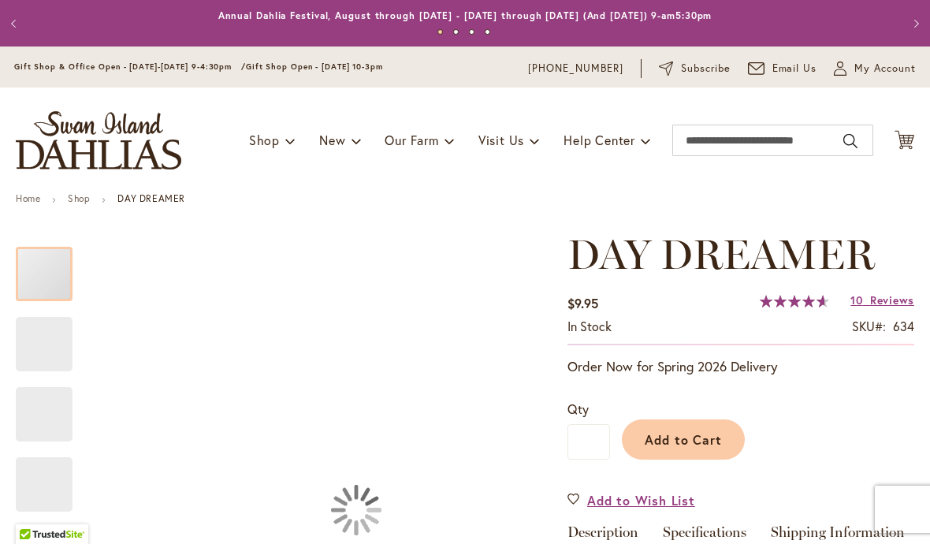
type input "********"
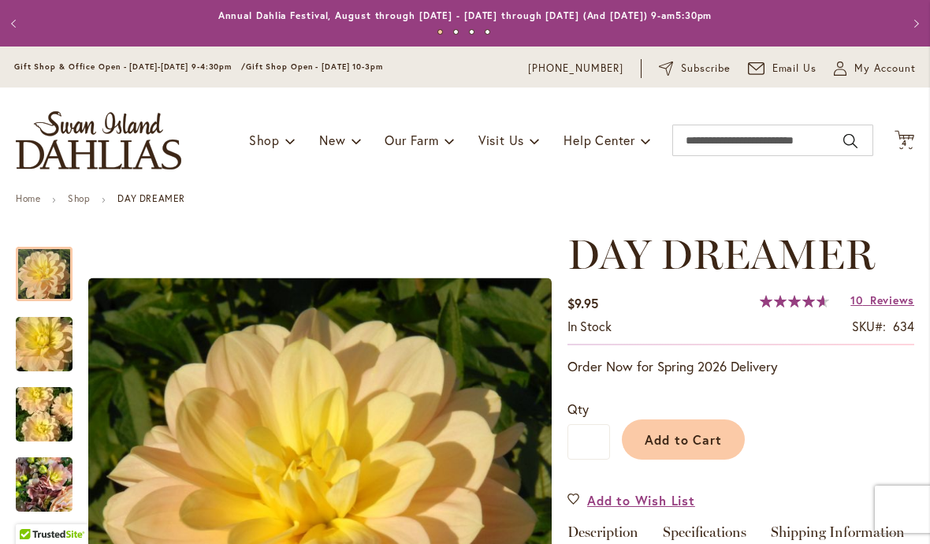
click at [695, 437] on span "Add to Cart" at bounding box center [683, 439] width 78 height 17
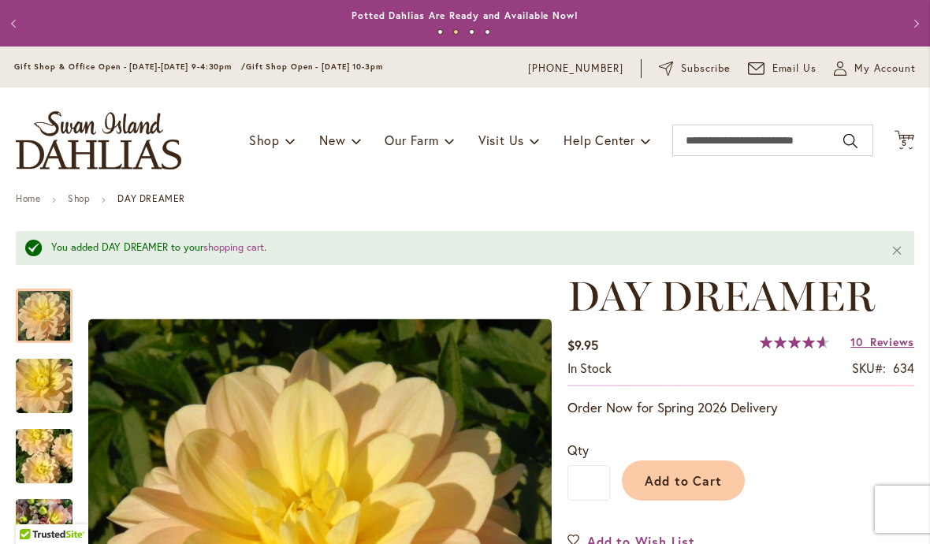
click at [873, 73] on span "My Account" at bounding box center [884, 69] width 61 height 16
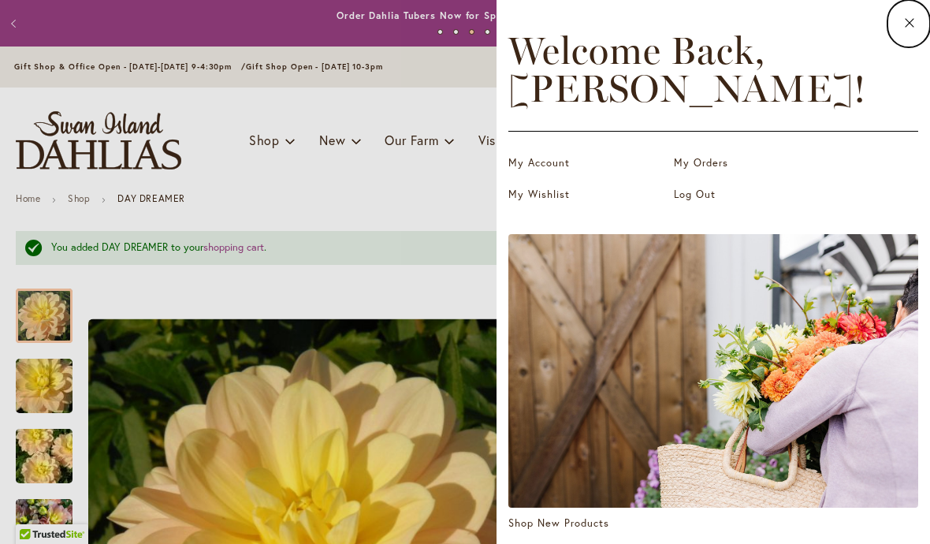
click at [496, 204] on dialog "Close Welcome Back, JENNIFER ! My Account My Orders My Wishlist Log Out Shop Ne…" at bounding box center [712, 272] width 433 height 544
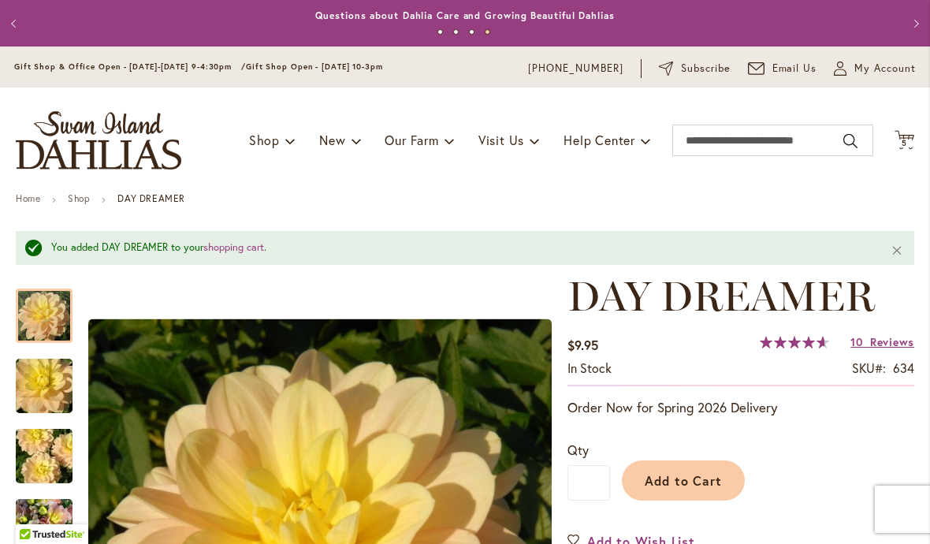
click at [909, 139] on span "5 5 items" at bounding box center [904, 143] width 16 height 8
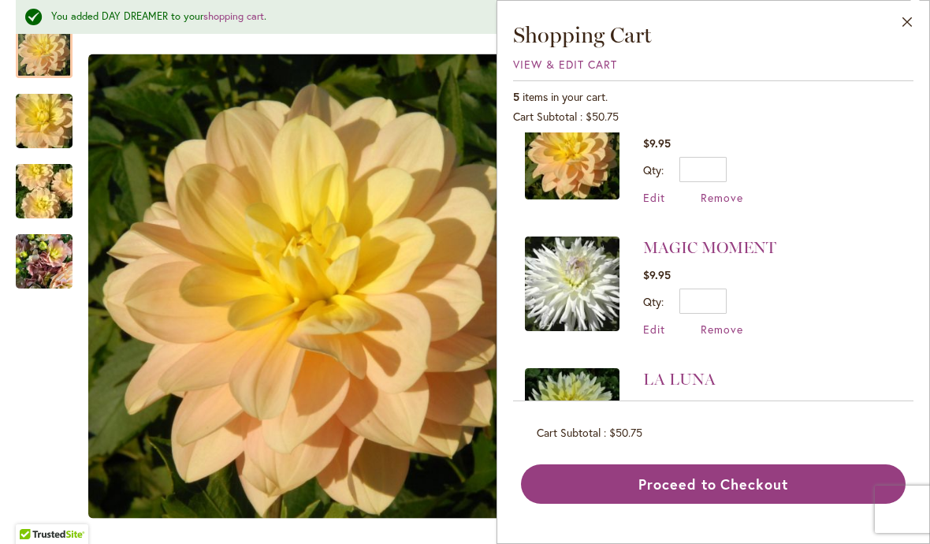
scroll to position [38, 0]
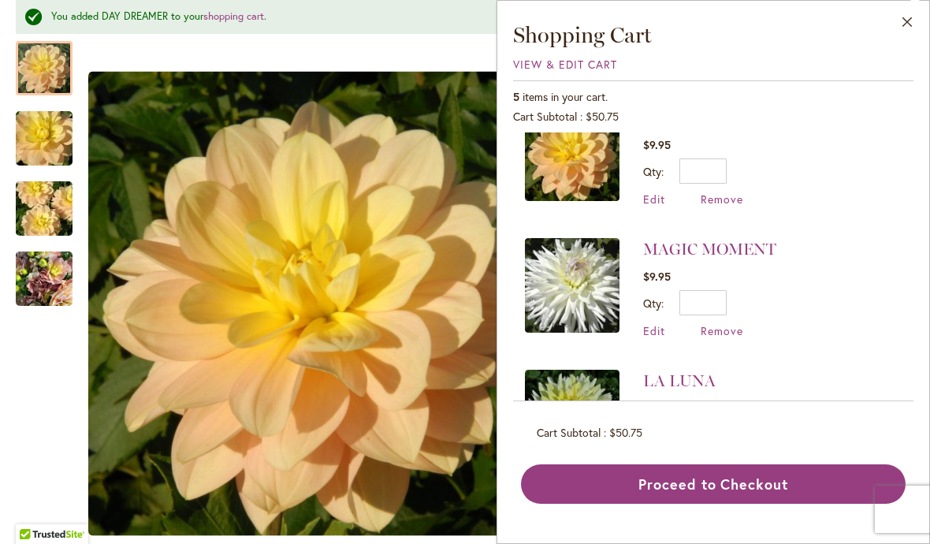
click at [902, 29] on button "Close" at bounding box center [906, 26] width 43 height 50
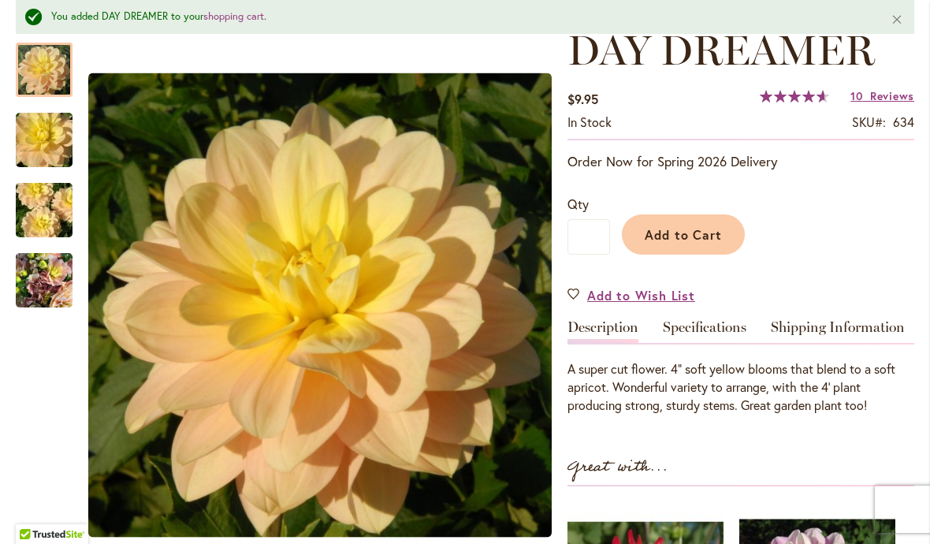
scroll to position [244, 0]
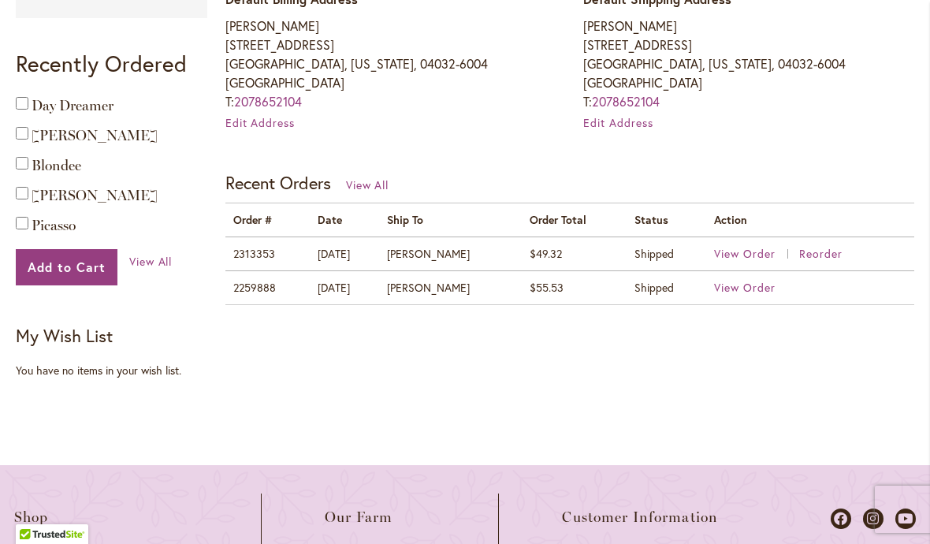
scroll to position [527, 0]
click at [72, 222] on span "Picasso" at bounding box center [54, 224] width 44 height 17
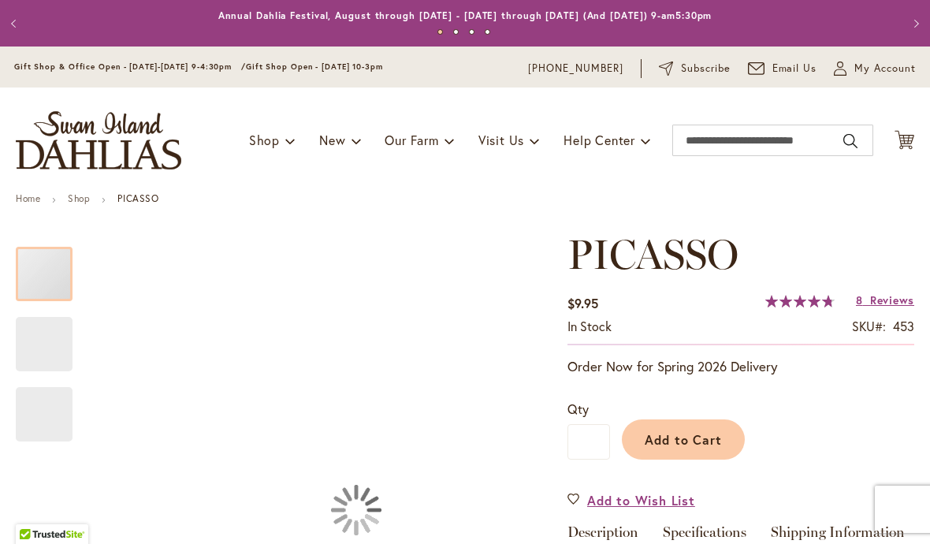
type input "********"
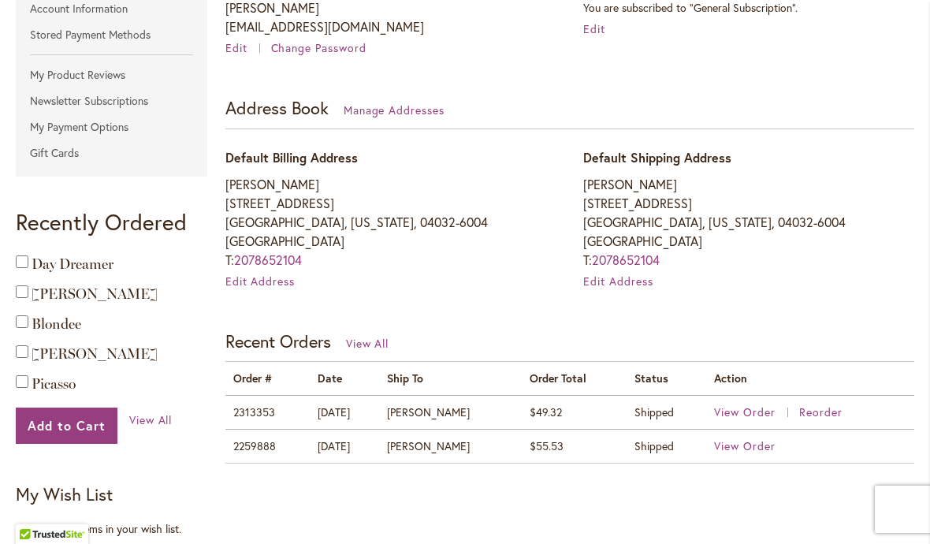
scroll to position [370, 0]
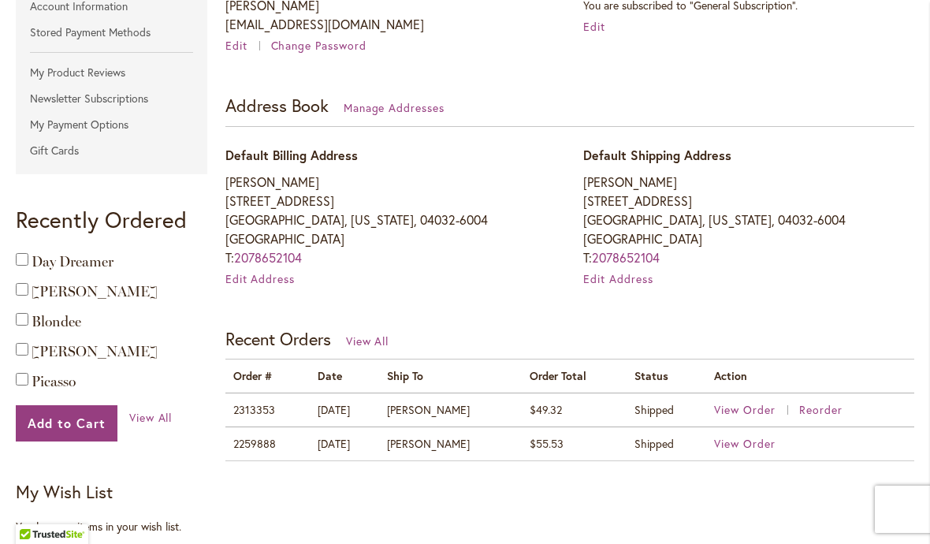
click at [103, 349] on span "Herbert Smith" at bounding box center [95, 351] width 126 height 17
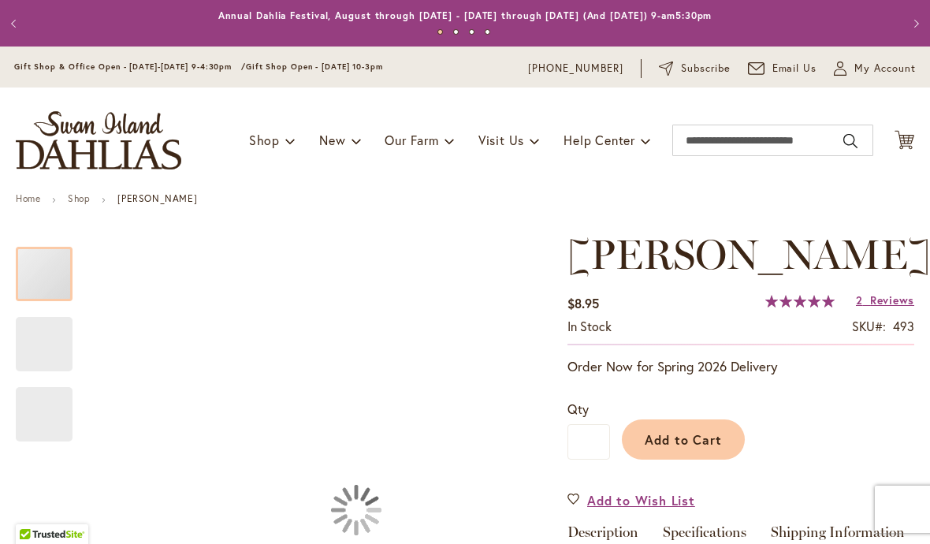
type input "********"
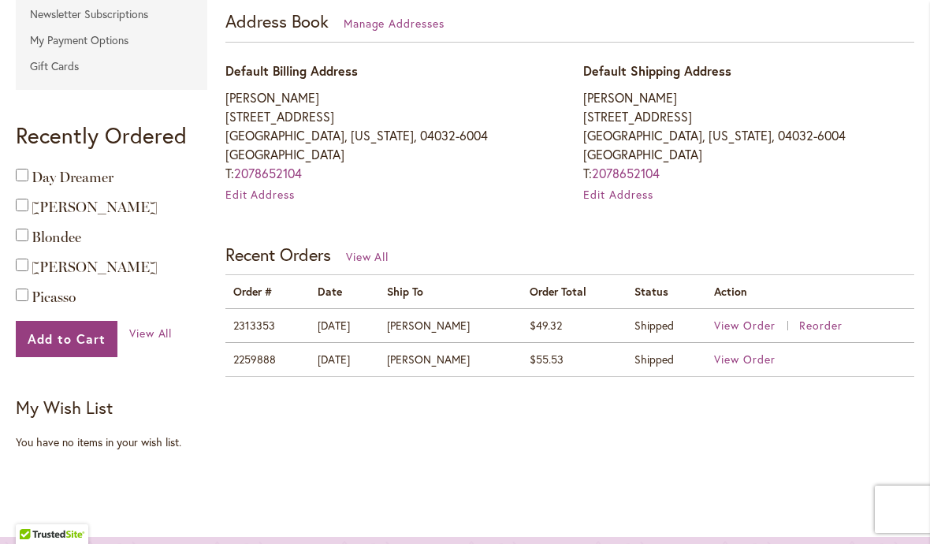
scroll to position [455, 0]
click at [80, 238] on span "Blondee" at bounding box center [57, 236] width 50 height 17
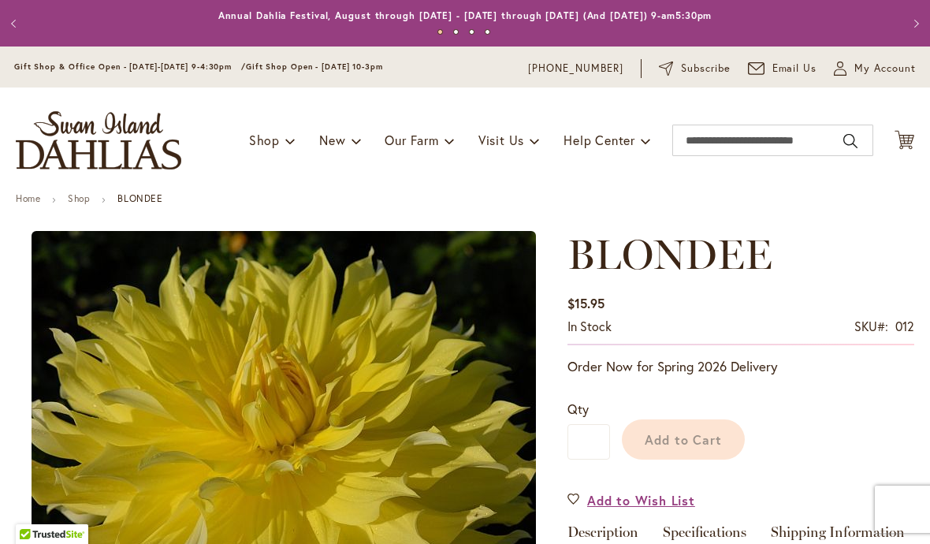
type input "********"
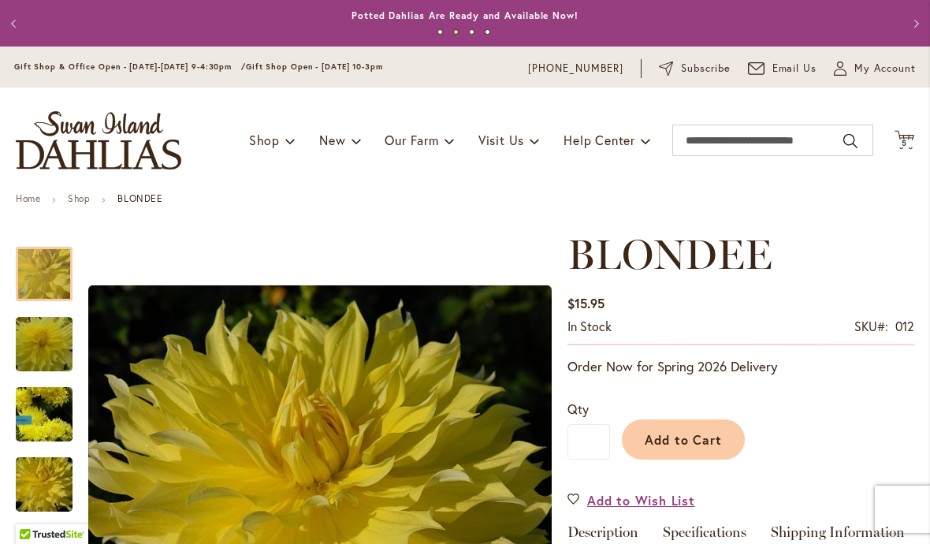
click at [906, 136] on icon "Cart .cls-1 { fill: #231f20; }" at bounding box center [904, 140] width 20 height 20
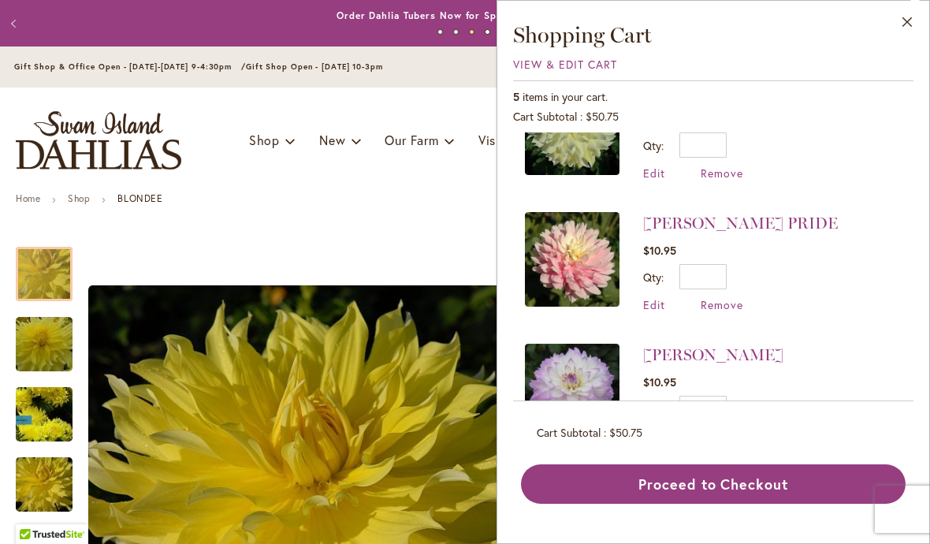
click at [841, 401] on div "DAY DREAMER $9.95 Qty * Update Edit Remove" at bounding box center [713, 266] width 400 height 269
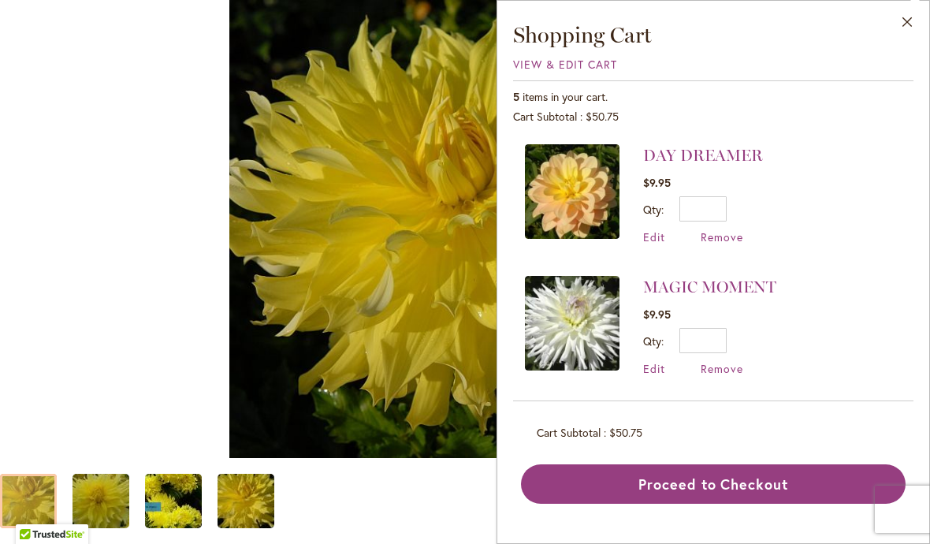
click at [900, 16] on button "Close" at bounding box center [906, 26] width 43 height 50
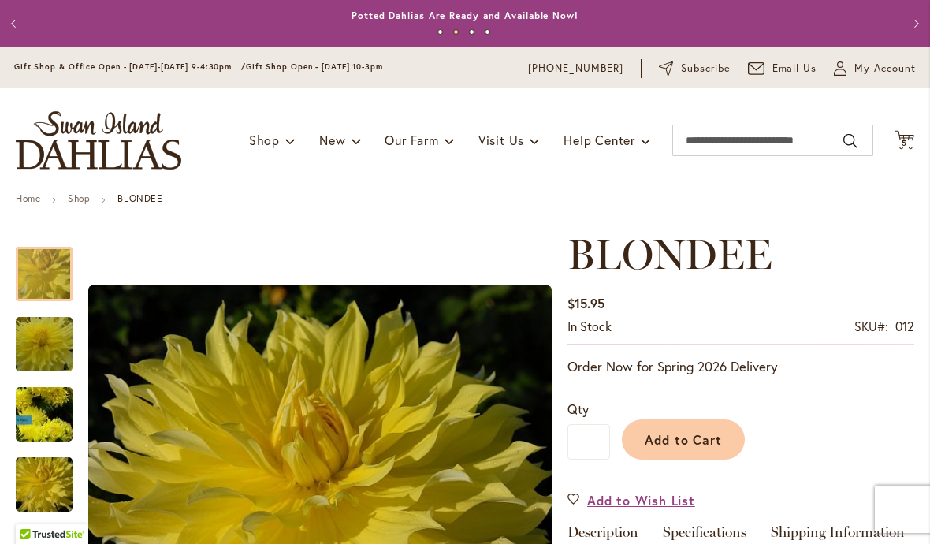
click at [875, 66] on span "My Account" at bounding box center [884, 69] width 61 height 16
